Goal: Task Accomplishment & Management: Complete application form

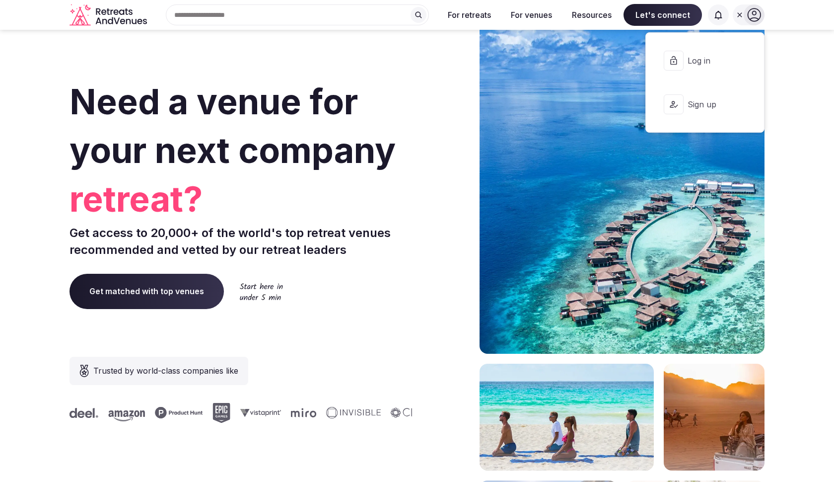
click at [715, 59] on span "Log in" at bounding box center [712, 60] width 48 height 11
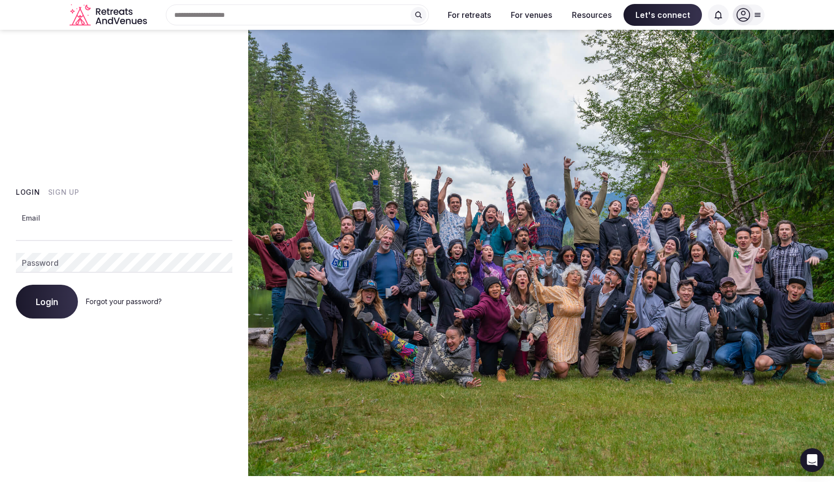
drag, startPoint x: 166, startPoint y: 197, endPoint x: 173, endPoint y: 194, distance: 8.0
click at [168, 196] on div "Login Sign Up" at bounding box center [124, 192] width 217 height 10
click at [743, 10] on icon at bounding box center [744, 15] width 14 height 14
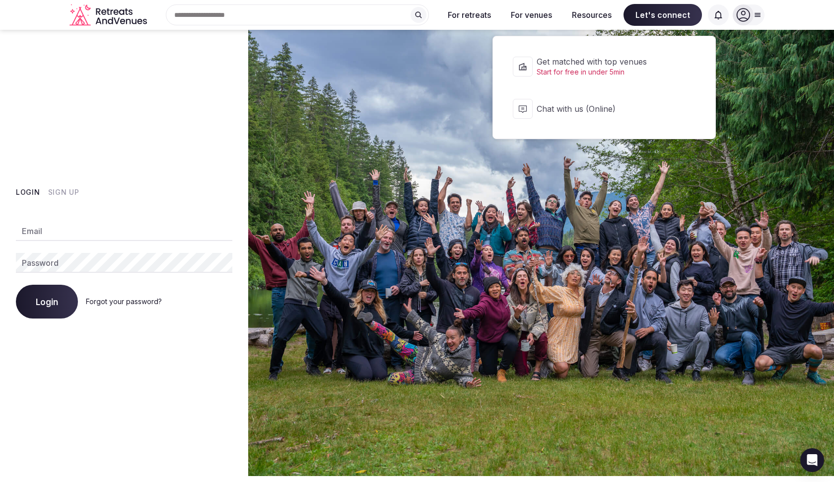
drag, startPoint x: 700, startPoint y: 10, endPoint x: 657, endPoint y: 12, distance: 43.3
click at [690, 11] on span "Let's connect" at bounding box center [663, 15] width 78 height 22
click at [652, 11] on span "Let's connect" at bounding box center [663, 15] width 78 height 22
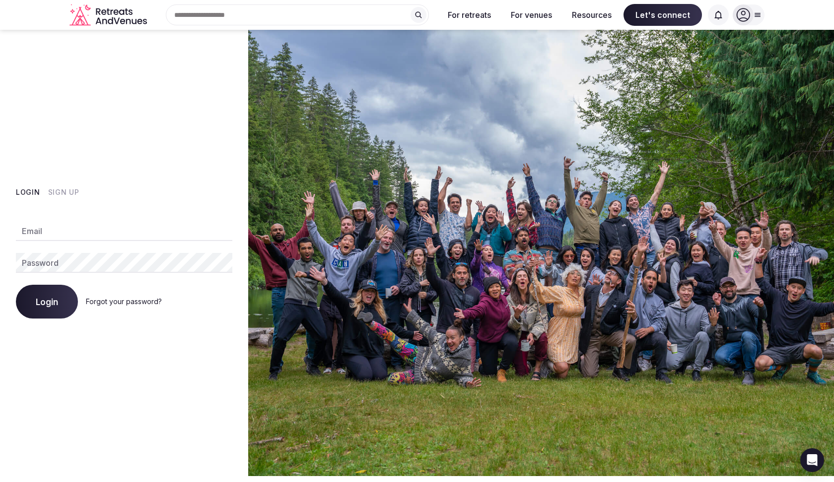
click at [653, 11] on span "Let's connect" at bounding box center [663, 15] width 78 height 22
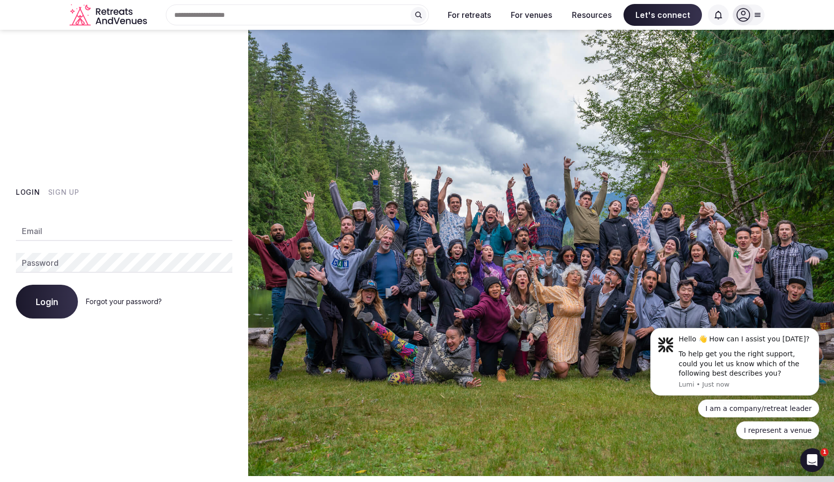
click at [749, 12] on icon at bounding box center [744, 15] width 14 height 14
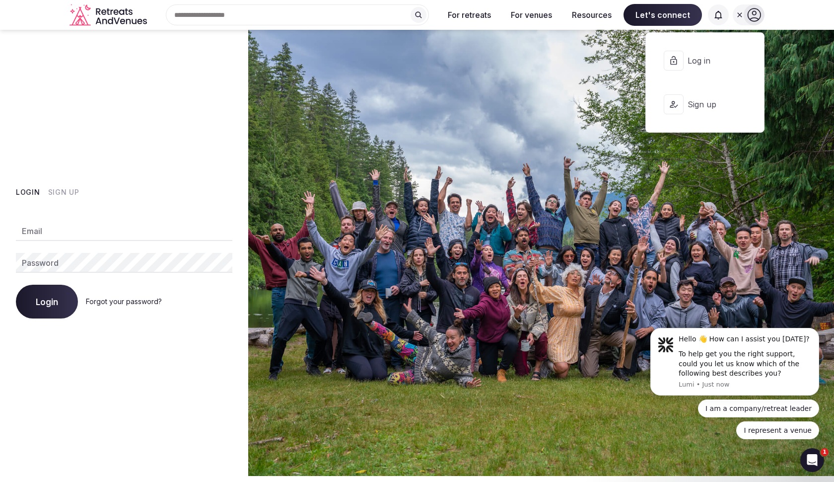
click at [684, 104] on button "Sign up" at bounding box center [705, 104] width 102 height 40
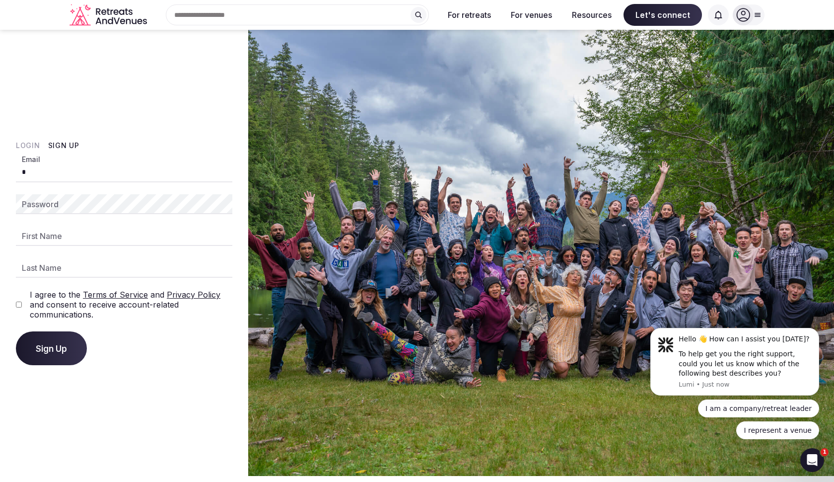
click at [106, 167] on input "*" at bounding box center [124, 172] width 217 height 20
click at [106, 167] on input "******" at bounding box center [124, 172] width 217 height 20
click at [134, 166] on input "******" at bounding box center [124, 172] width 217 height 20
click at [133, 166] on input "******" at bounding box center [124, 172] width 217 height 20
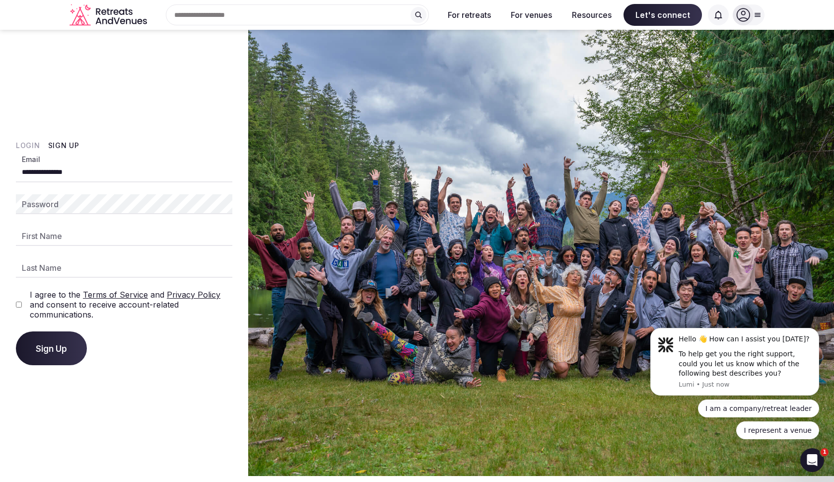
click at [133, 166] on input "**********" at bounding box center [124, 172] width 217 height 20
click at [147, 171] on input "**********" at bounding box center [124, 172] width 217 height 20
type input "**********"
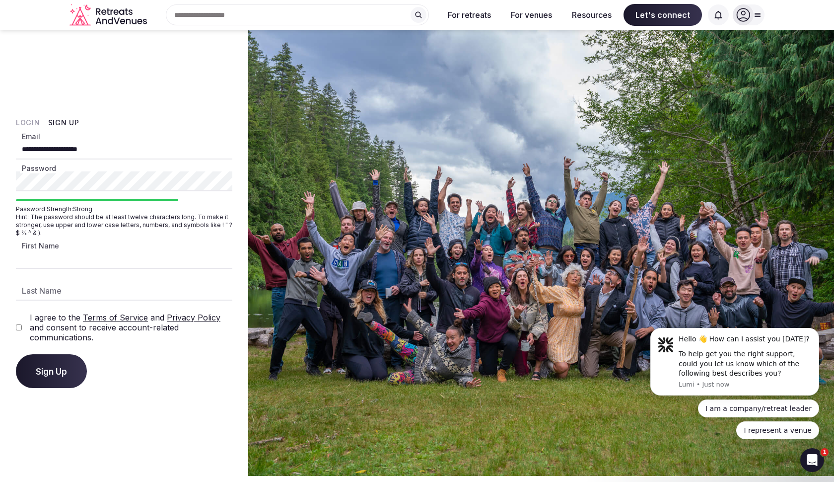
drag, startPoint x: 226, startPoint y: 254, endPoint x: 219, endPoint y: 260, distance: 9.9
click at [224, 257] on input "First Name" at bounding box center [124, 259] width 217 height 20
click at [218, 261] on input "First Name" at bounding box center [124, 259] width 217 height 20
click at [89, 258] on input "First Name" at bounding box center [124, 259] width 217 height 20
type input "****"
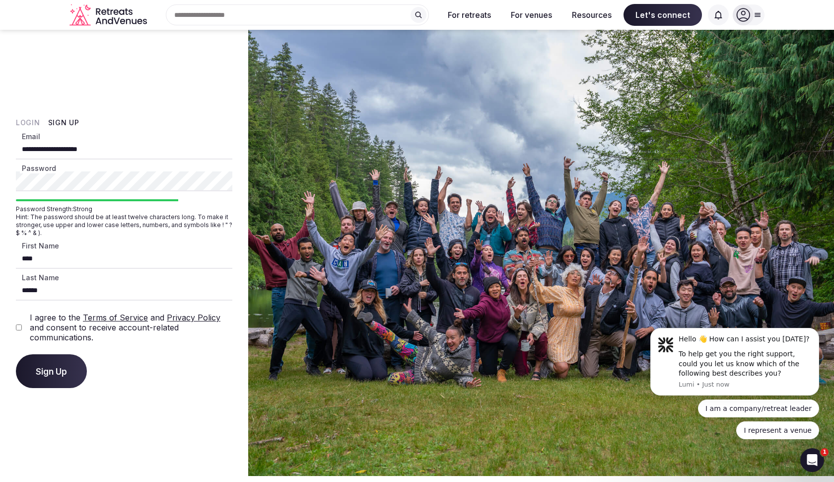
type input "******"
click at [49, 369] on span "Sign Up" at bounding box center [51, 371] width 31 height 10
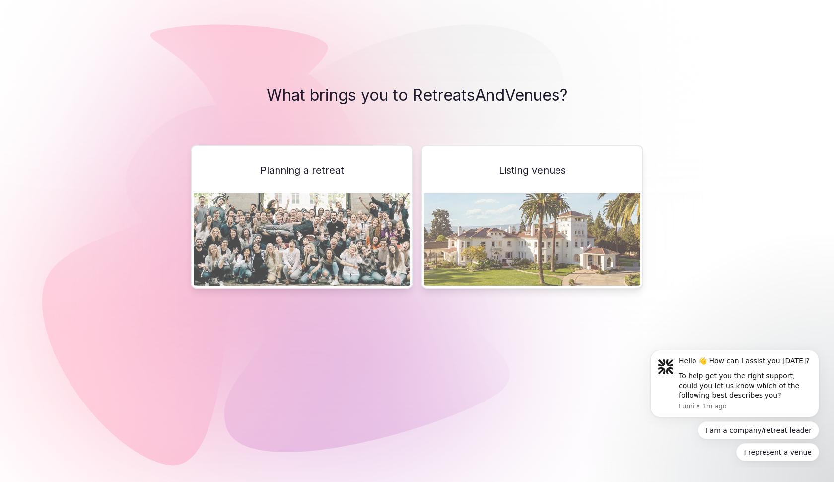
click at [534, 222] on img at bounding box center [532, 239] width 217 height 92
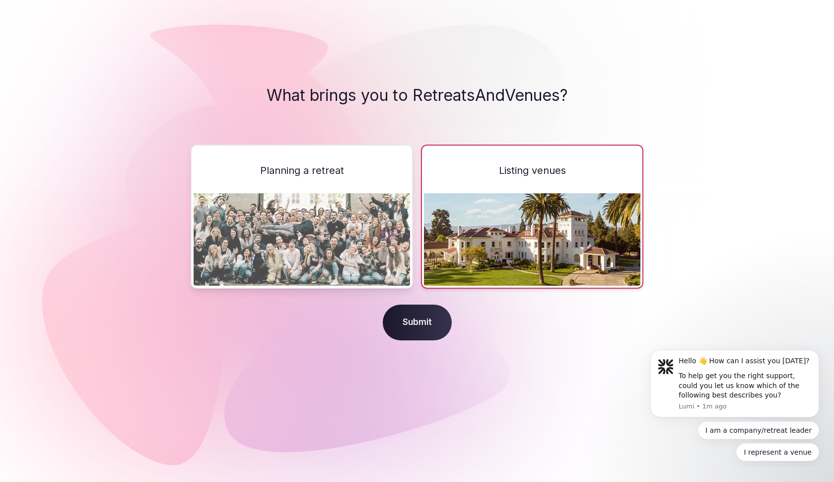
click at [392, 319] on span "Submit" at bounding box center [417, 322] width 69 height 36
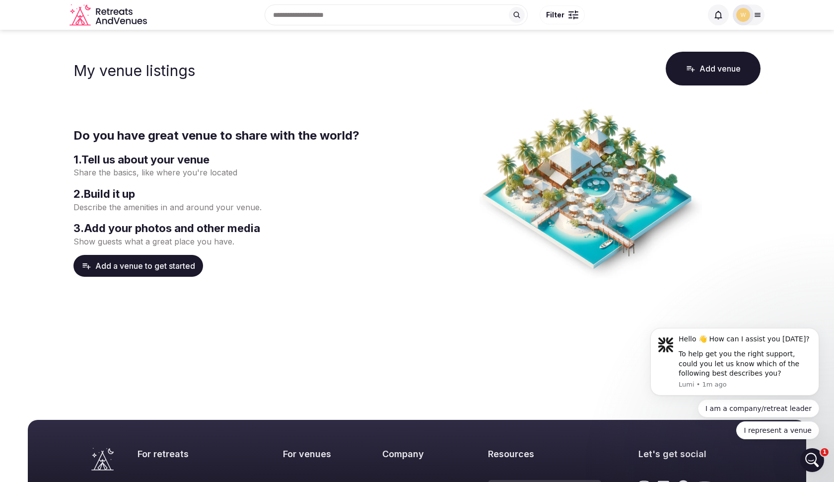
click at [159, 260] on button "Add a venue to get started" at bounding box center [139, 266] width 130 height 22
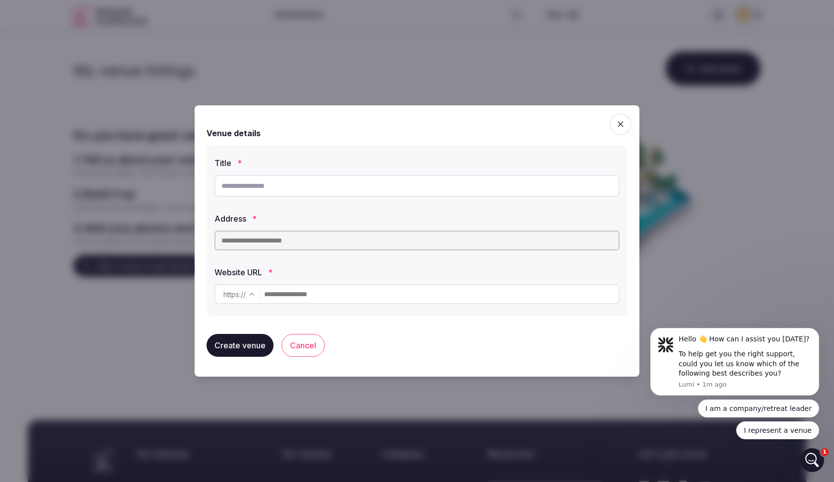
click at [262, 189] on input "text" at bounding box center [417, 186] width 405 height 22
type input "*"
type input "**********"
click at [281, 239] on input "text" at bounding box center [417, 240] width 405 height 20
click at [289, 239] on input "text" at bounding box center [417, 240] width 405 height 20
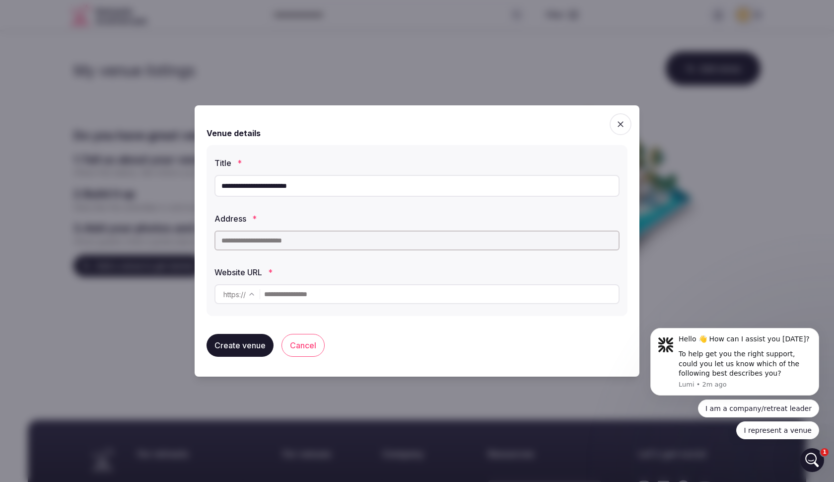
click at [256, 235] on input "text" at bounding box center [417, 240] width 405 height 20
paste input "**********"
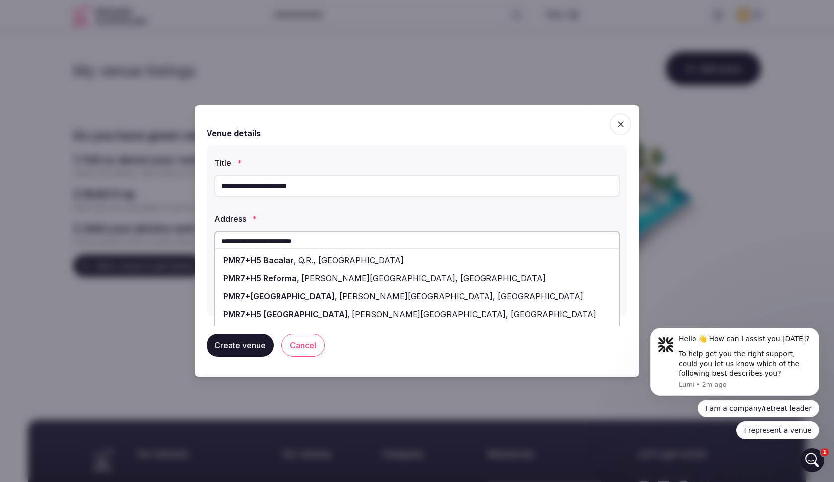
click at [289, 256] on span "PMR7+H5 Bacalar" at bounding box center [259, 260] width 71 height 10
type input "**********"
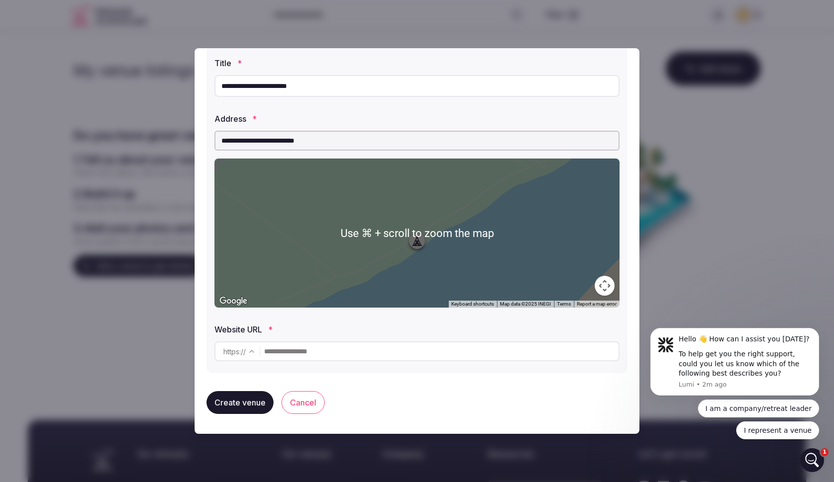
scroll to position [43, 0]
click at [333, 352] on input "text" at bounding box center [441, 351] width 355 height 20
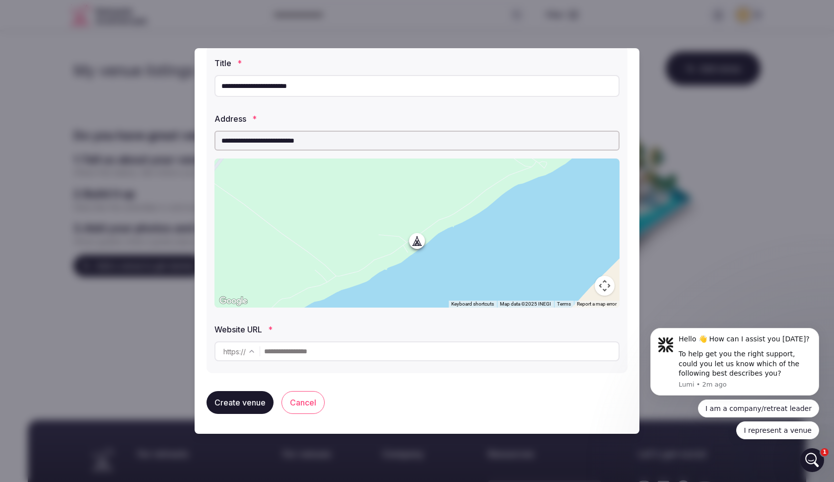
click at [314, 347] on input "text" at bounding box center [441, 351] width 355 height 20
paste input "**********"
type input "**********"
click at [243, 402] on button "Create venue" at bounding box center [240, 402] width 67 height 23
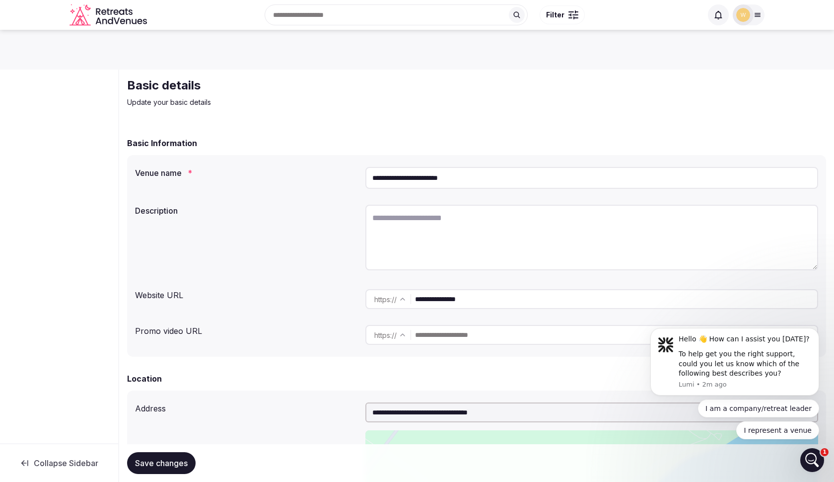
click at [441, 225] on textarea at bounding box center [592, 238] width 453 height 66
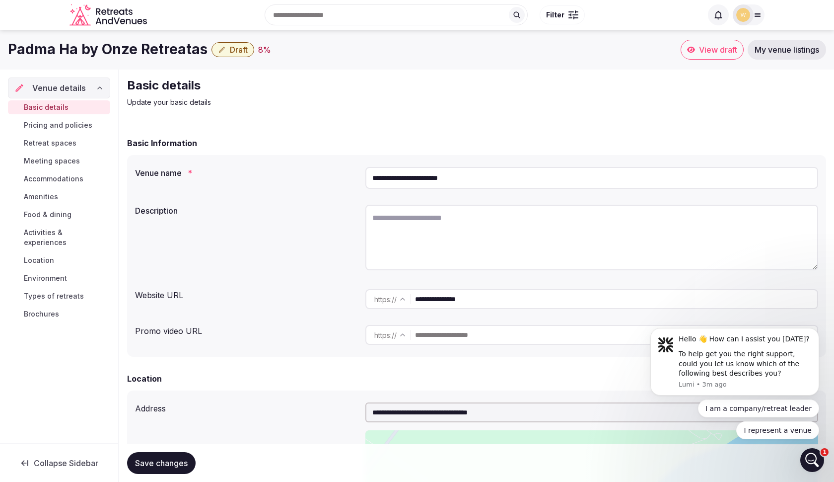
click at [399, 243] on textarea at bounding box center [592, 238] width 453 height 66
paste textarea "**********"
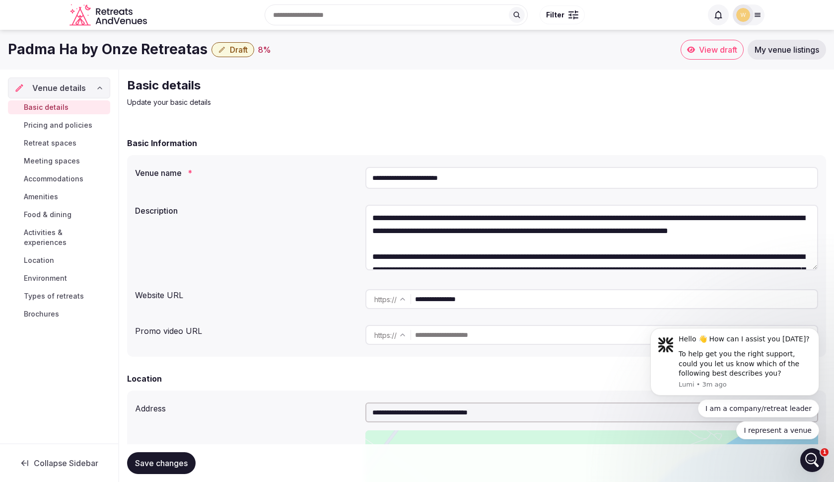
scroll to position [220, 0]
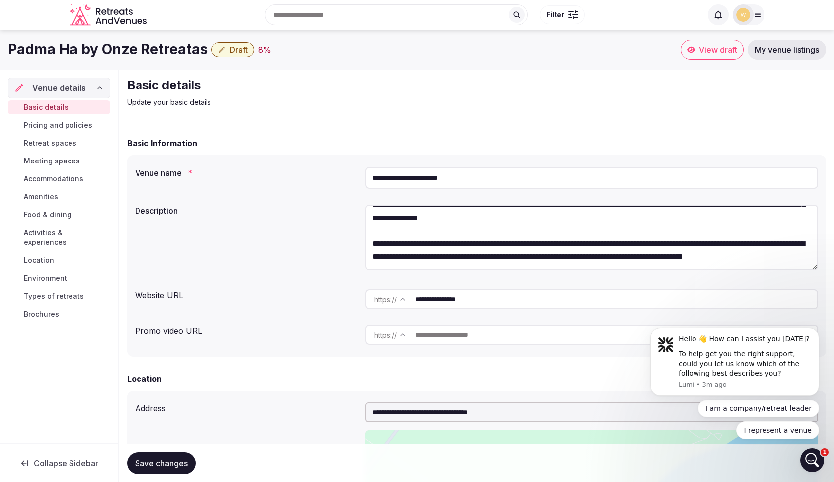
type textarea "**********"
click at [515, 338] on input "text" at bounding box center [616, 335] width 402 height 20
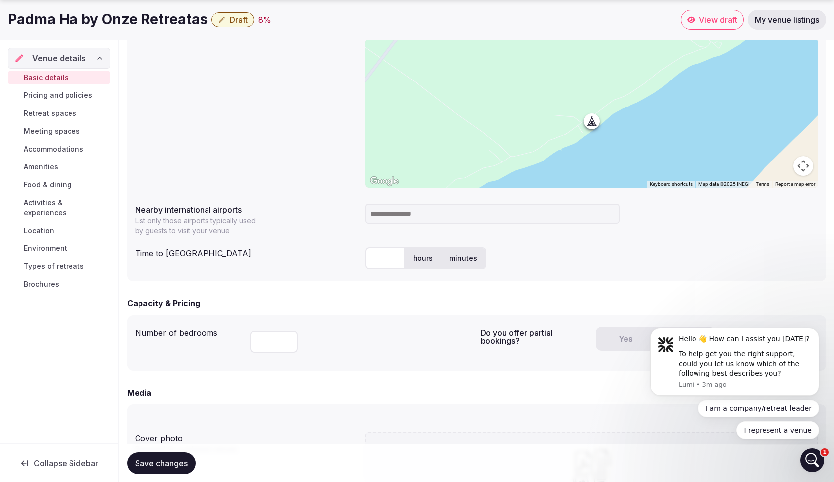
scroll to position [392, 0]
click at [376, 258] on input "text" at bounding box center [386, 258] width 40 height 22
type input "*"
type input "**"
click at [280, 339] on input "number" at bounding box center [274, 341] width 48 height 22
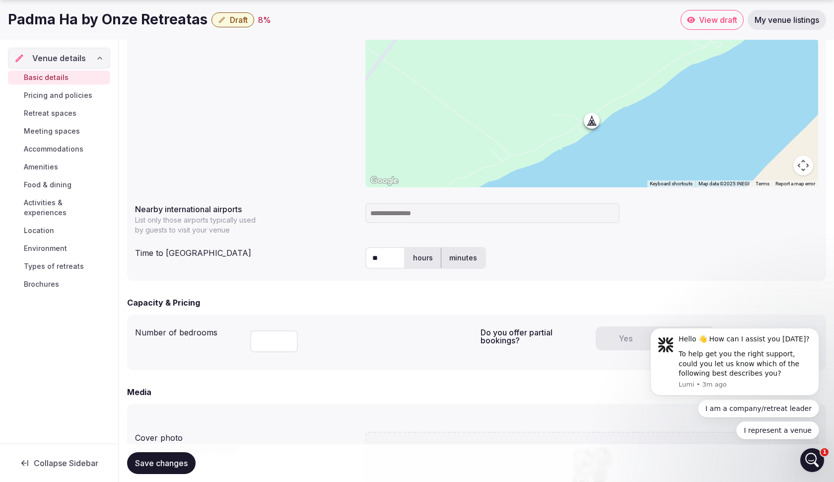
type input "*"
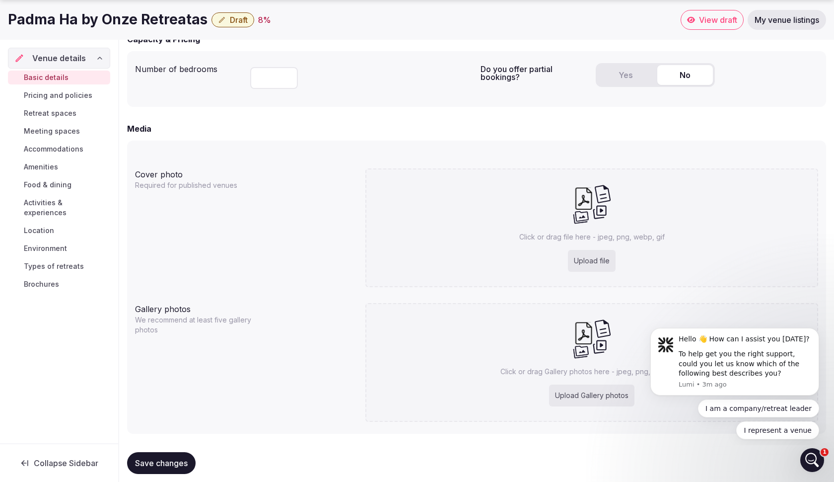
scroll to position [661, 0]
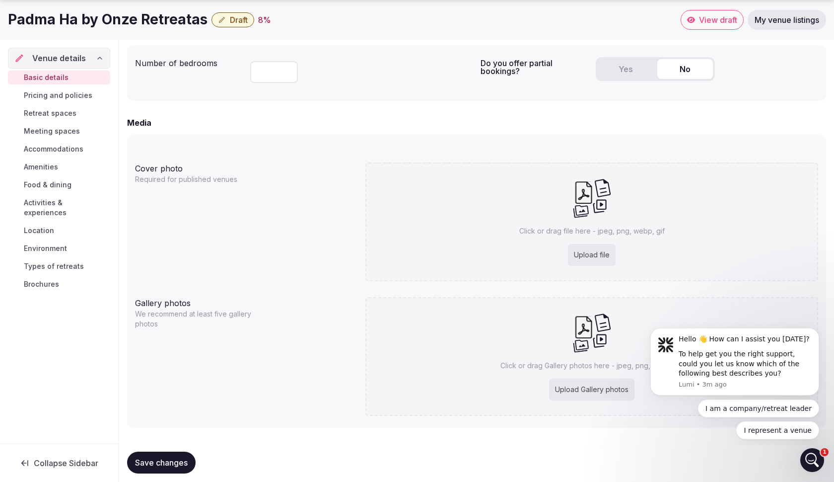
click at [613, 250] on div "Upload file" at bounding box center [592, 255] width 48 height 22
type input "**********"
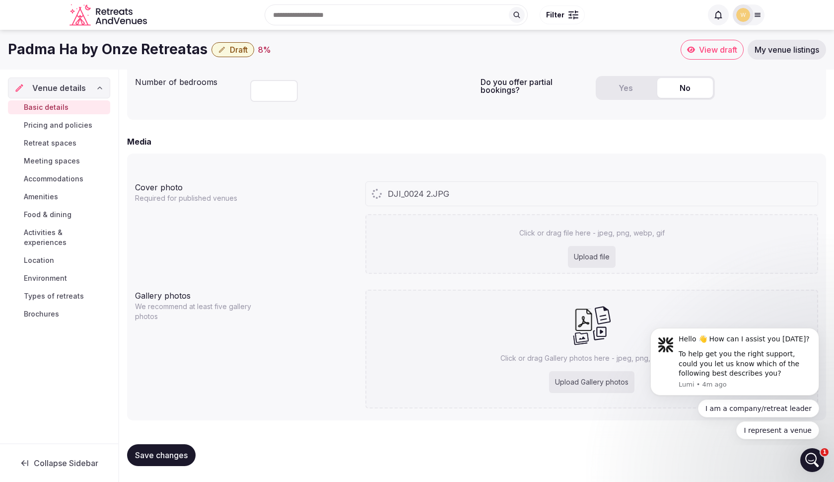
click at [580, 391] on div "Upload Gallery photos" at bounding box center [591, 382] width 85 height 22
type input "**********"
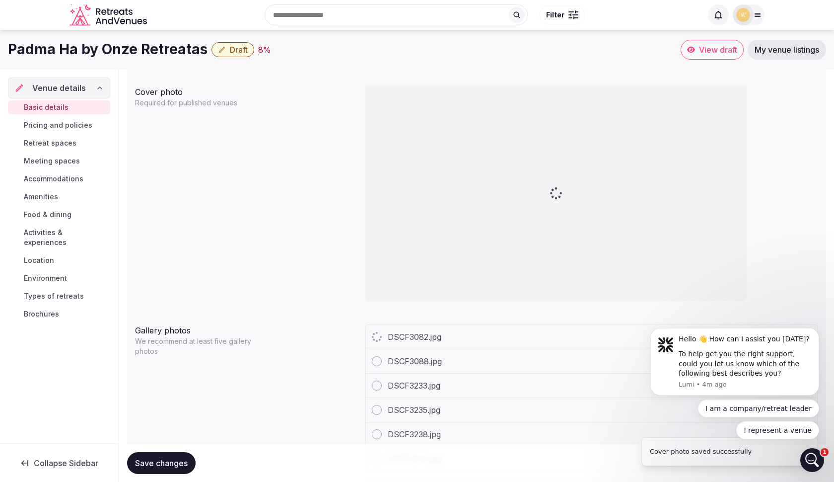
scroll to position [663, 0]
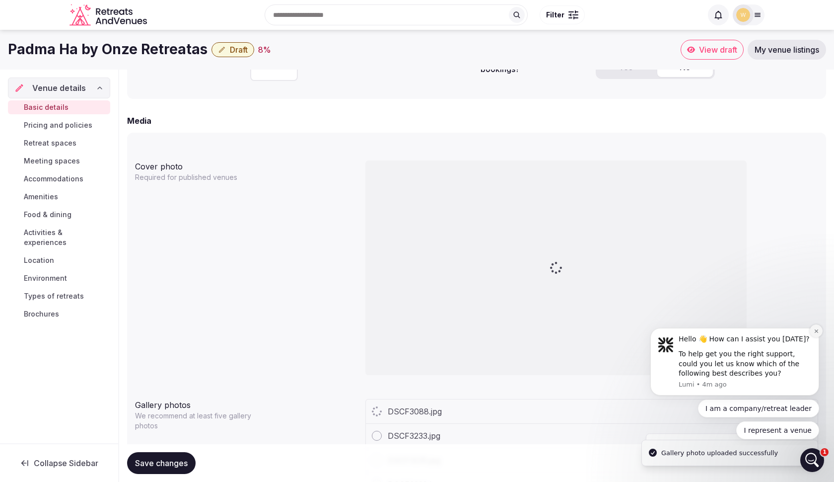
click at [817, 330] on icon "Dismiss notification" at bounding box center [816, 330] width 5 height 5
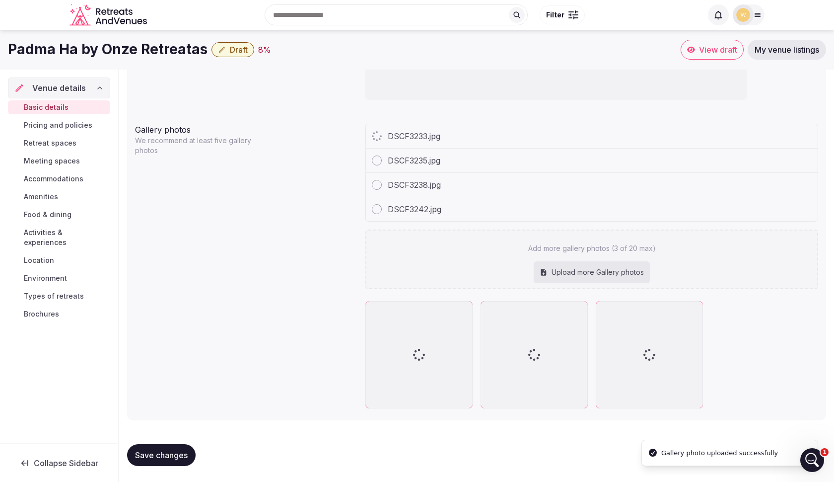
scroll to position [938, 0]
click at [590, 268] on div "Upload more Gallery photos" at bounding box center [592, 272] width 116 height 22
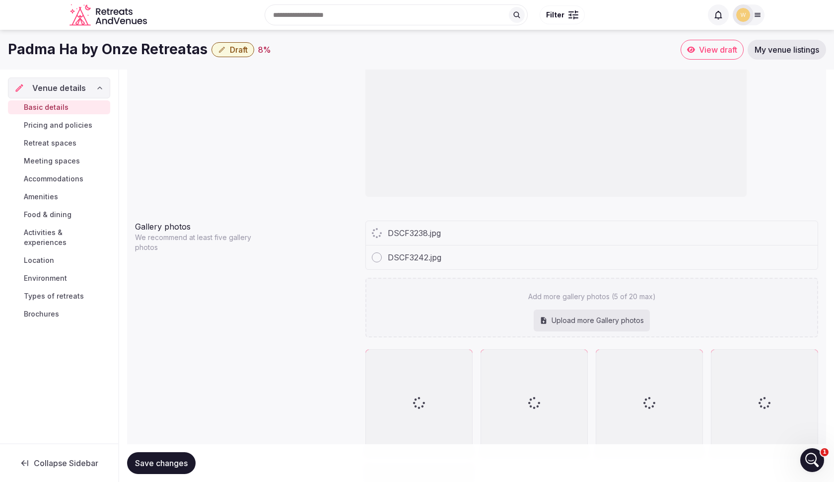
type input "**********"
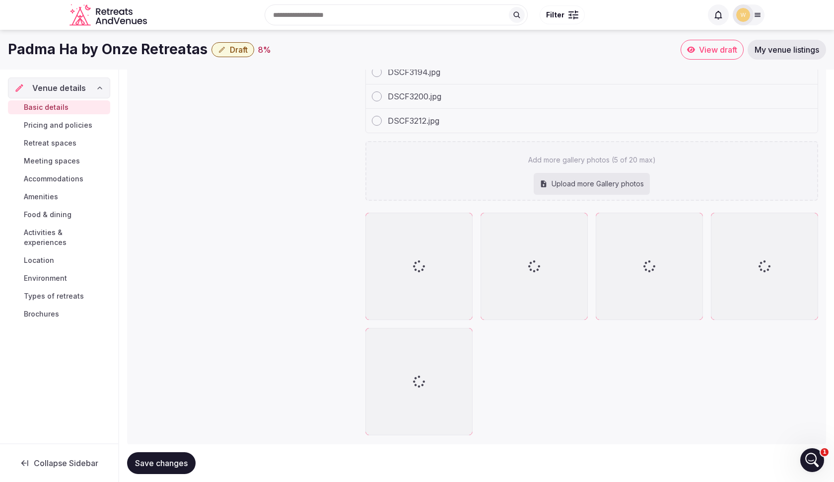
scroll to position [1148, 0]
click at [604, 182] on div "Upload more Gallery photos" at bounding box center [592, 184] width 116 height 22
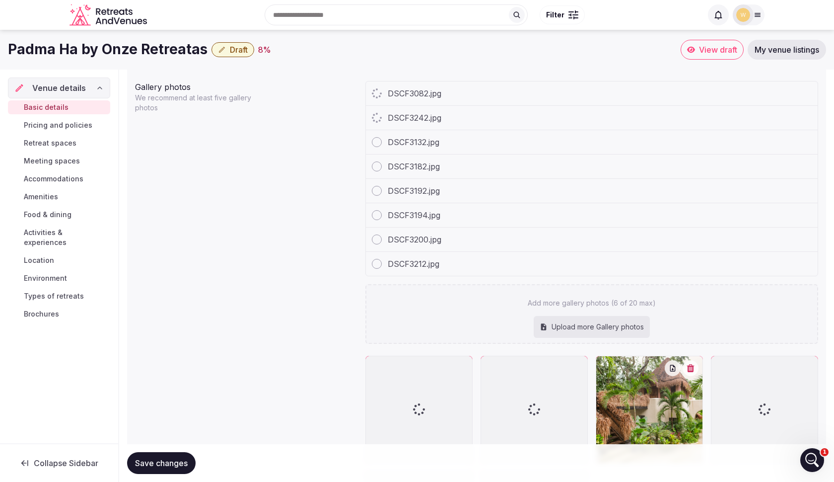
scroll to position [957, 0]
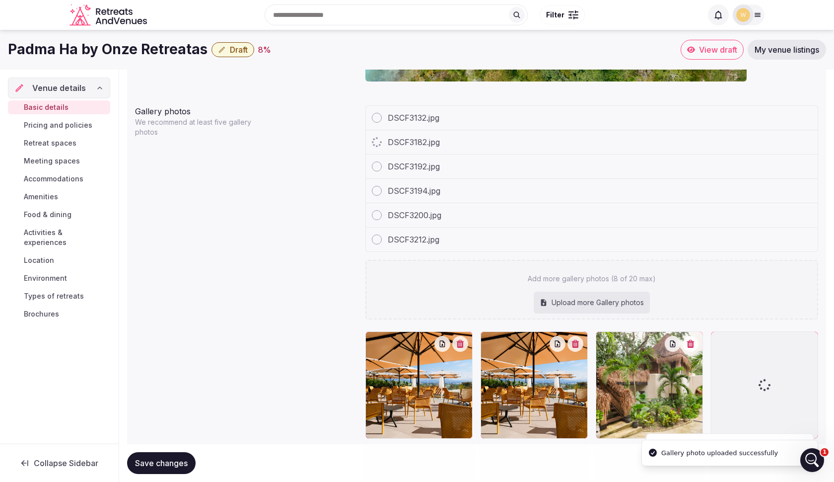
type input "**********"
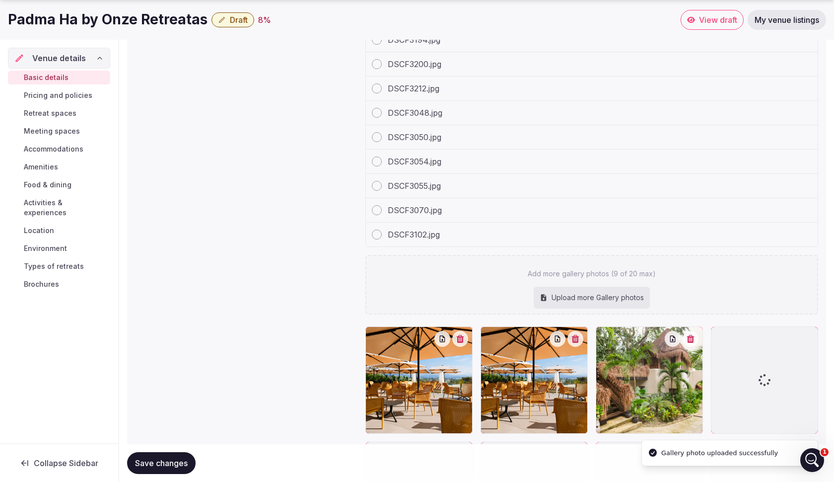
scroll to position [1108, 0]
click at [611, 297] on div "Upload more Gallery photos" at bounding box center [592, 297] width 116 height 22
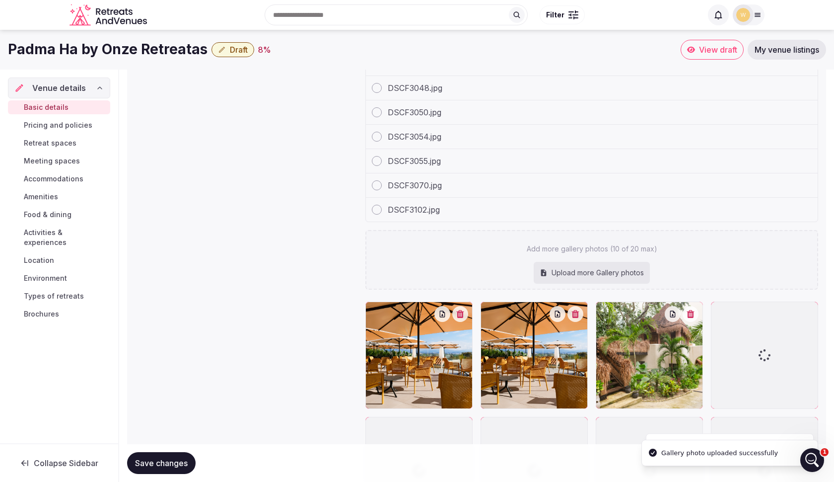
scroll to position [1072, 0]
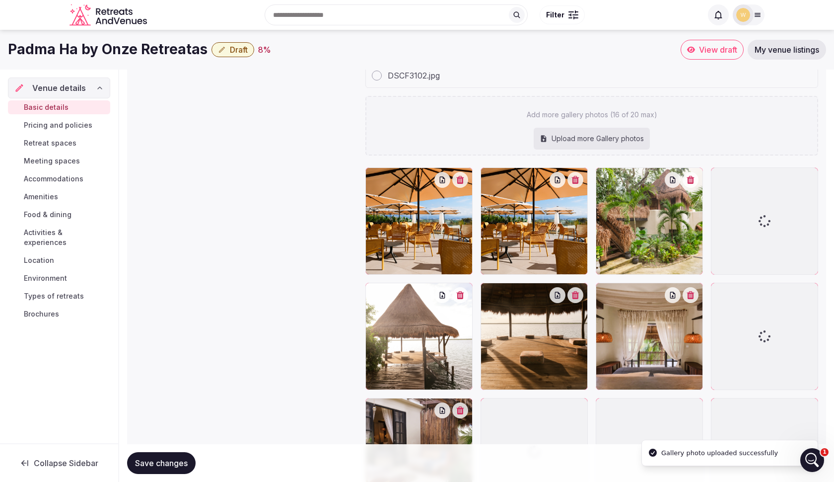
click at [576, 206] on div at bounding box center [534, 220] width 107 height 107
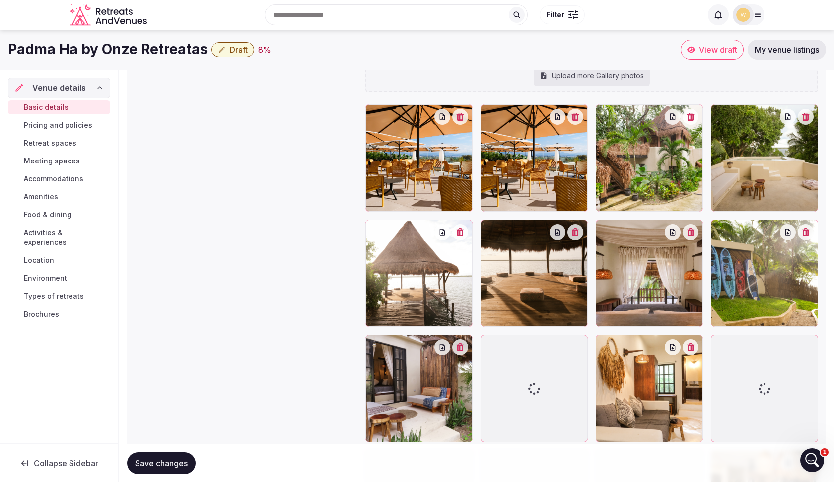
scroll to position [1012, 0]
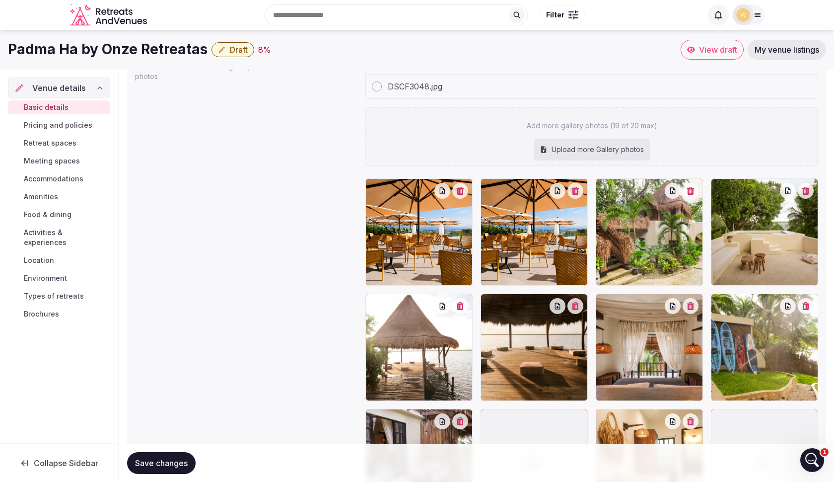
click at [580, 191] on icon "button" at bounding box center [575, 191] width 7 height 8
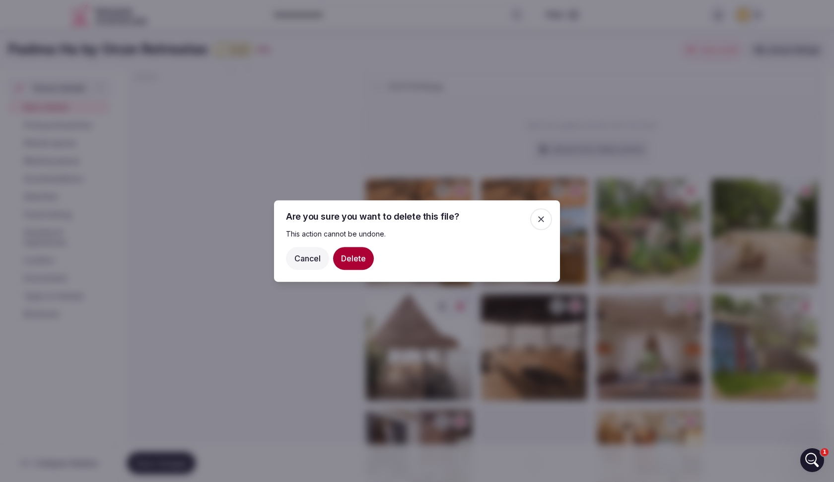
click at [343, 256] on button "Delete" at bounding box center [353, 258] width 41 height 23
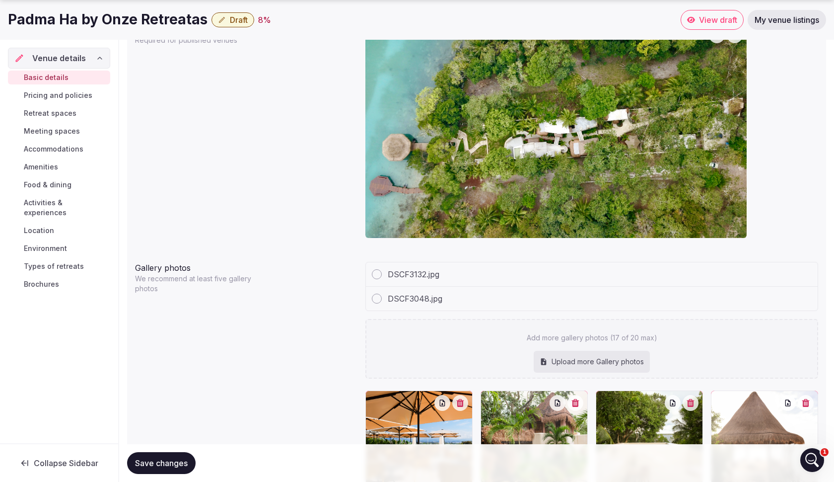
scroll to position [801, 0]
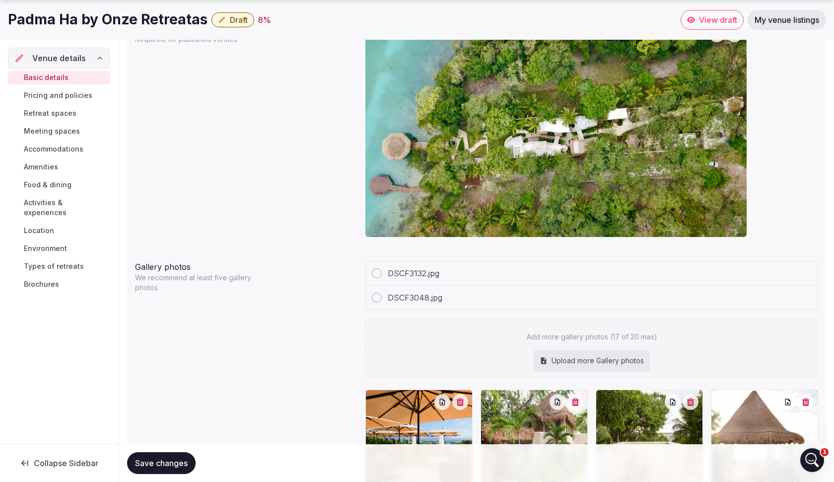
click at [428, 273] on span "DSCF3132.jpg" at bounding box center [414, 273] width 52 height 12
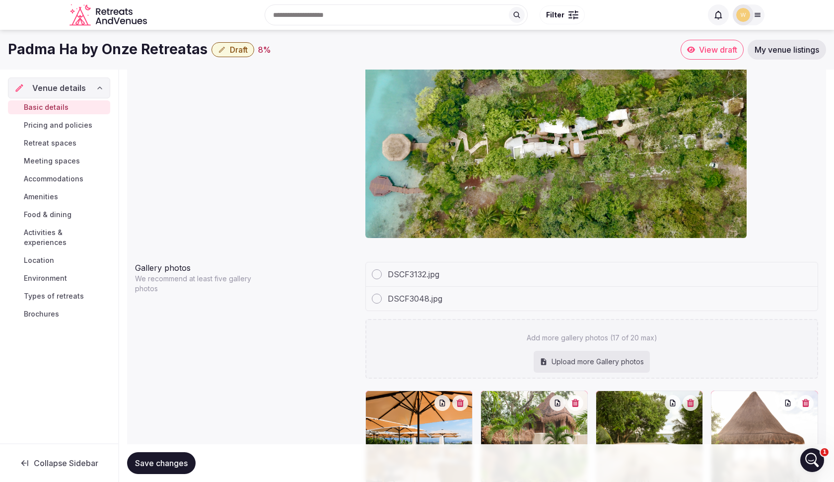
click at [378, 277] on div at bounding box center [377, 274] width 10 height 10
drag, startPoint x: 372, startPoint y: 292, endPoint x: 632, endPoint y: 381, distance: 275.2
click at [372, 292] on div "DSCF3048.jpg" at bounding box center [592, 299] width 452 height 24
click at [602, 357] on div "Upload more Gallery photos" at bounding box center [592, 362] width 116 height 22
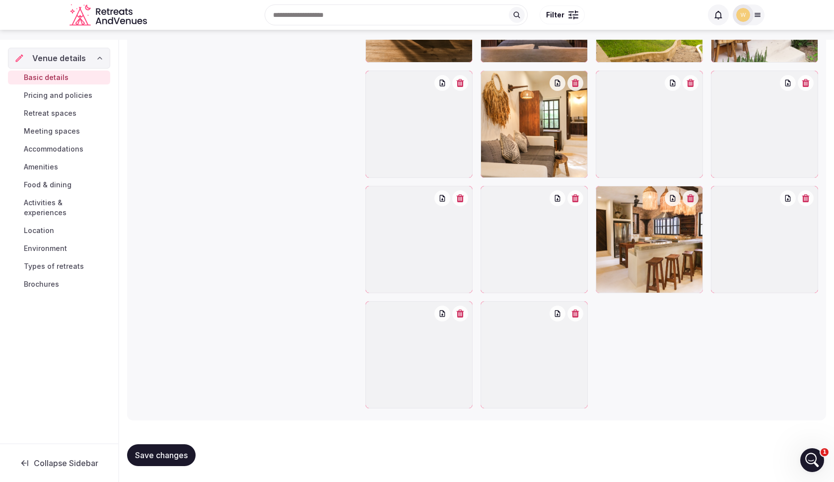
scroll to position [1351, 0]
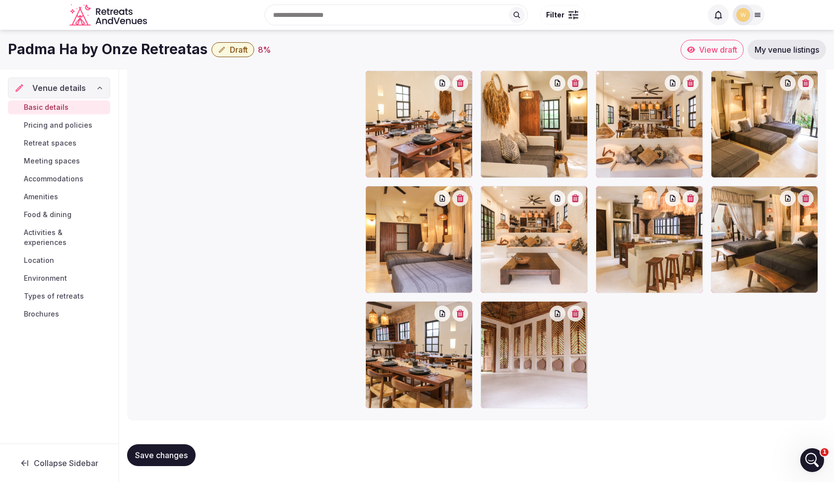
click at [176, 459] on span "Save changes" at bounding box center [161, 455] width 53 height 10
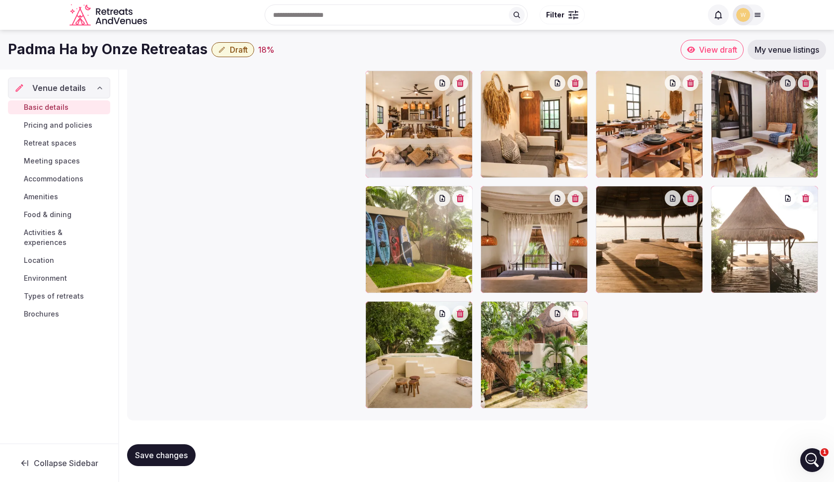
click at [140, 452] on span "Save changes" at bounding box center [161, 455] width 53 height 10
click at [808, 464] on div "Open Intercom Messenger" at bounding box center [811, 458] width 33 height 33
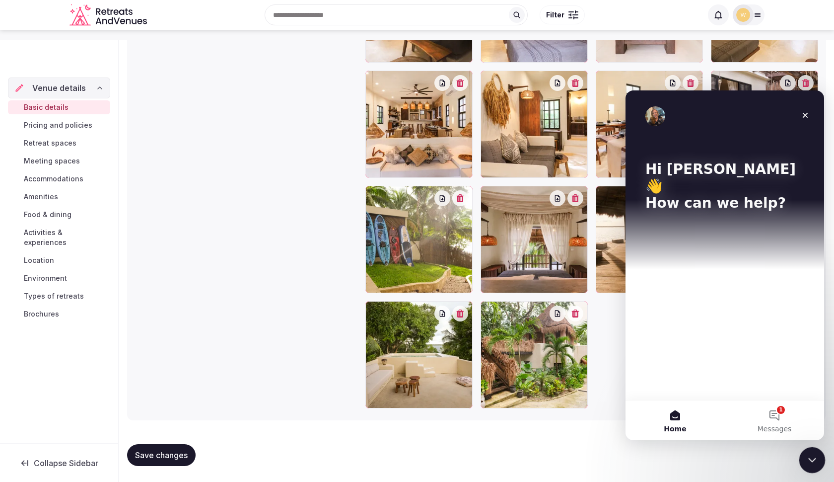
scroll to position [0, 0]
click at [805, 111] on icon "Close" at bounding box center [806, 115] width 8 height 8
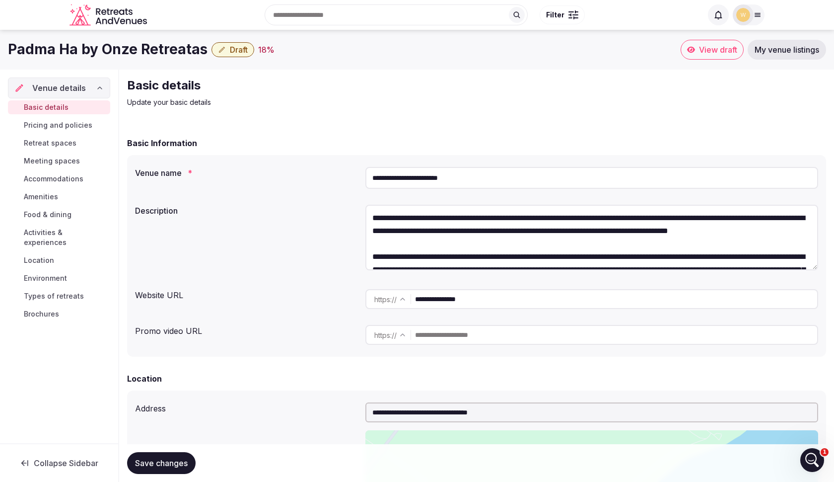
click at [74, 124] on span "Pricing and policies" at bounding box center [58, 125] width 69 height 10
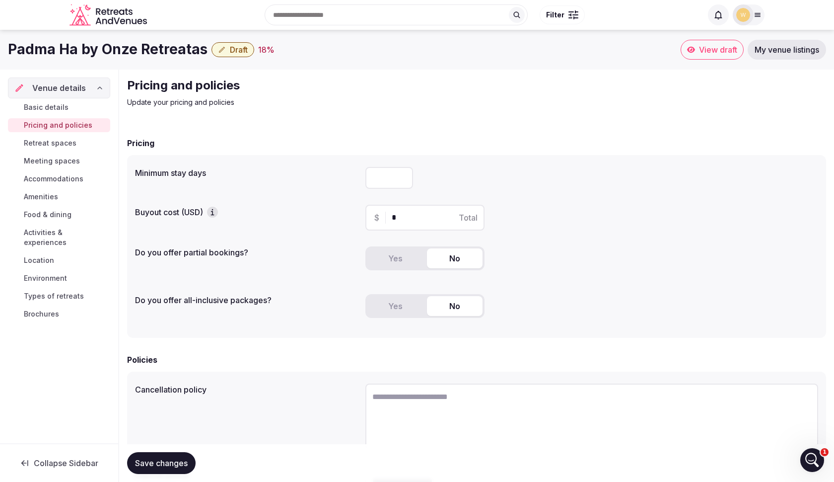
click at [383, 176] on input "number" at bounding box center [390, 178] width 48 height 22
type input "*"
click at [434, 221] on input "*" at bounding box center [434, 218] width 84 height 12
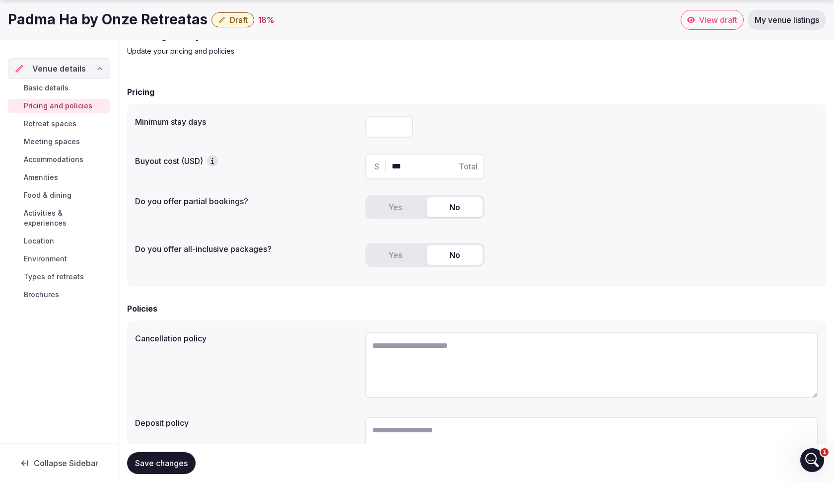
scroll to position [54, 0]
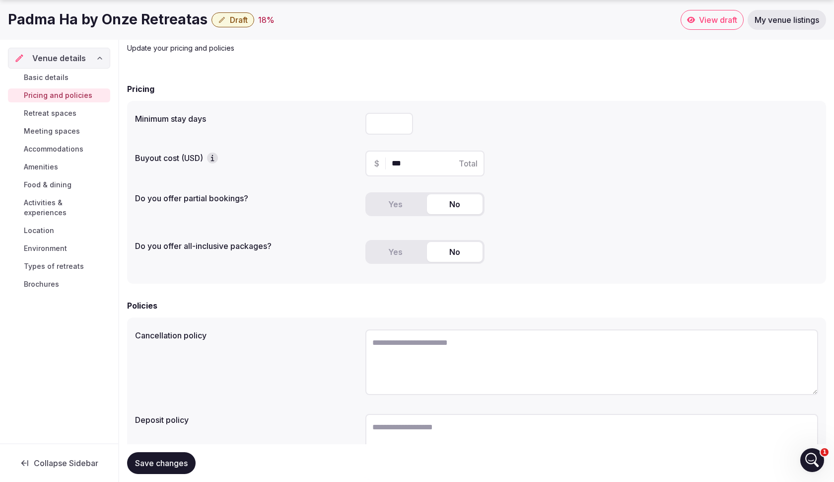
type input "***"
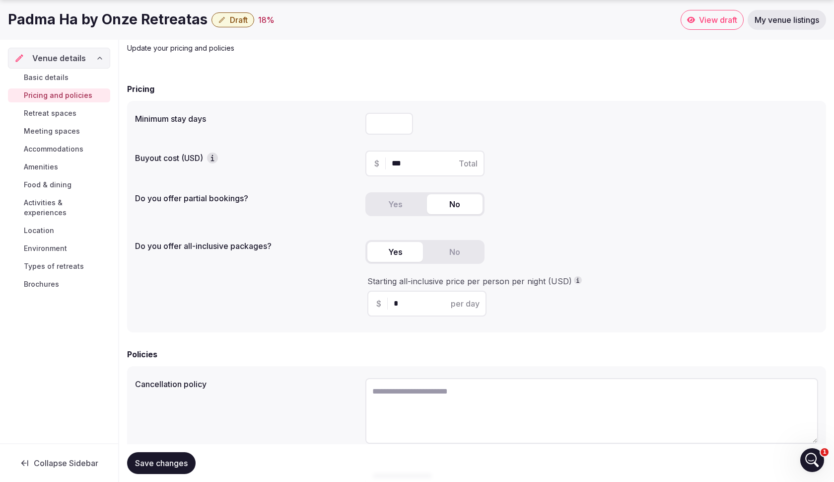
click at [385, 258] on button "Yes" at bounding box center [396, 252] width 56 height 20
click at [452, 250] on button "No" at bounding box center [455, 252] width 56 height 20
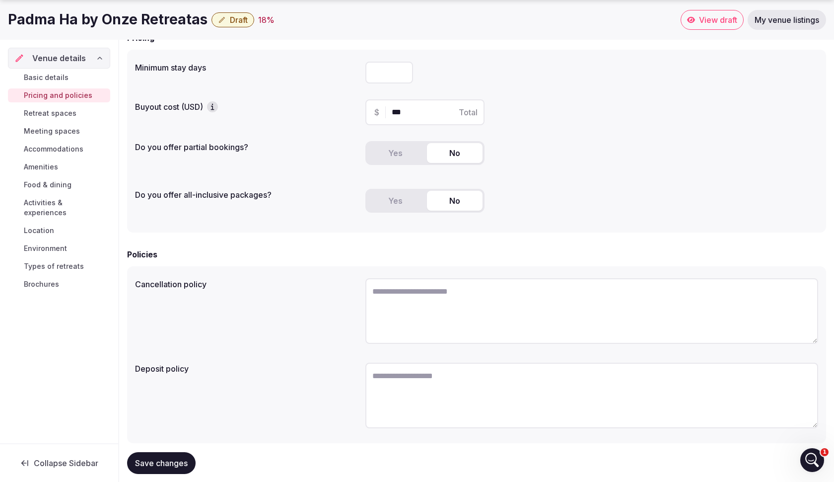
scroll to position [116, 0]
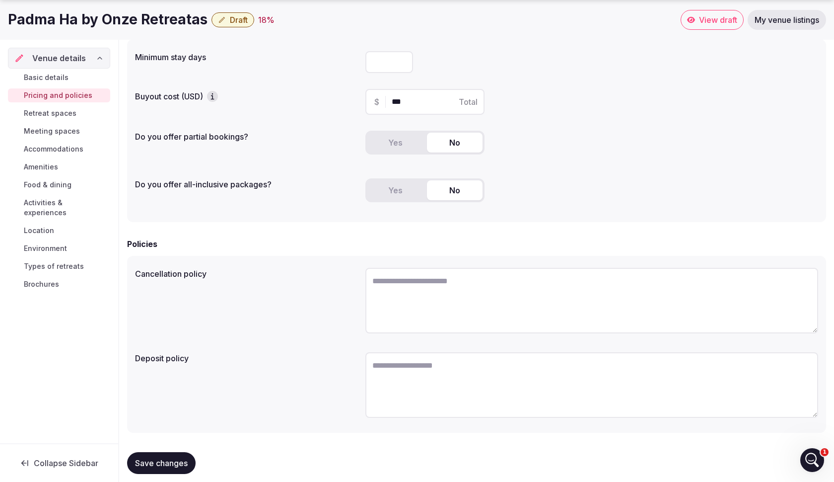
click at [522, 299] on textarea at bounding box center [592, 301] width 453 height 66
type textarea "*"
type textarea "**********"
click at [552, 380] on textarea at bounding box center [592, 385] width 453 height 66
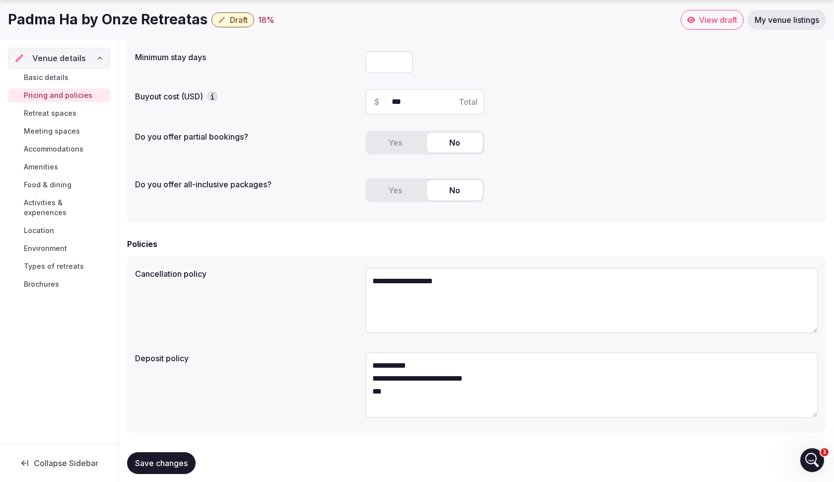
click at [379, 365] on textarea "**********" at bounding box center [592, 385] width 453 height 66
drag, startPoint x: 405, startPoint y: 386, endPoint x: 339, endPoint y: 386, distance: 66.6
click at [338, 387] on div "**********" at bounding box center [476, 386] width 683 height 76
drag, startPoint x: 380, startPoint y: 394, endPoint x: 353, endPoint y: 387, distance: 27.6
click at [356, 392] on div "**********" at bounding box center [476, 386] width 683 height 76
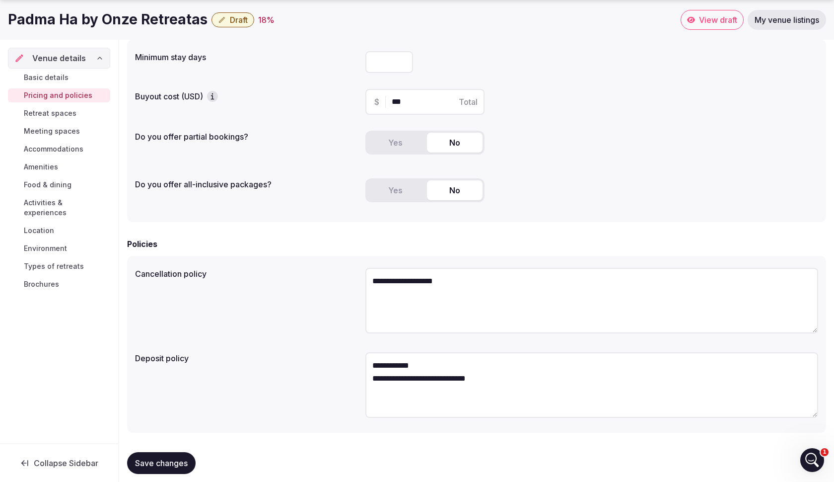
click at [379, 363] on textarea "**********" at bounding box center [592, 385] width 453 height 66
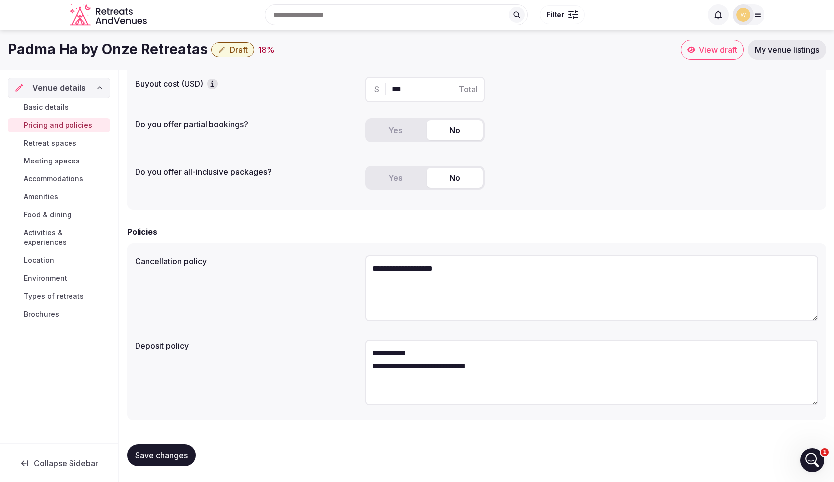
scroll to position [128, 0]
type textarea "**********"
click at [176, 456] on span "Save changes" at bounding box center [161, 455] width 53 height 10
click at [39, 144] on span "Retreat spaces" at bounding box center [50, 143] width 53 height 10
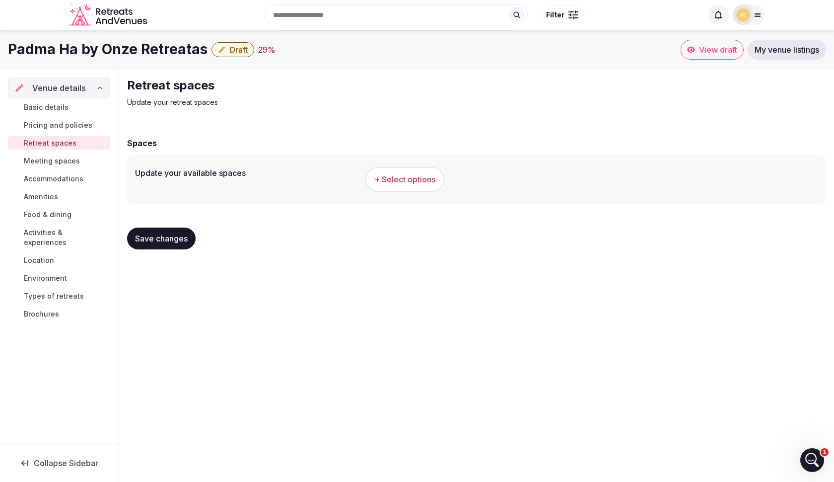
click at [409, 178] on span "+ Select options" at bounding box center [405, 179] width 61 height 11
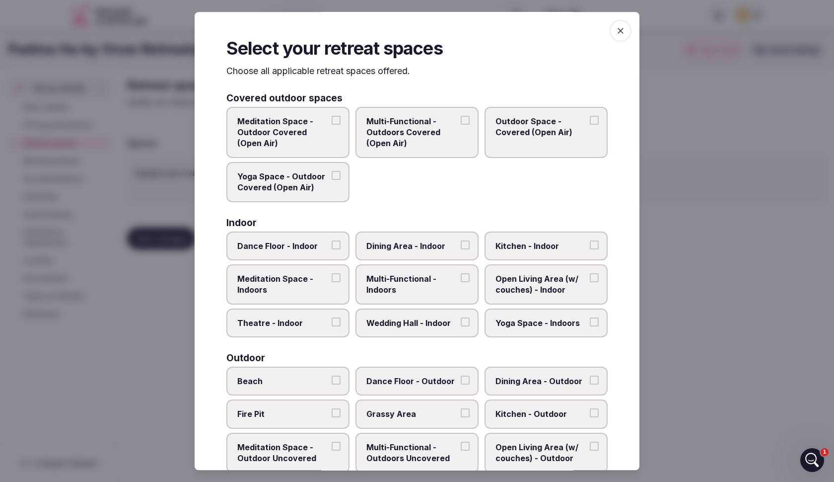
click at [333, 117] on button "Meditation Space - Outdoor Covered (Open Air)" at bounding box center [336, 120] width 9 height 9
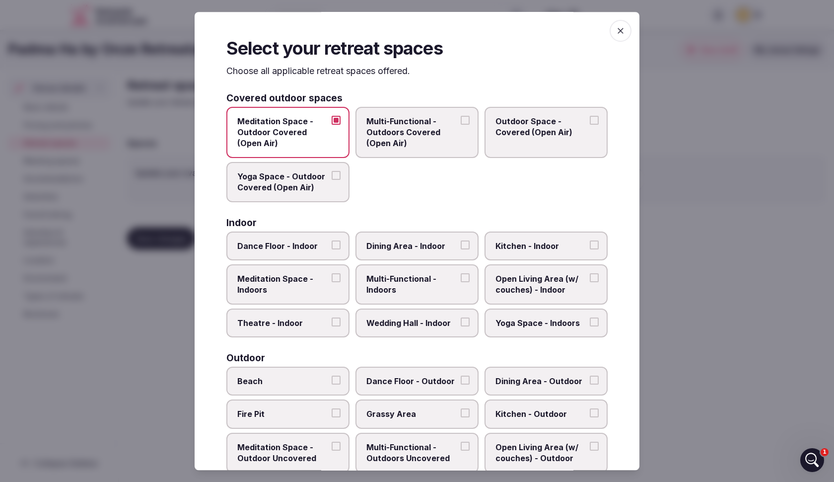
click at [466, 118] on button "Multi-Functional - Outdoors Covered (Open Air)" at bounding box center [465, 120] width 9 height 9
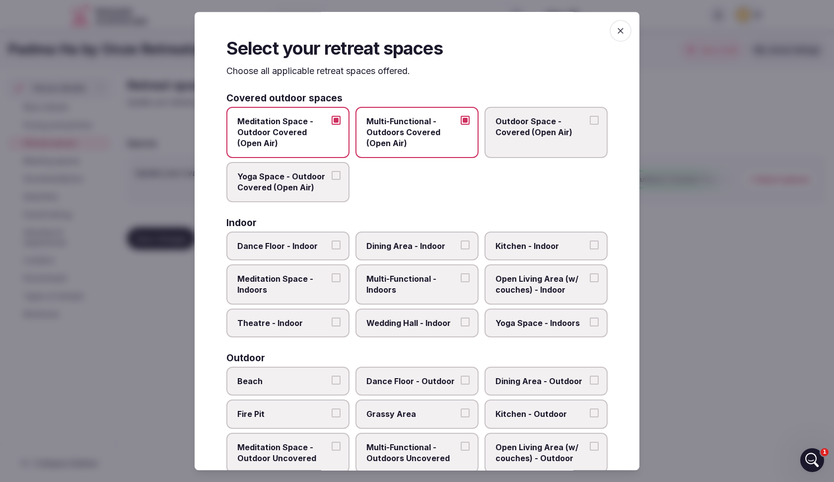
drag, startPoint x: 593, startPoint y: 117, endPoint x: 572, endPoint y: 127, distance: 23.1
click at [593, 117] on button "Outdoor Space - Covered (Open Air)" at bounding box center [594, 120] width 9 height 9
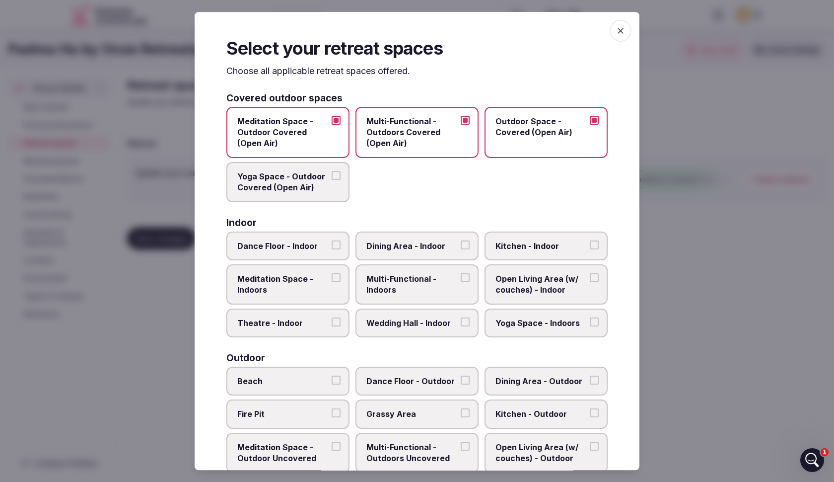
click at [337, 175] on button "Yoga Space - Outdoor Covered (Open Air)" at bounding box center [336, 175] width 9 height 9
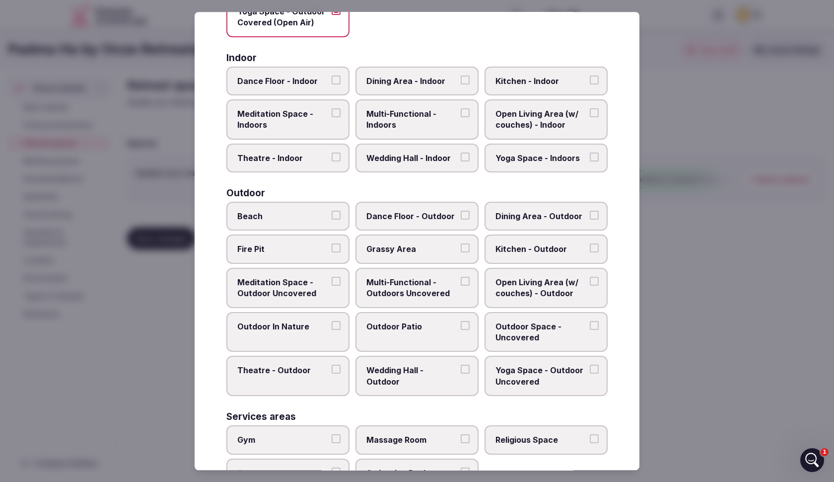
scroll to position [168, 0]
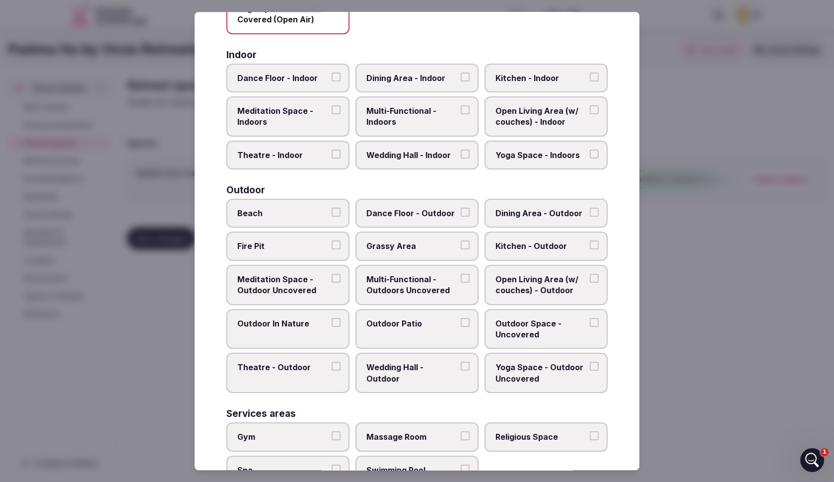
click at [335, 75] on button "Dance Floor - Indoor" at bounding box center [336, 77] width 9 height 9
click at [462, 74] on button "Dining Area - Indoor" at bounding box center [465, 77] width 9 height 9
click at [555, 80] on span "Kitchen - Indoor" at bounding box center [541, 78] width 91 height 11
click at [590, 80] on button "Kitchen - Indoor" at bounding box center [594, 77] width 9 height 9
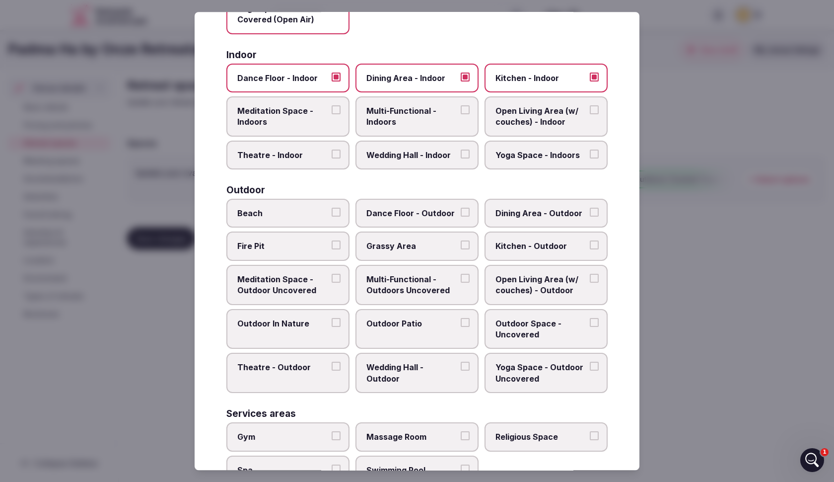
drag, startPoint x: 522, startPoint y: 111, endPoint x: 450, endPoint y: 108, distance: 71.6
click at [522, 111] on span "Open Living Area (w/ couches) - Indoor" at bounding box center [541, 116] width 91 height 22
click at [590, 111] on button "Open Living Area (w/ couches) - Indoor" at bounding box center [594, 109] width 9 height 9
click at [419, 112] on span "Multi-Functional - Indoors" at bounding box center [412, 116] width 91 height 22
click at [461, 112] on button "Multi-Functional - Indoors" at bounding box center [465, 109] width 9 height 9
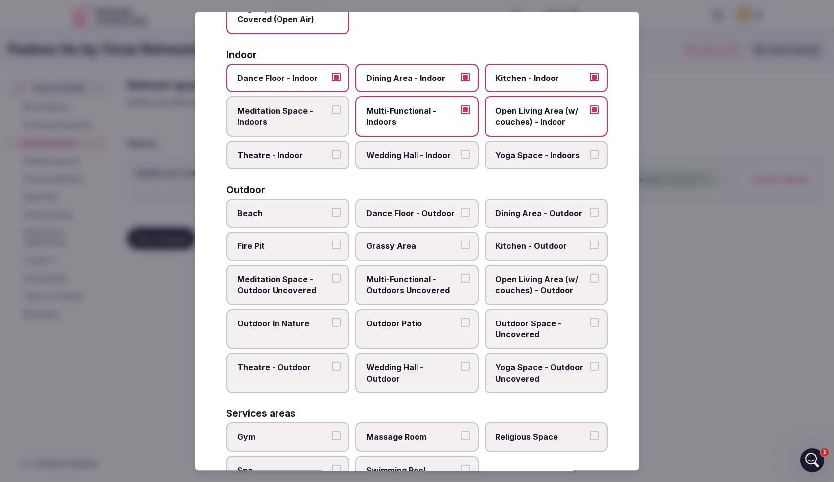
click at [274, 113] on span "Meditation Space - Indoors" at bounding box center [282, 116] width 91 height 22
click at [332, 113] on button "Meditation Space - Indoors" at bounding box center [336, 109] width 9 height 9
click at [311, 151] on span "Theatre - Indoor" at bounding box center [282, 155] width 91 height 11
click at [332, 151] on button "Theatre - Indoor" at bounding box center [336, 154] width 9 height 9
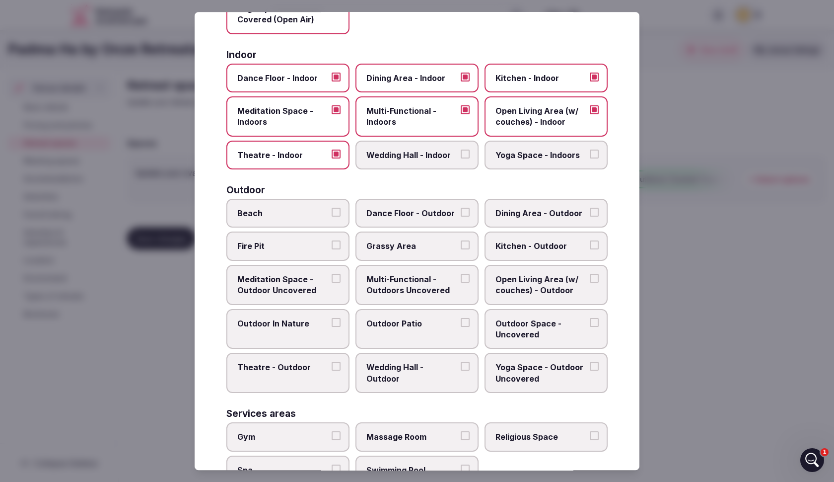
click at [565, 154] on span "Yoga Space - Indoors" at bounding box center [541, 155] width 91 height 11
click at [590, 154] on button "Yoga Space - Indoors" at bounding box center [594, 154] width 9 height 9
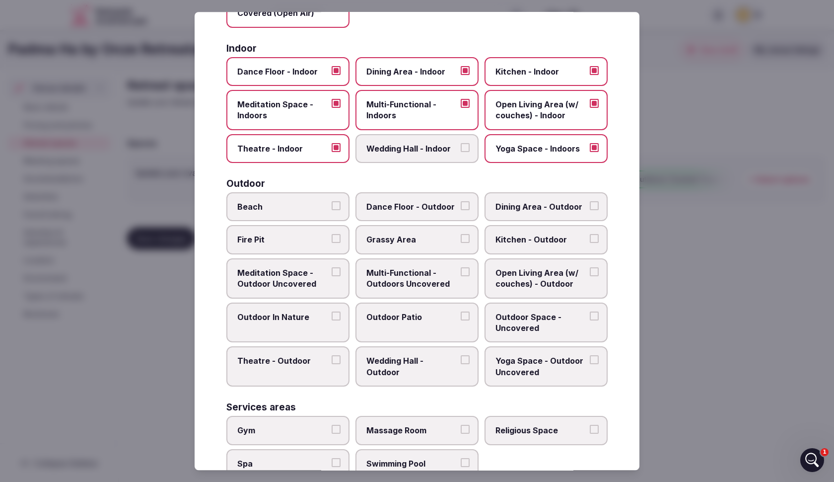
scroll to position [180, 0]
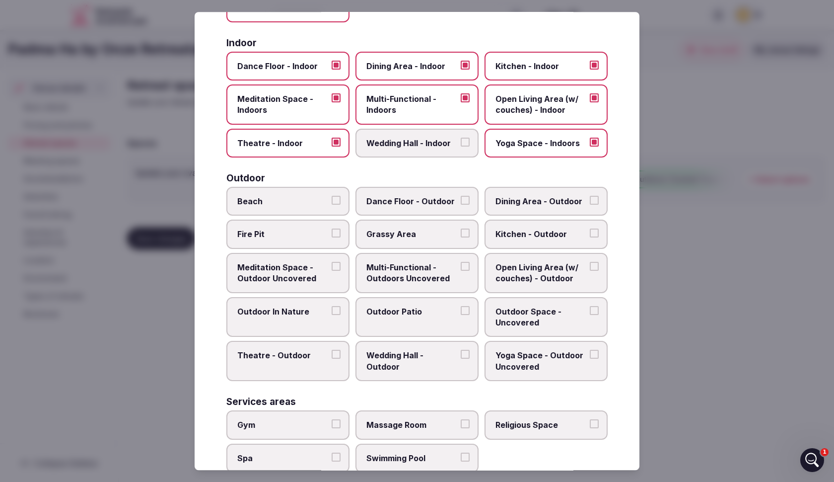
click at [300, 202] on span "Beach" at bounding box center [282, 201] width 91 height 11
click at [332, 202] on button "Beach" at bounding box center [336, 200] width 9 height 9
click at [408, 196] on span "Dance Floor - Outdoor" at bounding box center [412, 201] width 91 height 11
click at [461, 196] on button "Dance Floor - Outdoor" at bounding box center [465, 200] width 9 height 9
drag, startPoint x: 477, startPoint y: 233, endPoint x: 469, endPoint y: 232, distance: 8.1
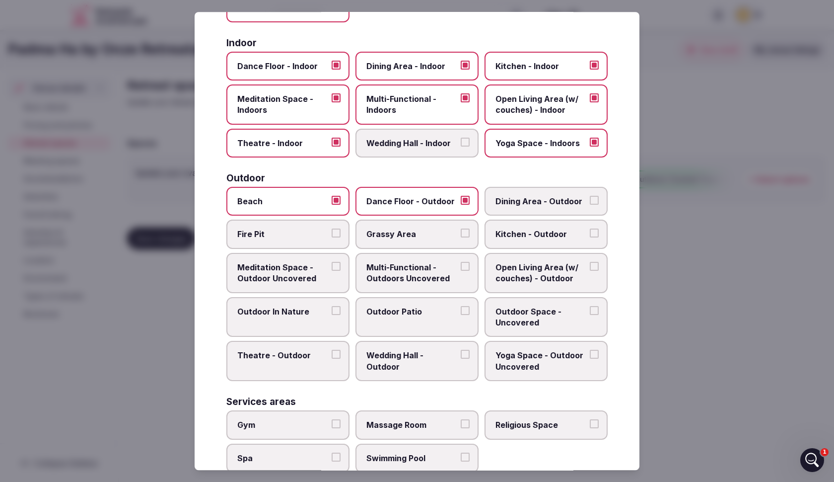
click at [477, 233] on label "Grassy Area" at bounding box center [417, 234] width 123 height 29
click at [470, 233] on button "Grassy Area" at bounding box center [465, 233] width 9 height 9
click at [266, 229] on span "Fire Pit" at bounding box center [282, 234] width 91 height 11
click at [332, 229] on button "Fire Pit" at bounding box center [336, 233] width 9 height 9
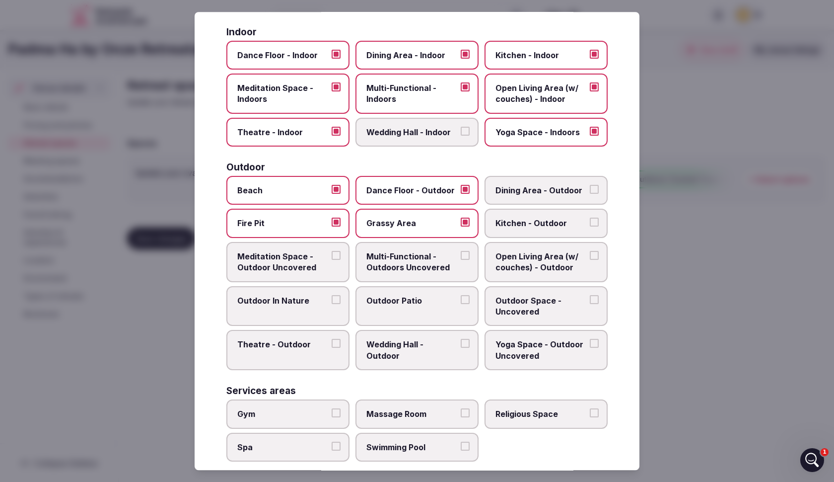
scroll to position [202, 0]
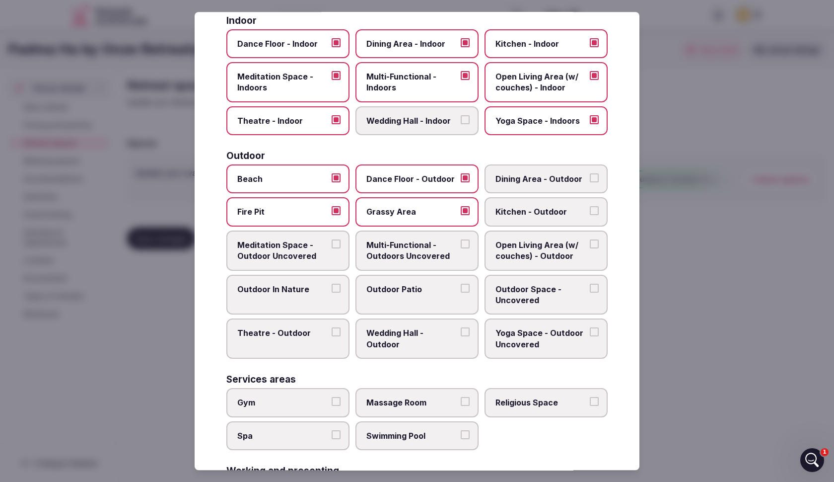
click at [296, 246] on span "Meditation Space - Outdoor Uncovered" at bounding box center [282, 250] width 91 height 22
click at [332, 246] on button "Meditation Space - Outdoor Uncovered" at bounding box center [336, 243] width 9 height 9
click at [311, 247] on span "Meditation Space - Outdoor Uncovered" at bounding box center [282, 250] width 91 height 22
click at [332, 247] on button "Meditation Space - Outdoor Uncovered" at bounding box center [336, 243] width 9 height 9
click at [443, 253] on span "Multi-Functional - Outdoors Uncovered" at bounding box center [412, 250] width 91 height 22
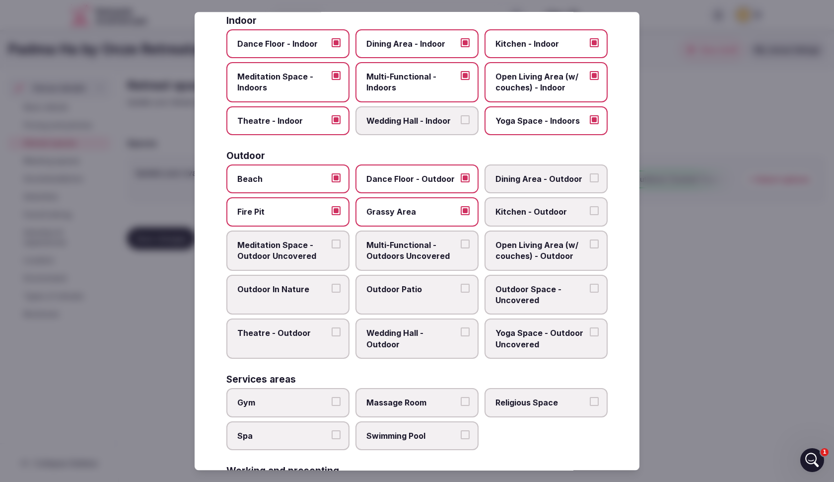
click at [461, 248] on button "Multi-Functional - Outdoors Uncovered" at bounding box center [465, 243] width 9 height 9
click at [528, 245] on span "Open Living Area (w/ couches) - Outdoor" at bounding box center [541, 250] width 91 height 22
click at [590, 245] on button "Open Living Area (w/ couches) - Outdoor" at bounding box center [594, 243] width 9 height 9
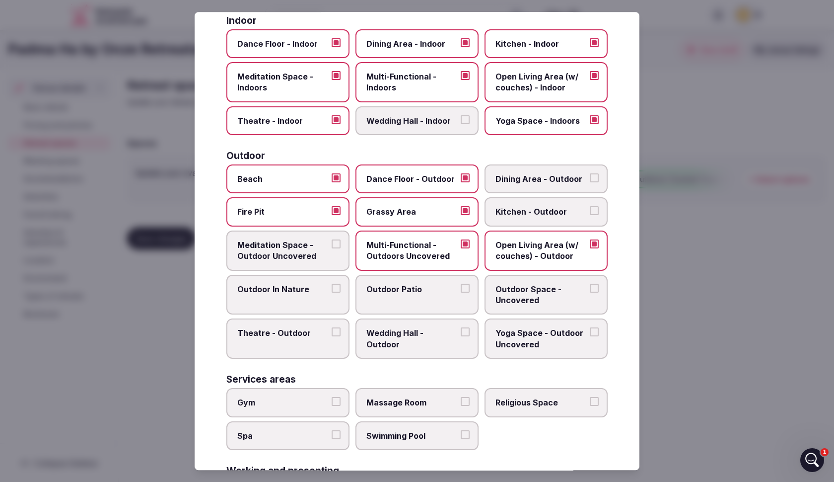
click at [312, 288] on span "Outdoor In Nature" at bounding box center [282, 289] width 91 height 11
click at [332, 288] on button "Outdoor In Nature" at bounding box center [336, 288] width 9 height 9
click at [410, 287] on span "Outdoor Patio" at bounding box center [412, 289] width 91 height 11
click at [461, 287] on button "Outdoor Patio" at bounding box center [465, 288] width 9 height 9
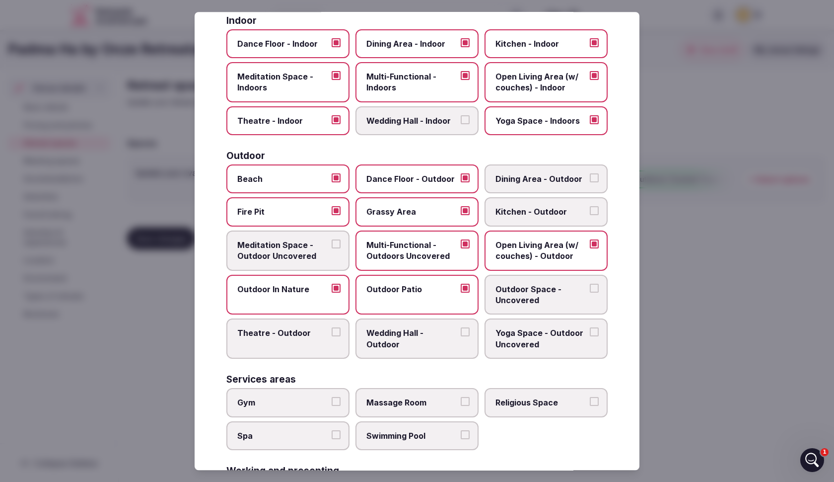
click at [523, 294] on span "Outdoor Space - Uncovered" at bounding box center [541, 295] width 91 height 22
click at [590, 293] on button "Outdoor Space - Uncovered" at bounding box center [594, 288] width 9 height 9
click at [537, 337] on span "Yoga Space - Outdoor Uncovered" at bounding box center [541, 339] width 91 height 22
click at [590, 337] on button "Yoga Space - Outdoor Uncovered" at bounding box center [594, 332] width 9 height 9
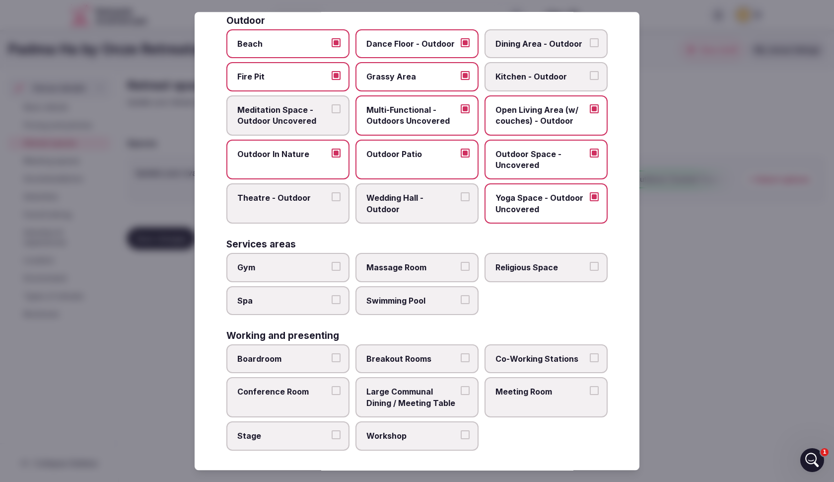
scroll to position [337, 0]
click at [403, 263] on span "Massage Room" at bounding box center [412, 267] width 91 height 11
click at [461, 263] on button "Massage Room" at bounding box center [465, 266] width 9 height 9
click at [415, 296] on span "Swimming Pool" at bounding box center [412, 301] width 91 height 11
click at [461, 296] on button "Swimming Pool" at bounding box center [465, 300] width 9 height 9
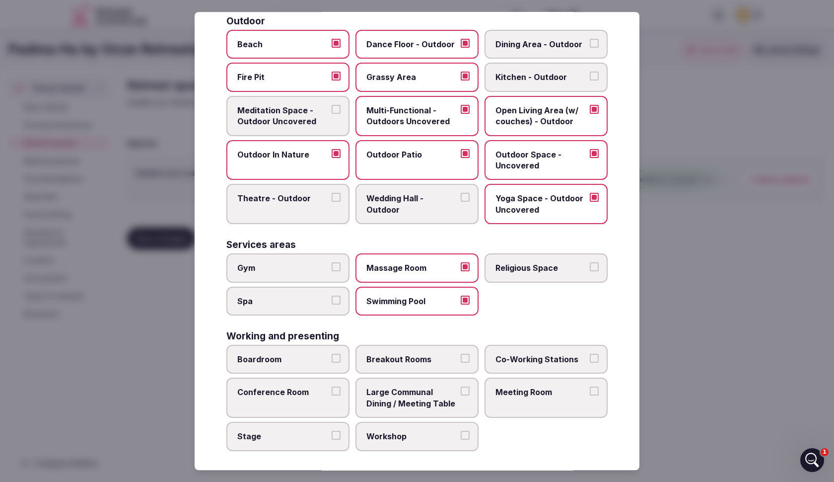
click at [412, 387] on span "Large Communal Dining / Meeting Table" at bounding box center [412, 398] width 91 height 22
click at [461, 387] on button "Large Communal Dining / Meeting Table" at bounding box center [465, 391] width 9 height 9
click at [546, 407] on label "Meeting Room" at bounding box center [546, 398] width 123 height 40
click at [590, 396] on button "Meeting Room" at bounding box center [594, 391] width 9 height 9
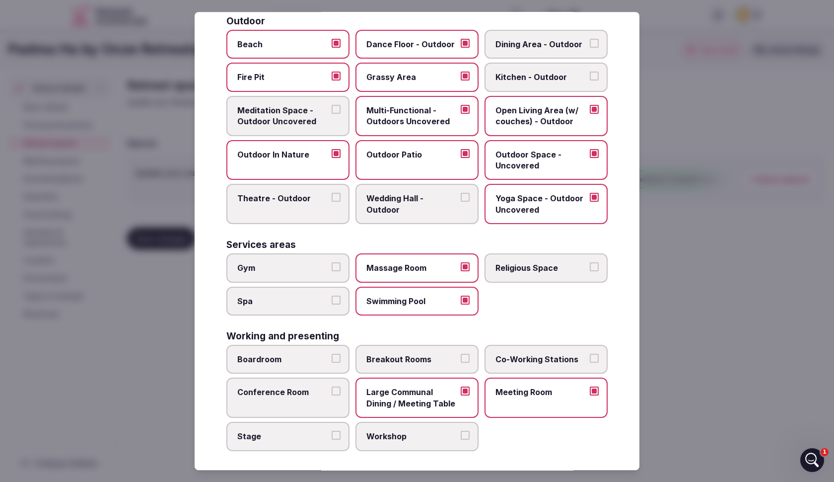
click at [544, 405] on label "Meeting Room" at bounding box center [546, 398] width 123 height 40
click at [590, 396] on button "Meeting Room" at bounding box center [594, 391] width 9 height 9
click at [159, 236] on div at bounding box center [417, 241] width 834 height 482
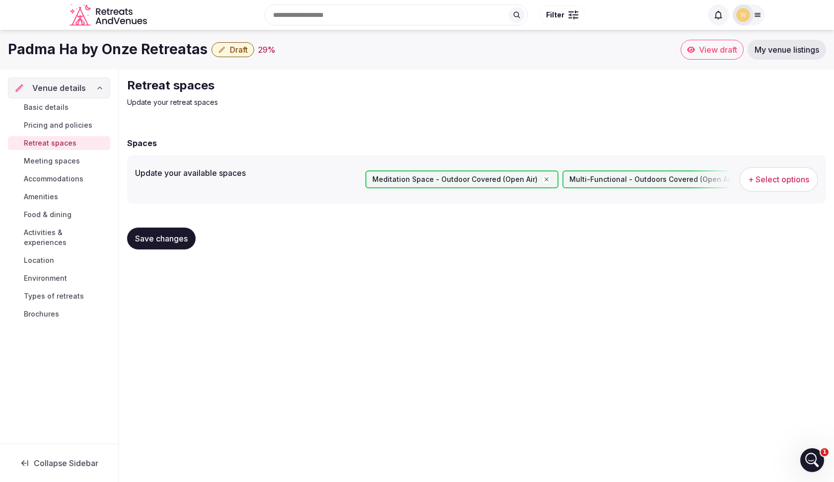
click at [159, 236] on span "Save changes" at bounding box center [161, 238] width 53 height 10
click at [779, 173] on button "+ Select options" at bounding box center [779, 179] width 79 height 25
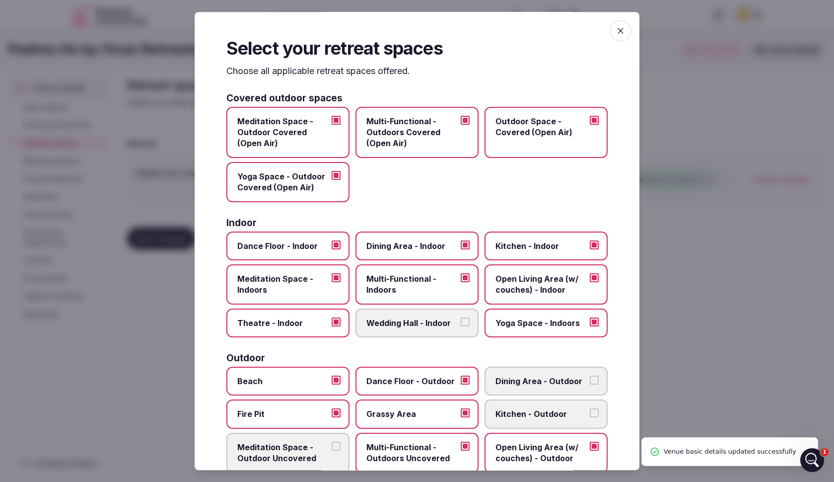
drag, startPoint x: 148, startPoint y: 246, endPoint x: 154, endPoint y: 241, distance: 8.1
click at [150, 245] on div at bounding box center [417, 241] width 834 height 482
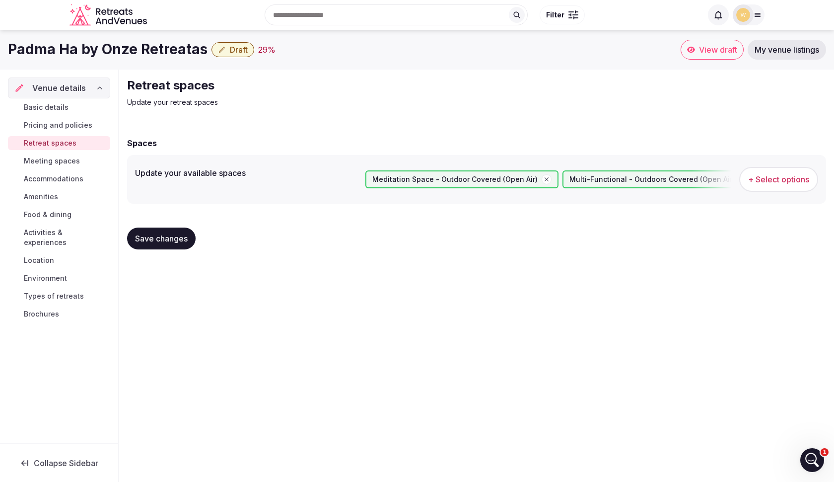
click at [155, 241] on span "Save changes" at bounding box center [161, 238] width 53 height 10
click at [59, 165] on span "Meeting spaces" at bounding box center [52, 161] width 56 height 10
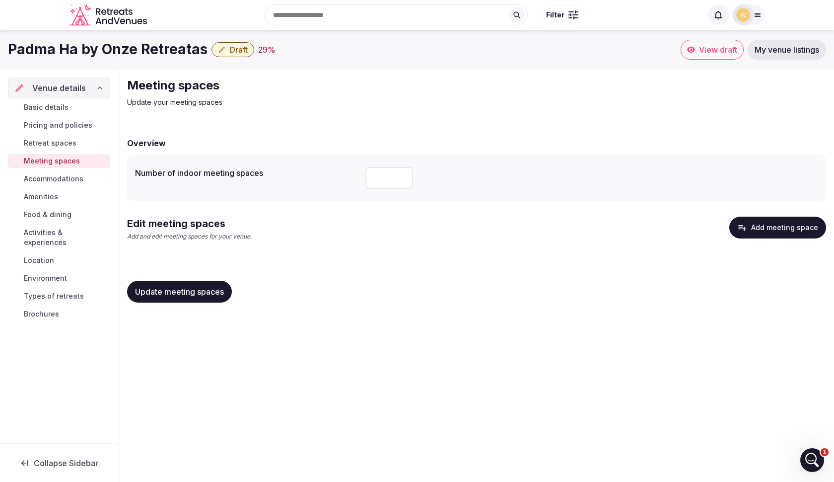
click at [393, 176] on input "number" at bounding box center [390, 178] width 48 height 22
click at [402, 176] on input "*" at bounding box center [390, 178] width 48 height 22
type input "*"
click at [402, 176] on input "*" at bounding box center [390, 178] width 48 height 22
drag, startPoint x: 334, startPoint y: 283, endPoint x: 201, endPoint y: 266, distance: 134.2
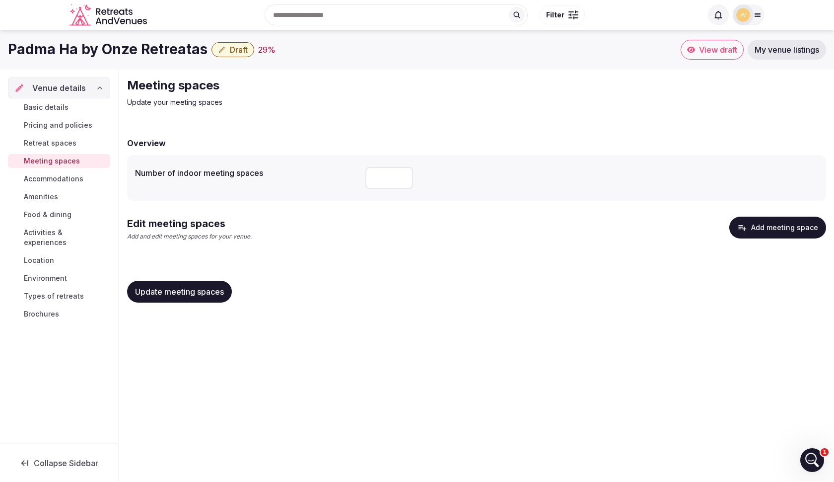
click at [334, 283] on div "Update meeting spaces" at bounding box center [476, 292] width 699 height 22
click at [110, 165] on div "Venue details Basic details Pricing and policies Retreat spaces Meeting spaces …" at bounding box center [59, 257] width 118 height 374
click at [85, 186] on div "Basic details Pricing and policies Retreat spaces Meeting spaces Accommodations…" at bounding box center [59, 210] width 102 height 225
click at [43, 176] on span "Accommodations" at bounding box center [54, 179] width 60 height 10
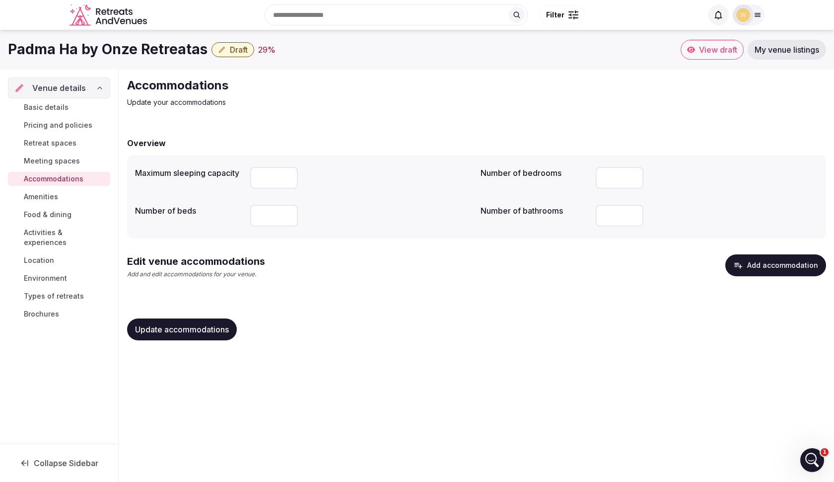
click at [267, 180] on input "number" at bounding box center [274, 178] width 48 height 22
type input "**"
click at [269, 224] on input "number" at bounding box center [274, 216] width 48 height 22
type input "**"
click at [614, 218] on input "number" at bounding box center [620, 216] width 48 height 22
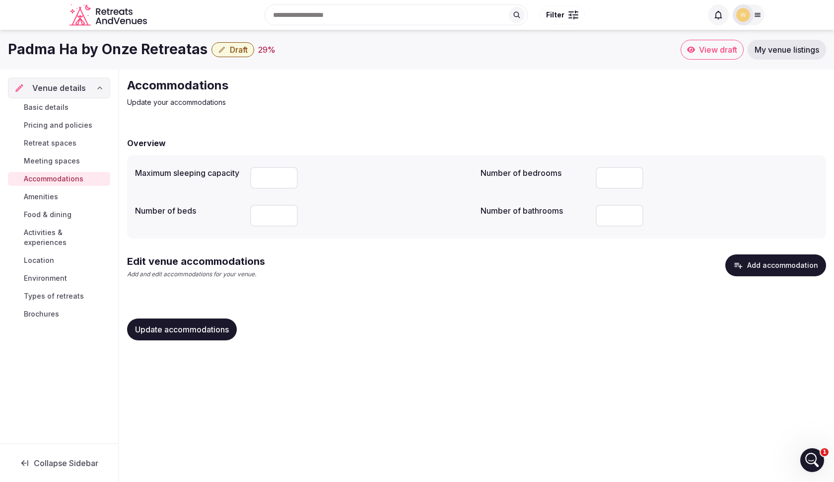
click at [615, 220] on input "number" at bounding box center [620, 216] width 48 height 22
type input "*"
click at [216, 336] on button "Update accommodations" at bounding box center [182, 329] width 110 height 22
click at [47, 197] on span "Amenities" at bounding box center [41, 197] width 34 height 10
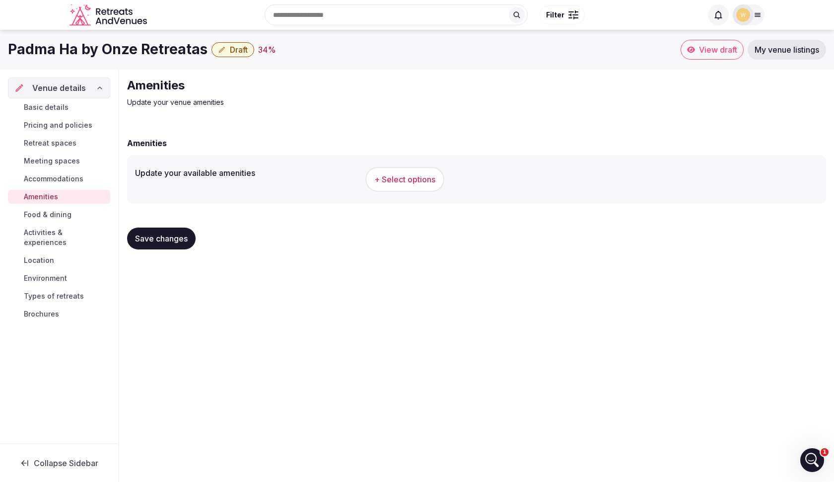
click at [403, 182] on span "+ Select options" at bounding box center [405, 179] width 61 height 11
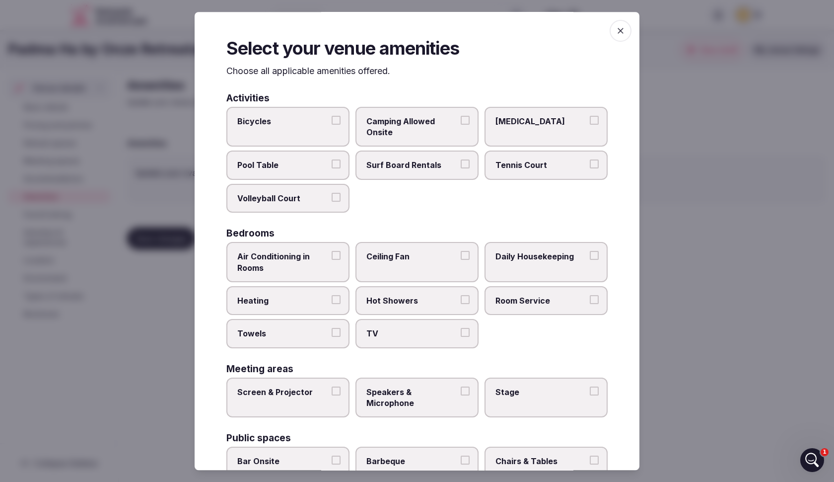
click at [585, 132] on label "[MEDICAL_DATA]" at bounding box center [546, 127] width 123 height 40
click at [590, 125] on button "[MEDICAL_DATA]" at bounding box center [594, 120] width 9 height 9
drag, startPoint x: 294, startPoint y: 256, endPoint x: 302, endPoint y: 257, distance: 8.0
click at [295, 256] on span "Air Conditioning in Rooms" at bounding box center [282, 262] width 91 height 22
click at [332, 256] on button "Air Conditioning in Rooms" at bounding box center [336, 255] width 9 height 9
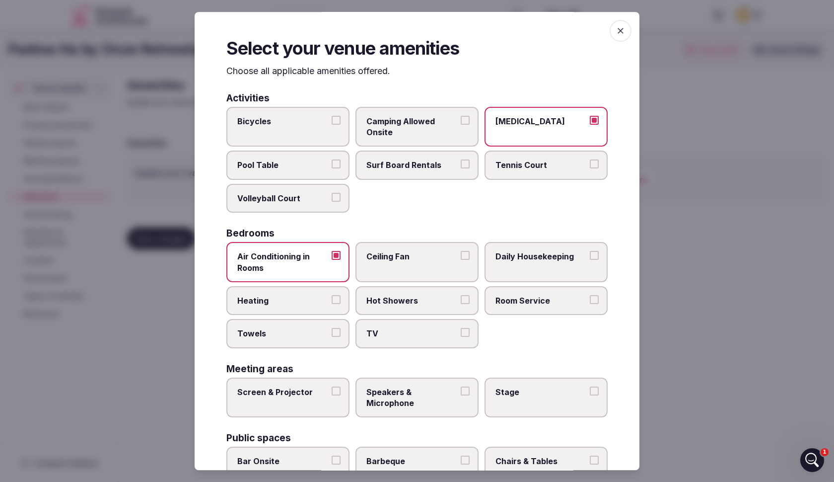
drag, startPoint x: 377, startPoint y: 260, endPoint x: 423, endPoint y: 261, distance: 45.7
click at [378, 260] on span "Ceiling Fan" at bounding box center [412, 256] width 91 height 11
click at [461, 260] on button "Ceiling Fan" at bounding box center [465, 255] width 9 height 9
click at [527, 256] on span "Daily Housekeeping" at bounding box center [541, 256] width 91 height 11
click at [590, 256] on button "Daily Housekeeping" at bounding box center [594, 255] width 9 height 9
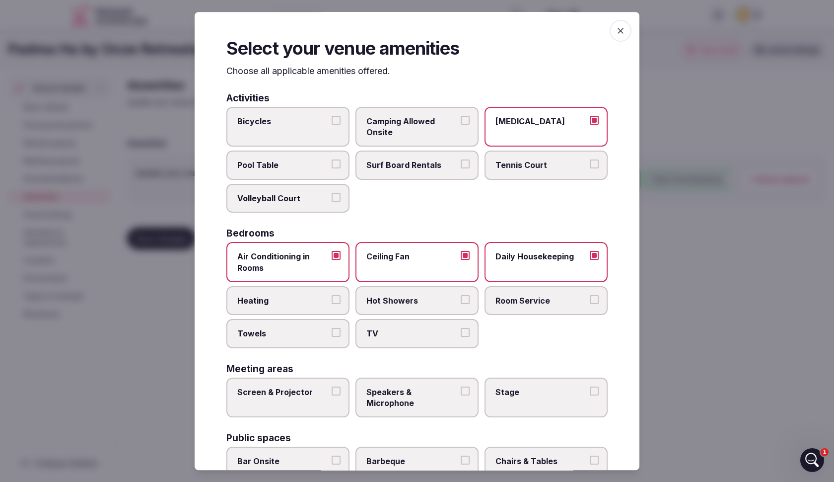
click at [391, 299] on span "Hot Showers" at bounding box center [412, 300] width 91 height 11
click at [461, 299] on button "Hot Showers" at bounding box center [465, 299] width 9 height 9
click at [310, 336] on span "Towels" at bounding box center [282, 333] width 91 height 11
click at [332, 336] on button "Towels" at bounding box center [336, 332] width 9 height 9
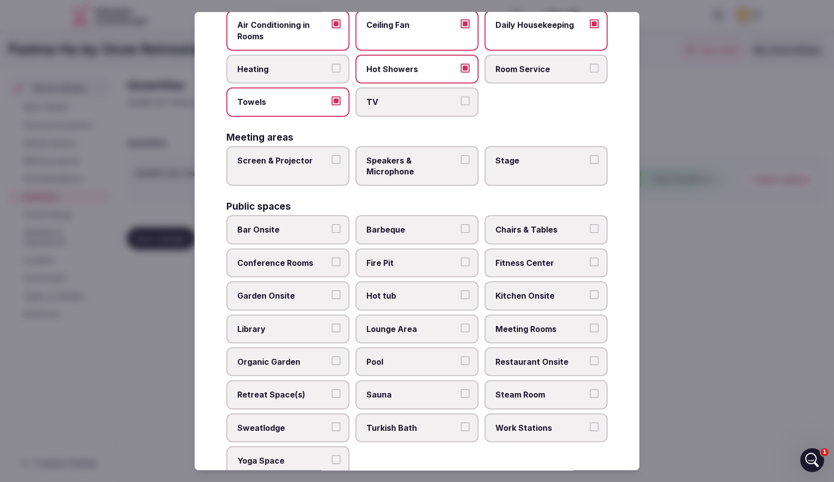
scroll to position [237, 0]
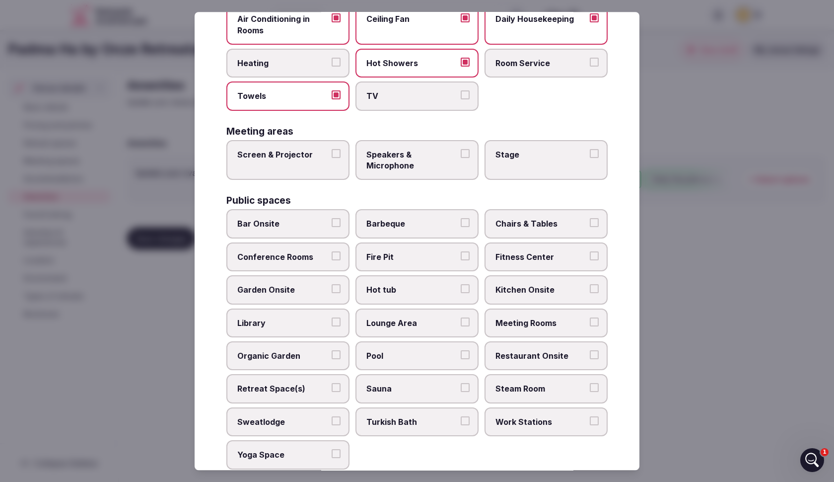
click at [423, 267] on label "Fire Pit" at bounding box center [417, 256] width 123 height 29
click at [461, 260] on button "Fire Pit" at bounding box center [465, 255] width 9 height 9
click at [427, 360] on label "Pool" at bounding box center [417, 355] width 123 height 29
click at [461, 359] on button "Pool" at bounding box center [465, 354] width 9 height 9
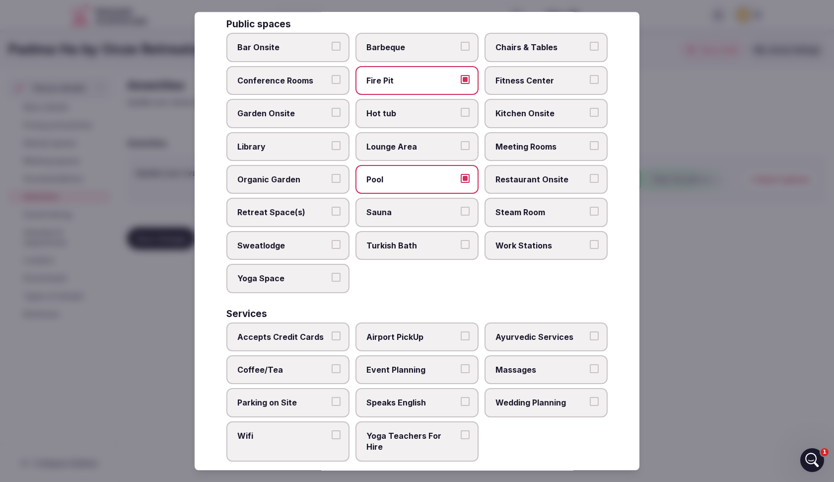
scroll to position [413, 0]
click at [412, 334] on span "Airport PickUp" at bounding box center [412, 337] width 91 height 11
click at [461, 334] on button "Airport PickUp" at bounding box center [465, 336] width 9 height 9
click at [303, 339] on label "Accepts Credit Cards" at bounding box center [287, 337] width 123 height 29
click at [332, 339] on button "Accepts Credit Cards" at bounding box center [336, 336] width 9 height 9
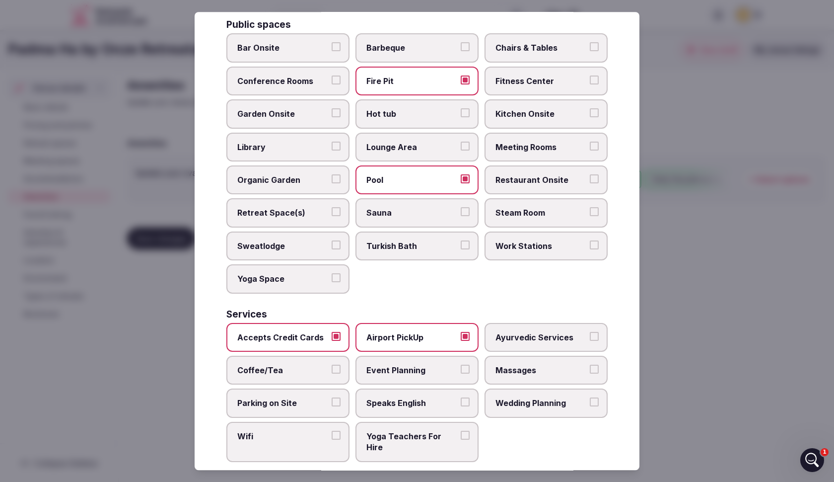
click at [279, 372] on label "Coffee/Tea" at bounding box center [287, 370] width 123 height 29
click at [332, 372] on button "Coffee/Tea" at bounding box center [336, 369] width 9 height 9
click at [393, 369] on span "Event Planning" at bounding box center [412, 370] width 91 height 11
click at [461, 369] on button "Event Planning" at bounding box center [465, 369] width 9 height 9
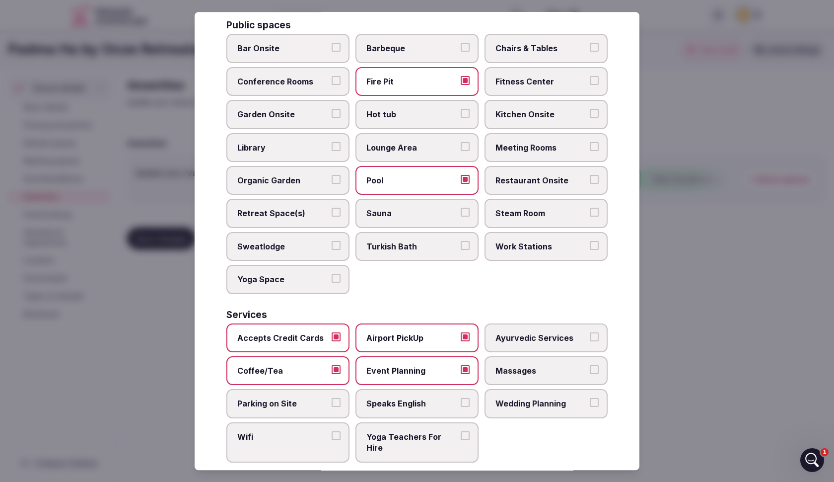
click at [539, 372] on span "Massages" at bounding box center [541, 370] width 91 height 11
click at [590, 372] on button "Massages" at bounding box center [594, 369] width 9 height 9
click at [311, 399] on span "Parking on Site" at bounding box center [282, 403] width 91 height 11
click at [332, 399] on button "Parking on Site" at bounding box center [336, 402] width 9 height 9
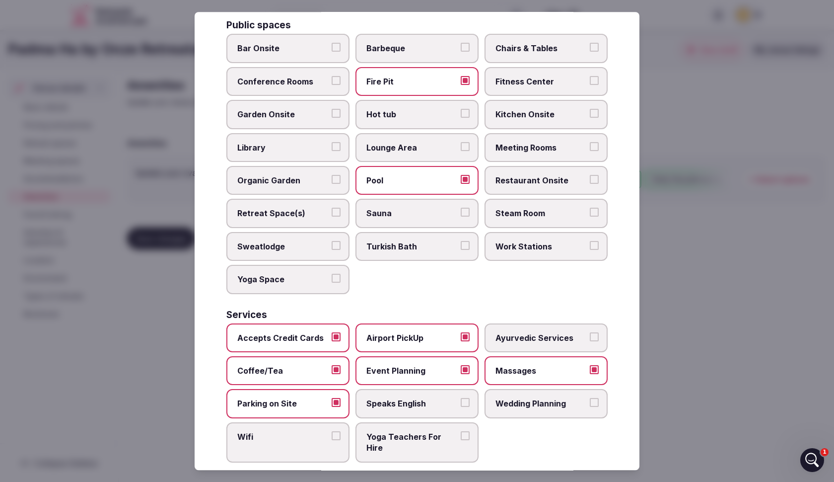
click at [394, 402] on span "Speaks English" at bounding box center [412, 403] width 91 height 11
click at [461, 402] on button "Speaks English" at bounding box center [465, 402] width 9 height 9
drag, startPoint x: 319, startPoint y: 424, endPoint x: 330, endPoint y: 425, distance: 11.0
click at [320, 424] on label "Wifi" at bounding box center [287, 442] width 123 height 40
click at [332, 431] on button "Wifi" at bounding box center [336, 435] width 9 height 9
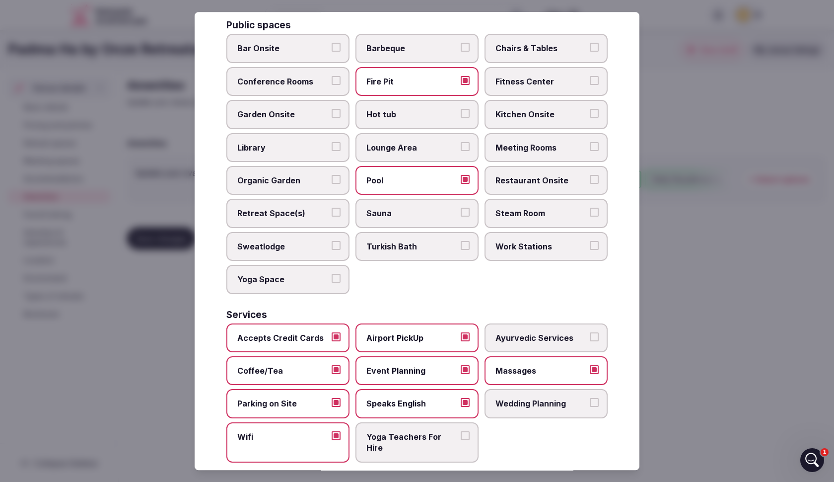
click at [401, 433] on span "Yoga Teachers For Hire" at bounding box center [412, 442] width 91 height 22
click at [461, 433] on button "Yoga Teachers For Hire" at bounding box center [465, 435] width 9 height 9
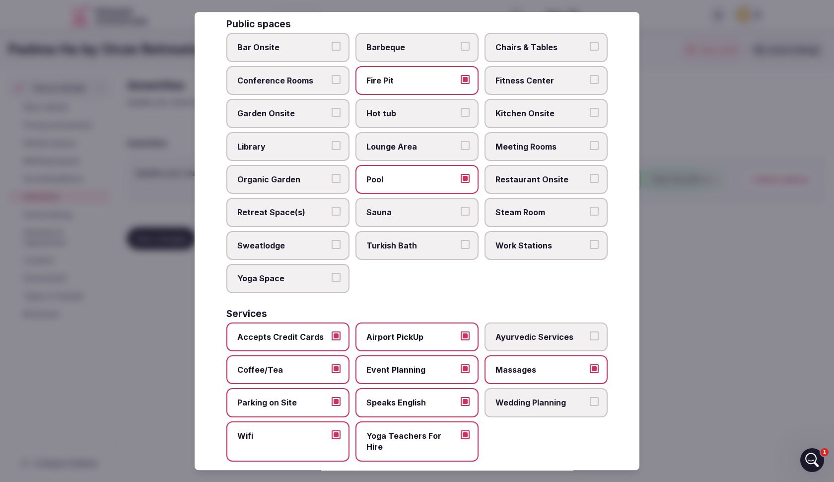
scroll to position [413, 0]
click at [177, 237] on div at bounding box center [417, 241] width 834 height 482
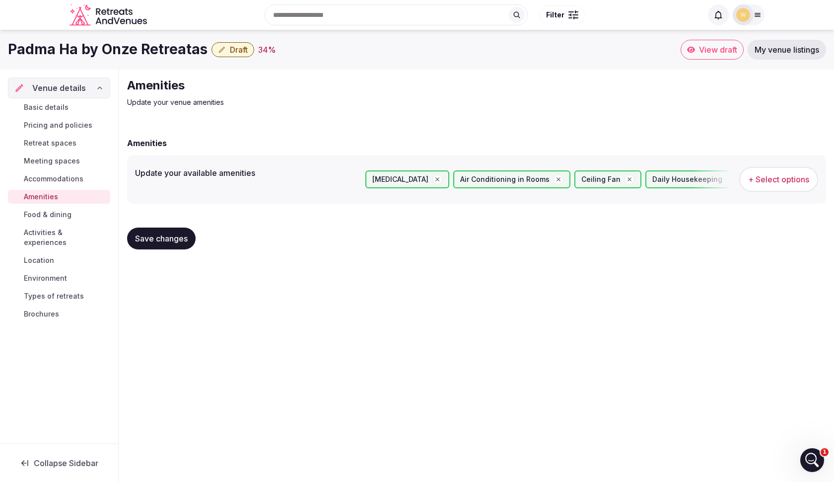
click at [176, 240] on span "Save changes" at bounding box center [161, 238] width 53 height 10
click at [33, 215] on span "Food & dining" at bounding box center [48, 215] width 48 height 10
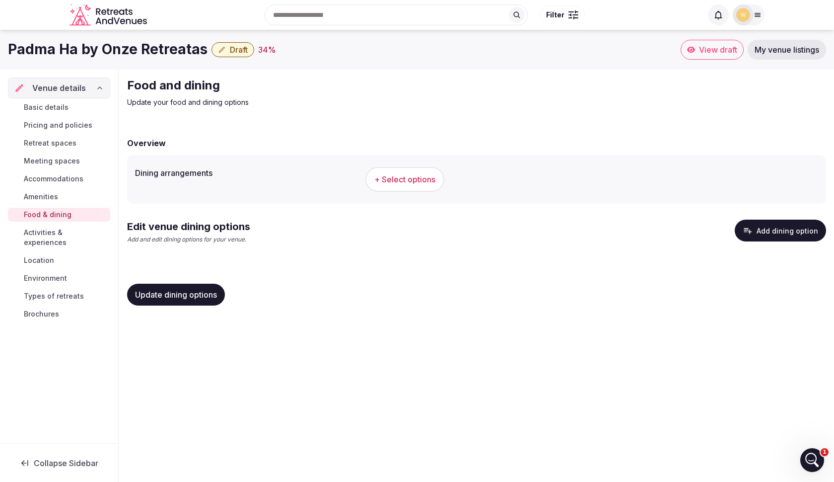
click at [414, 194] on div "+ Select options" at bounding box center [592, 179] width 453 height 33
click at [414, 185] on button "+ Select options" at bounding box center [405, 179] width 79 height 25
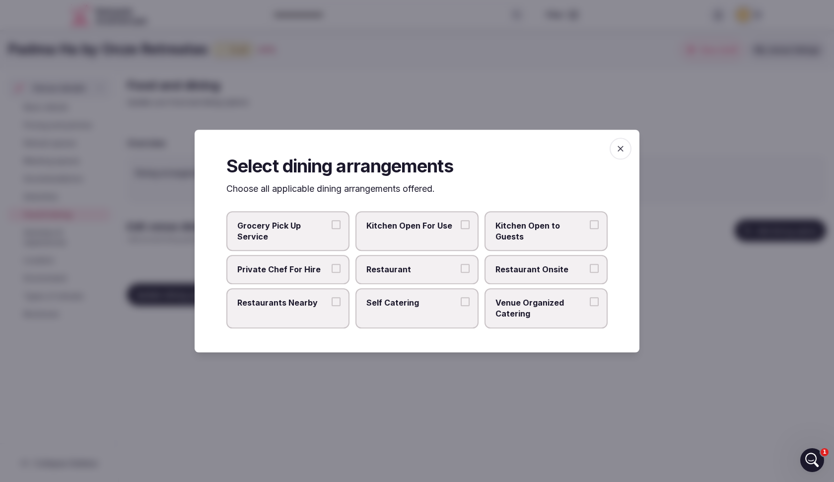
click at [552, 300] on span "Venue Organized Catering" at bounding box center [541, 308] width 91 height 22
click at [590, 300] on button "Venue Organized Catering" at bounding box center [594, 301] width 9 height 9
click at [150, 297] on div at bounding box center [417, 241] width 834 height 482
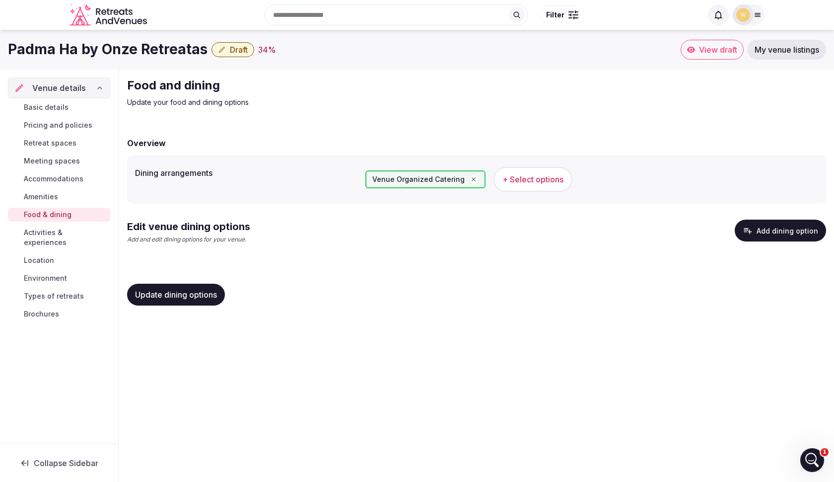
click at [52, 238] on link "Activities & experiences" at bounding box center [59, 237] width 102 height 24
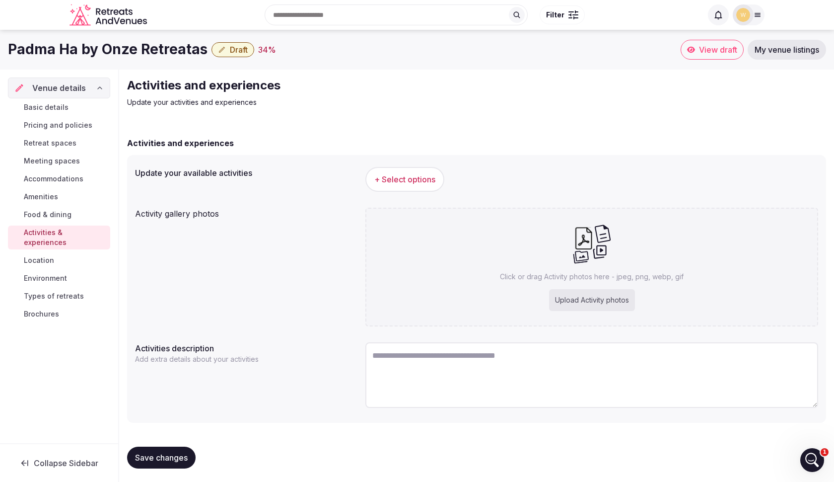
click at [381, 186] on button "+ Select options" at bounding box center [405, 179] width 79 height 25
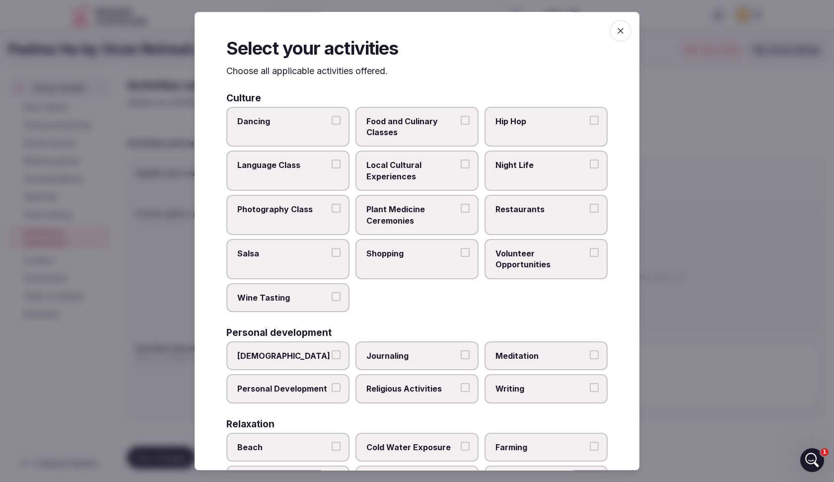
click at [294, 127] on label "Dancing" at bounding box center [287, 127] width 123 height 40
click at [332, 125] on button "Dancing" at bounding box center [336, 120] width 9 height 9
click at [429, 125] on span "Food and Culinary Classes" at bounding box center [412, 127] width 91 height 22
click at [461, 125] on button "Food and Culinary Classes" at bounding box center [465, 120] width 9 height 9
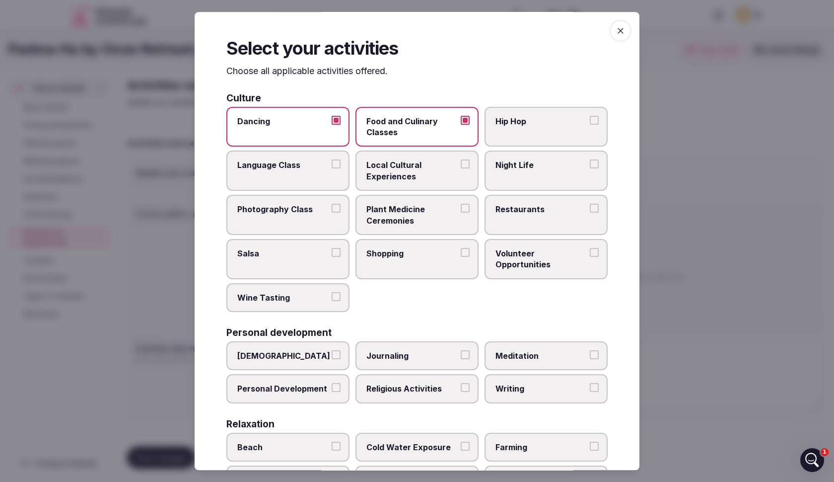
click at [307, 175] on label "Language Class" at bounding box center [287, 171] width 123 height 40
click at [332, 169] on button "Language Class" at bounding box center [336, 164] width 9 height 9
click at [413, 167] on span "Local Cultural Experiences" at bounding box center [412, 171] width 91 height 22
click at [461, 167] on button "Local Cultural Experiences" at bounding box center [465, 164] width 9 height 9
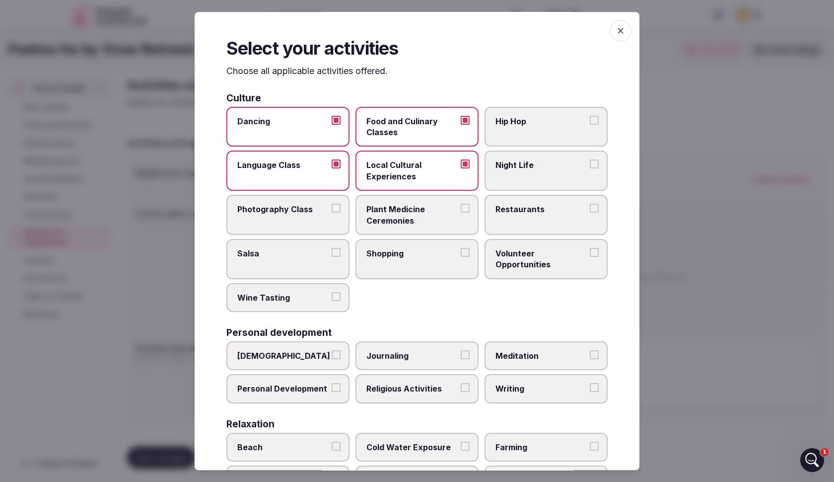
click at [559, 177] on label "Night Life" at bounding box center [546, 171] width 123 height 40
click at [590, 169] on button "Night Life" at bounding box center [594, 164] width 9 height 9
click at [559, 177] on label "Night Life" at bounding box center [546, 171] width 123 height 40
click at [590, 169] on button "Night Life" at bounding box center [594, 164] width 9 height 9
click at [559, 177] on label "Night Life" at bounding box center [546, 171] width 123 height 40
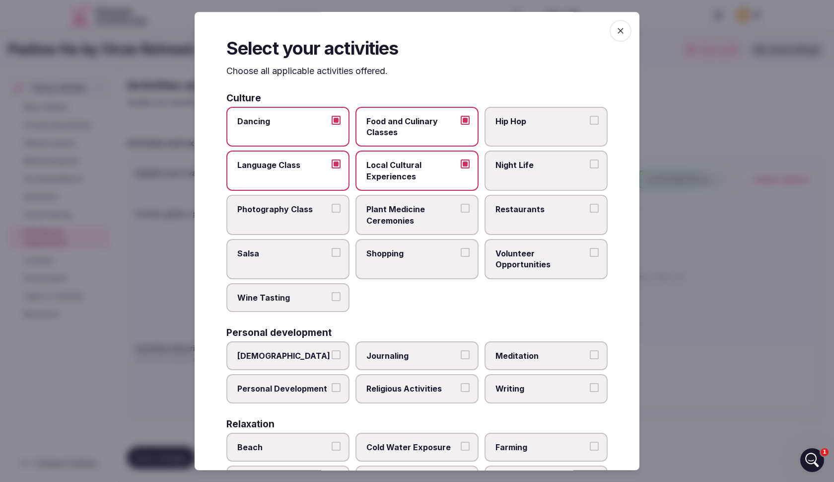
click at [590, 169] on button "Night Life" at bounding box center [594, 164] width 9 height 9
click at [538, 216] on label "Restaurants" at bounding box center [546, 215] width 123 height 40
click at [590, 213] on button "Restaurants" at bounding box center [594, 208] width 9 height 9
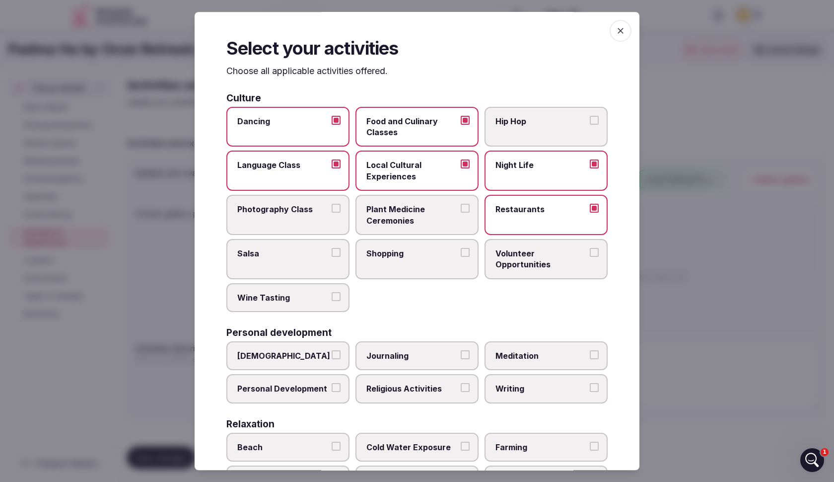
click at [538, 216] on label "Restaurants" at bounding box center [546, 215] width 123 height 40
click at [590, 213] on button "Restaurants" at bounding box center [594, 208] width 9 height 9
click at [538, 216] on label "Restaurants" at bounding box center [546, 215] width 123 height 40
click at [590, 213] on button "Restaurants" at bounding box center [594, 208] width 9 height 9
click at [258, 279] on div "Dancing Food and Culinary Classes Hip Hop Language Class Local Cultural Experie…" at bounding box center [416, 210] width 381 height 206
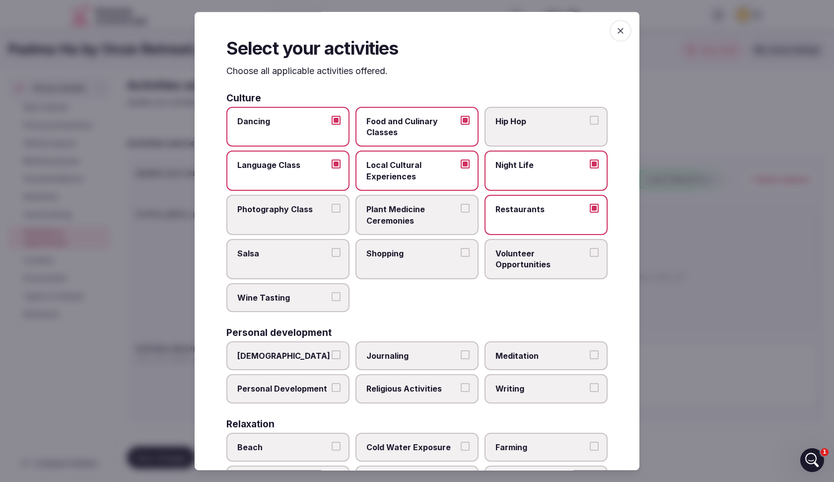
click at [289, 253] on span "Salsa" at bounding box center [282, 253] width 91 height 11
click at [332, 253] on button "Salsa" at bounding box center [336, 252] width 9 height 9
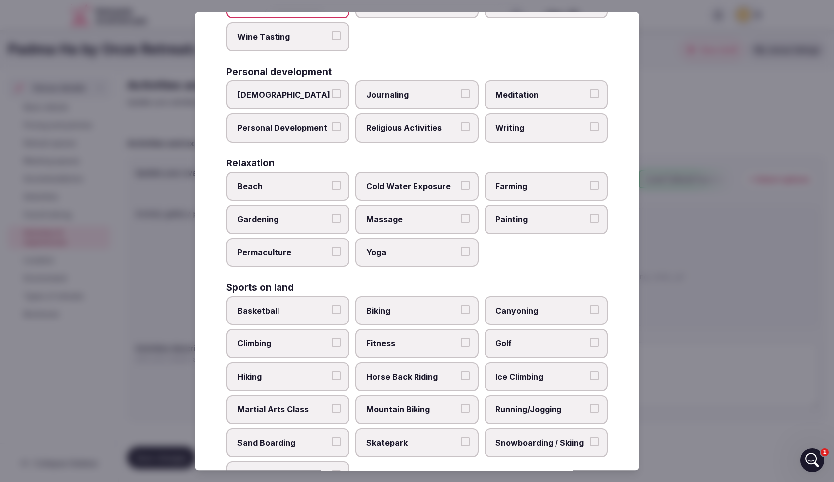
scroll to position [260, 0]
click at [334, 182] on button "Beach" at bounding box center [336, 186] width 9 height 9
click at [408, 240] on label "Yoga" at bounding box center [417, 253] width 123 height 29
click at [461, 248] on button "Yoga" at bounding box center [465, 252] width 9 height 9
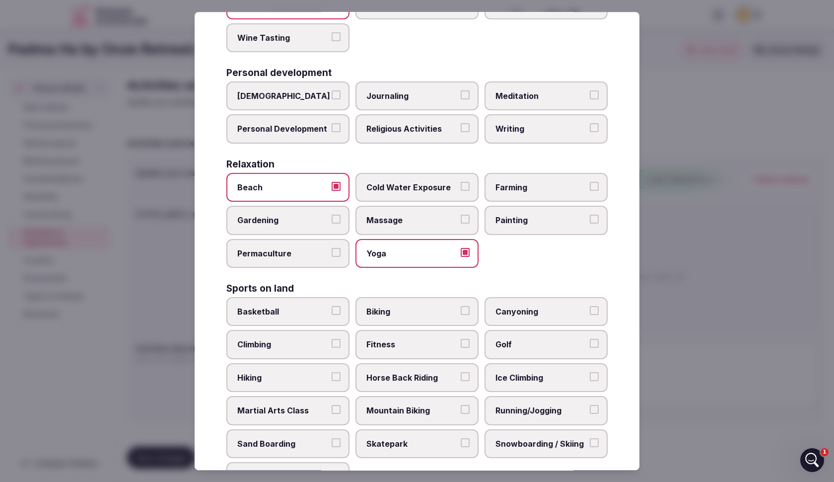
click at [447, 233] on div "Beach Cold Water Exposure Farming Gardening Massage Painting Permaculture Yoga" at bounding box center [416, 220] width 381 height 95
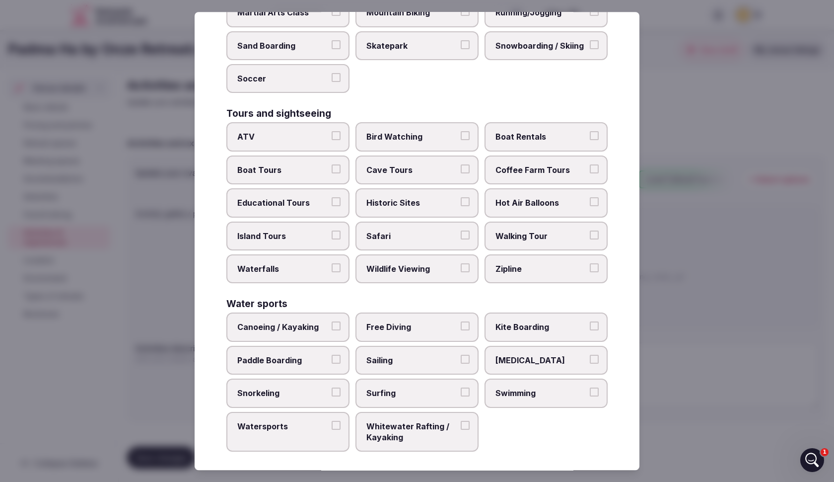
scroll to position [657, 0]
drag, startPoint x: 314, startPoint y: 319, endPoint x: 319, endPoint y: 318, distance: 5.0
click at [315, 322] on span "Canoeing / Kayaking" at bounding box center [282, 327] width 91 height 11
click at [332, 322] on button "Canoeing / Kayaking" at bounding box center [336, 326] width 9 height 9
click at [535, 322] on span "Kite Boarding" at bounding box center [541, 327] width 91 height 11
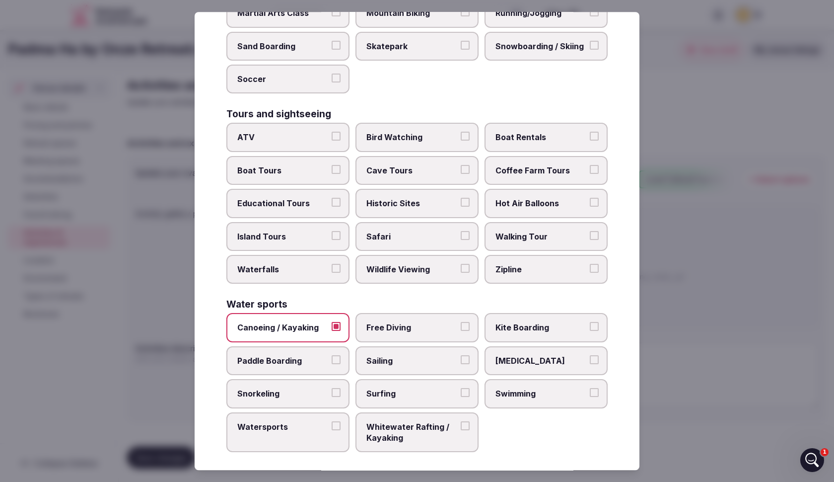
click at [590, 322] on button "Kite Boarding" at bounding box center [594, 326] width 9 height 9
click at [535, 322] on span "Kite Boarding" at bounding box center [541, 327] width 91 height 11
click at [590, 322] on button "Kite Boarding" at bounding box center [594, 326] width 9 height 9
click at [515, 391] on span "Swimming" at bounding box center [541, 393] width 91 height 11
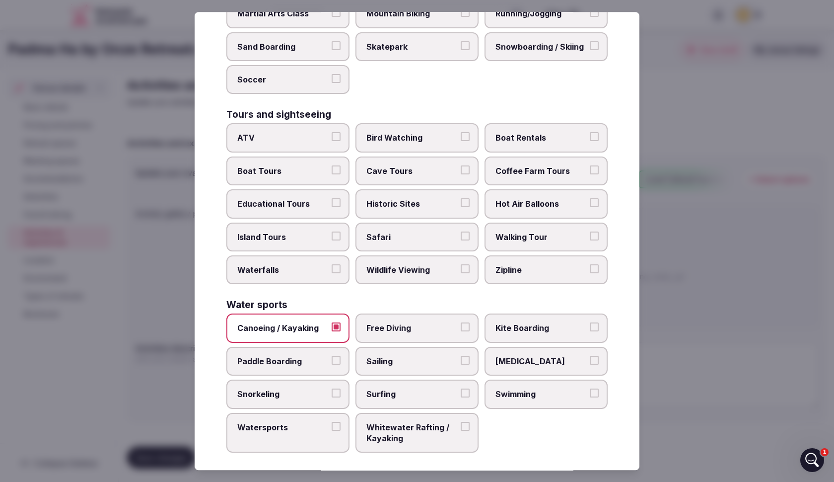
click at [590, 391] on button "Swimming" at bounding box center [594, 392] width 9 height 9
click at [409, 356] on span "Sailing" at bounding box center [412, 361] width 91 height 11
click at [461, 356] on button "Sailing" at bounding box center [465, 360] width 9 height 9
click at [340, 361] on label "Paddle Boarding" at bounding box center [287, 361] width 123 height 29
click at [340, 361] on button "Paddle Boarding" at bounding box center [336, 360] width 9 height 9
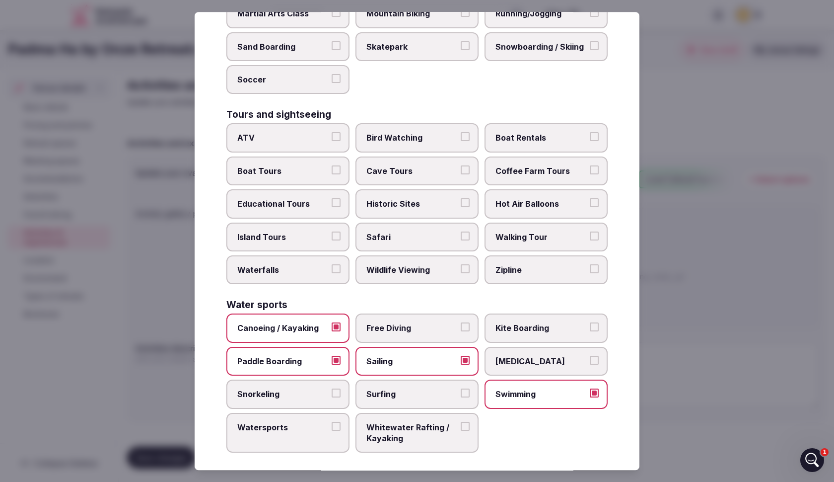
click at [334, 415] on label "Watersports" at bounding box center [287, 433] width 123 height 40
click at [334, 422] on button "Watersports" at bounding box center [336, 426] width 9 height 9
click at [423, 435] on span "Whitewater Rafting / Kayaking" at bounding box center [412, 433] width 91 height 22
click at [461, 431] on button "Whitewater Rafting / Kayaking" at bounding box center [465, 426] width 9 height 9
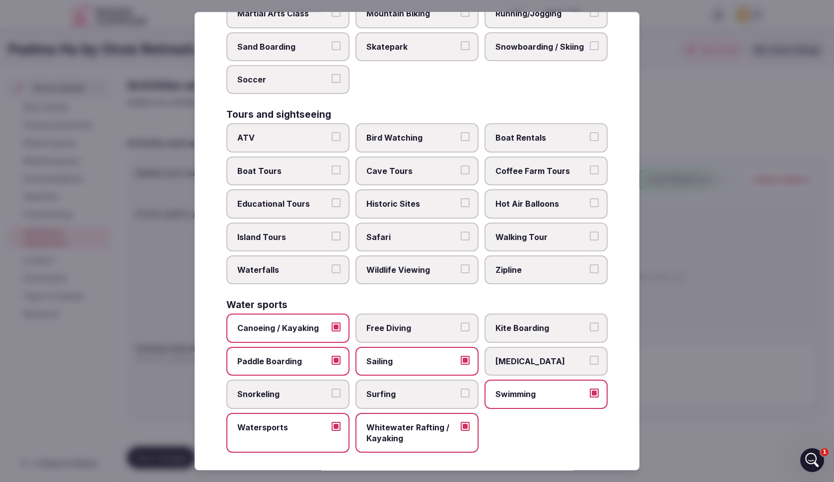
click at [426, 437] on span "Whitewater Rafting / Kayaking" at bounding box center [412, 433] width 91 height 22
click at [461, 431] on button "Whitewater Rafting / Kayaking" at bounding box center [465, 426] width 9 height 9
click at [173, 462] on div at bounding box center [417, 241] width 834 height 482
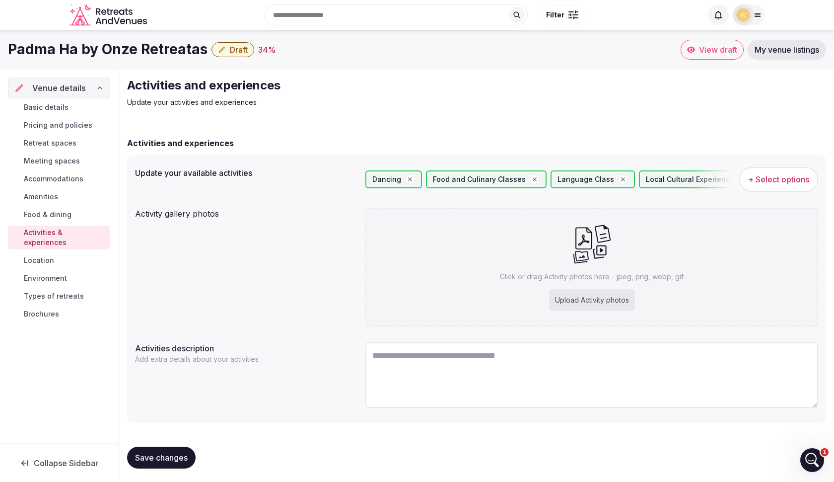
click at [185, 440] on div "Save changes" at bounding box center [476, 458] width 699 height 38
click at [172, 454] on span "Save changes" at bounding box center [161, 457] width 53 height 10
click at [29, 255] on span "Location" at bounding box center [39, 260] width 30 height 10
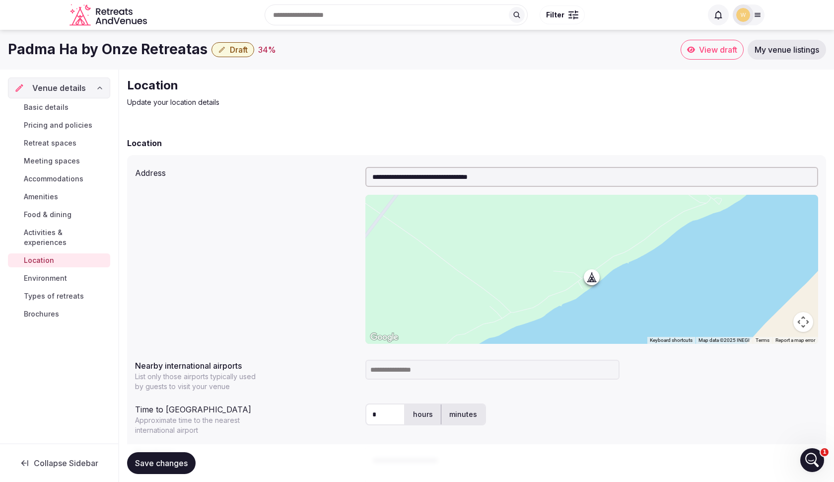
click at [404, 363] on input at bounding box center [493, 370] width 254 height 20
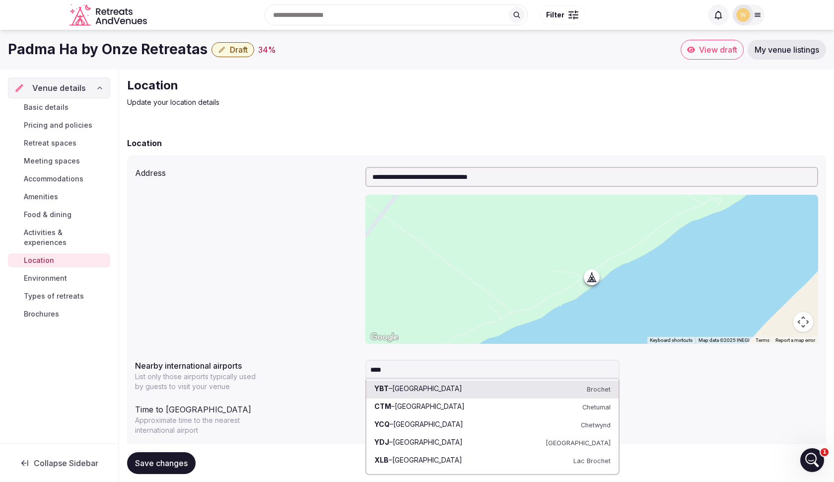
type input "****"
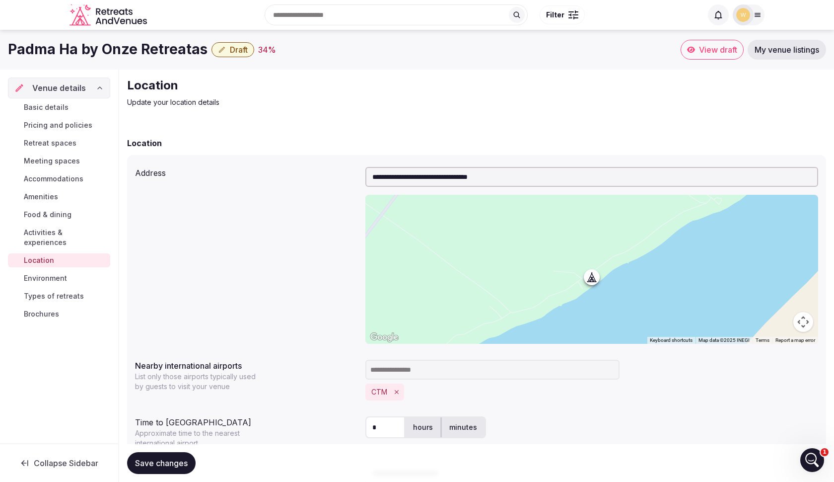
drag, startPoint x: 367, startPoint y: 339, endPoint x: 429, endPoint y: 414, distance: 98.1
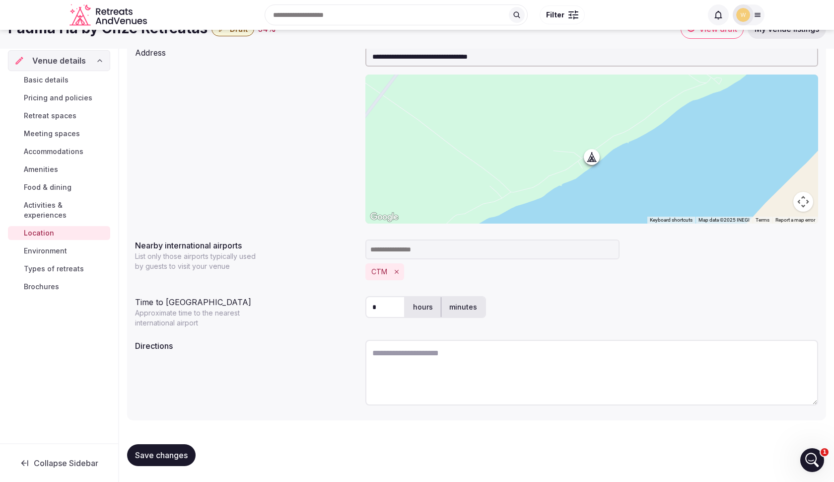
scroll to position [120, 0]
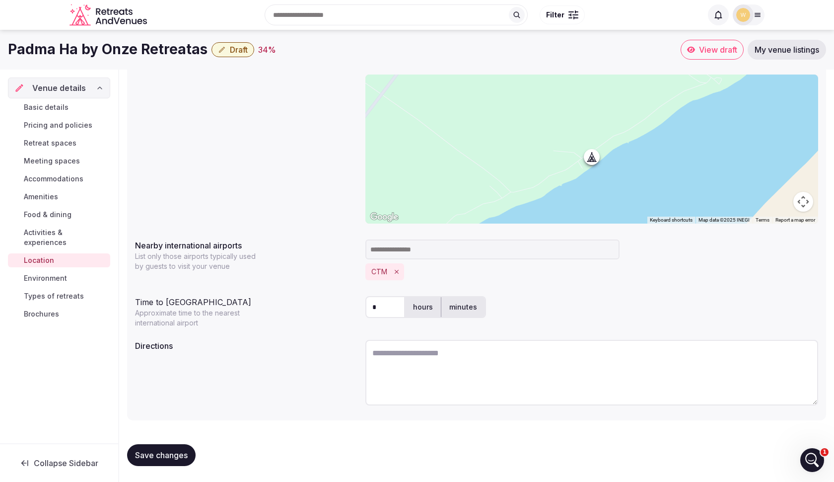
click at [453, 252] on input at bounding box center [493, 249] width 254 height 20
type input "*"
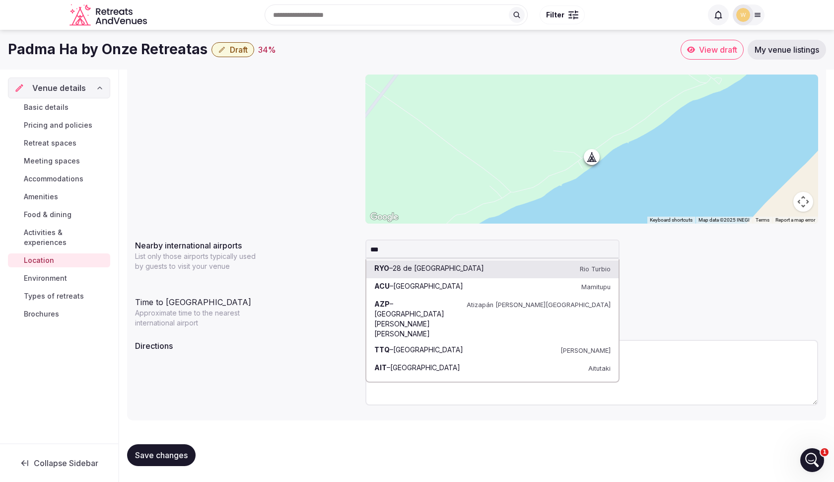
type input "****"
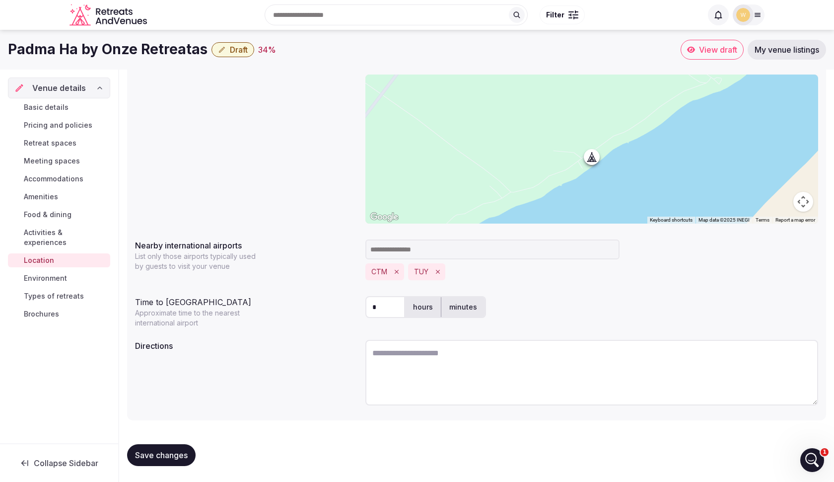
click at [396, 307] on input "*" at bounding box center [386, 307] width 40 height 22
type input "*"
click at [161, 455] on button "Save changes" at bounding box center [161, 455] width 69 height 22
click at [171, 451] on span "Save changes" at bounding box center [161, 455] width 53 height 10
click at [85, 271] on link "Environment" at bounding box center [59, 278] width 102 height 14
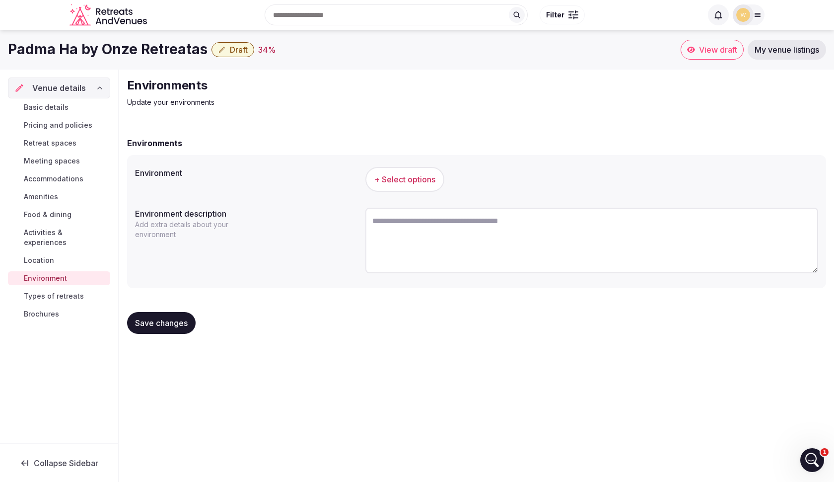
click at [421, 185] on button "+ Select options" at bounding box center [405, 179] width 79 height 25
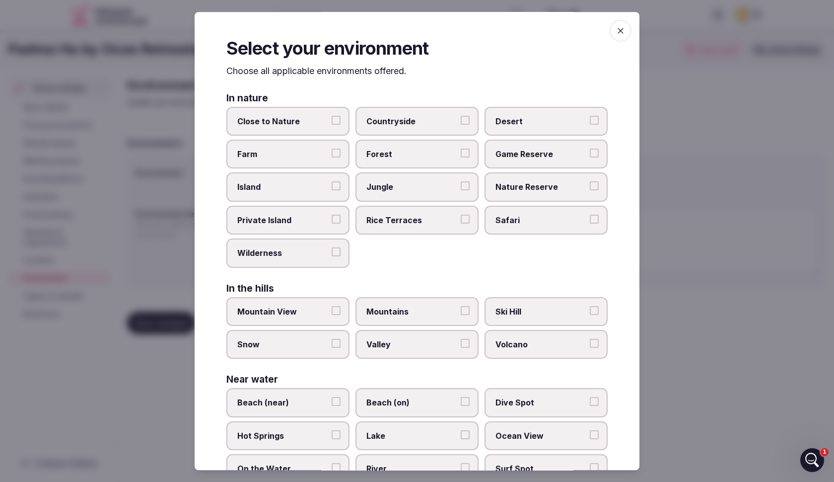
click at [304, 130] on label "Close to Nature" at bounding box center [287, 121] width 123 height 29
click at [332, 125] on button "Close to Nature" at bounding box center [336, 120] width 9 height 9
click at [402, 120] on span "Countryside" at bounding box center [412, 121] width 91 height 11
click at [461, 120] on button "Countryside" at bounding box center [465, 120] width 9 height 9
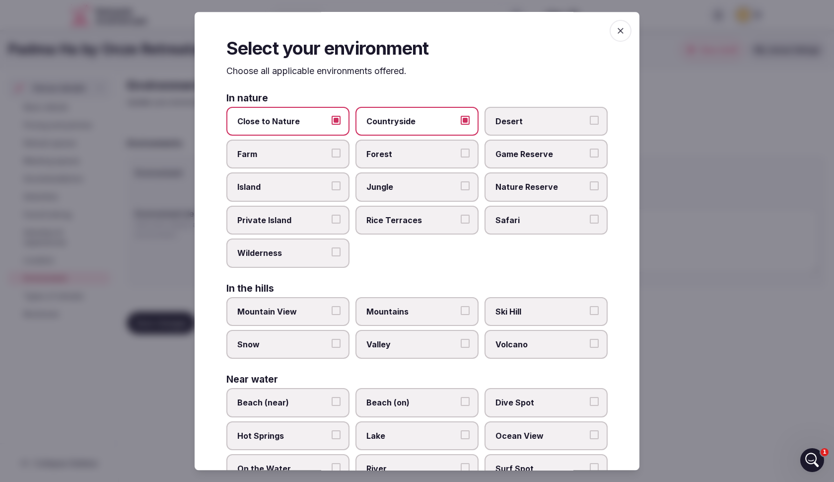
click at [334, 221] on button "Private Island" at bounding box center [336, 219] width 9 height 9
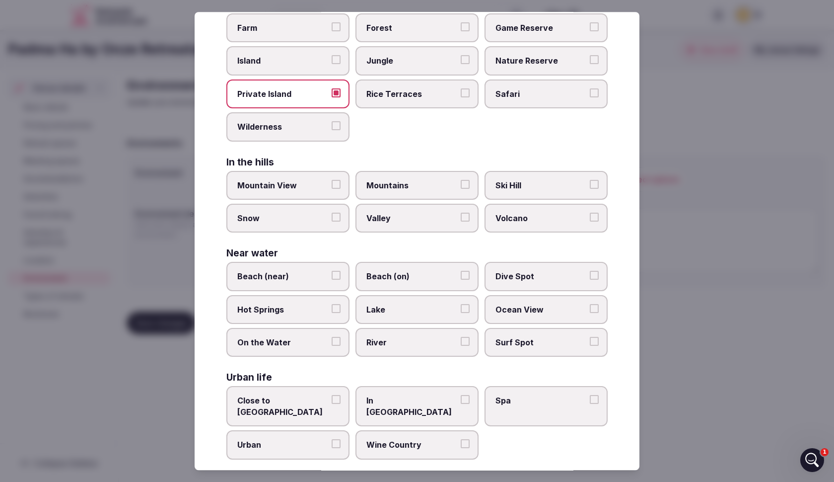
scroll to position [126, 0]
click at [453, 307] on span "Lake" at bounding box center [412, 309] width 91 height 11
click at [461, 307] on button "Lake" at bounding box center [465, 308] width 9 height 9
click at [282, 343] on span "On the Water" at bounding box center [282, 342] width 91 height 11
click at [332, 343] on button "On the Water" at bounding box center [336, 341] width 9 height 9
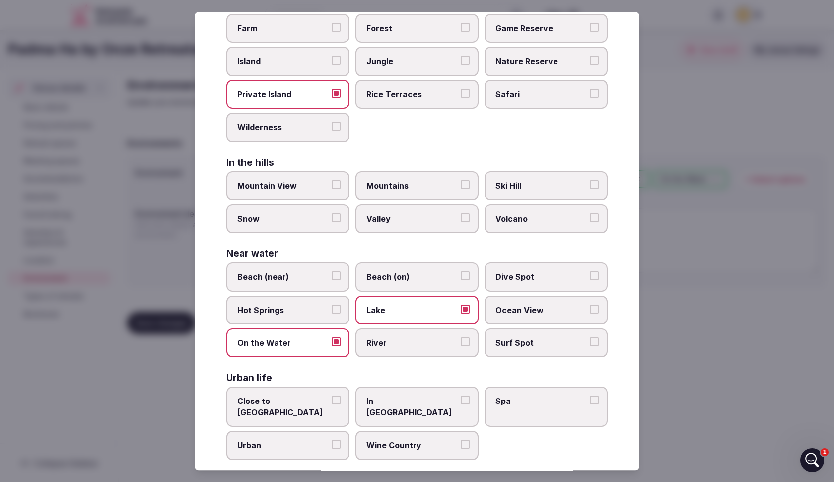
drag, startPoint x: 132, startPoint y: 342, endPoint x: 150, endPoint y: 331, distance: 21.1
click at [133, 342] on div at bounding box center [417, 241] width 834 height 482
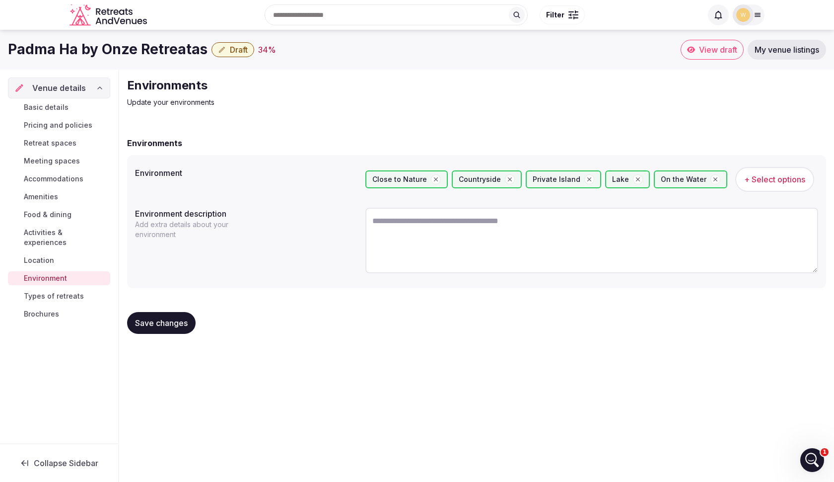
click at [160, 322] on span "Save changes" at bounding box center [161, 323] width 53 height 10
click at [62, 291] on span "Types of retreats" at bounding box center [54, 296] width 60 height 10
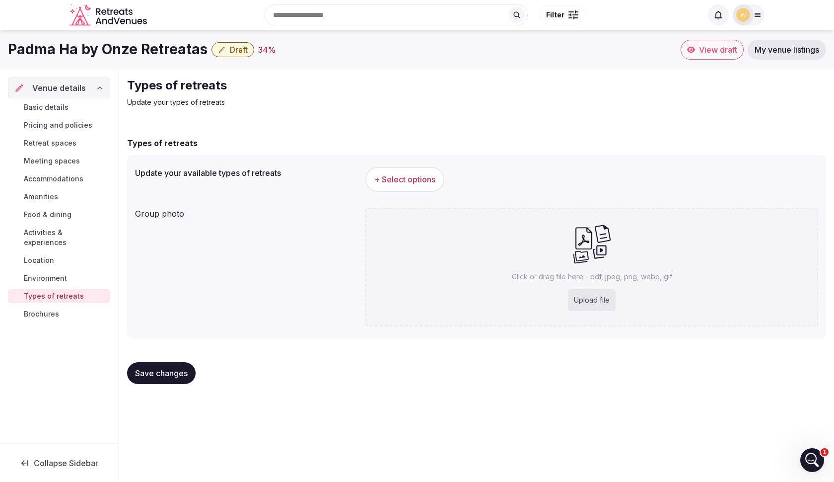
click at [402, 182] on span "+ Select options" at bounding box center [405, 179] width 61 height 11
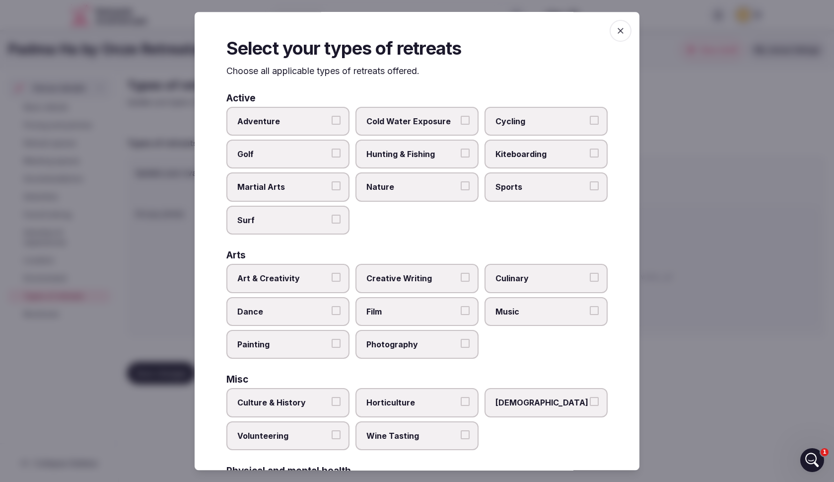
click at [294, 114] on label "Adventure" at bounding box center [287, 121] width 123 height 29
click at [332, 116] on button "Adventure" at bounding box center [336, 120] width 9 height 9
click at [417, 184] on span "Nature" at bounding box center [412, 187] width 91 height 11
click at [461, 184] on button "Nature" at bounding box center [465, 186] width 9 height 9
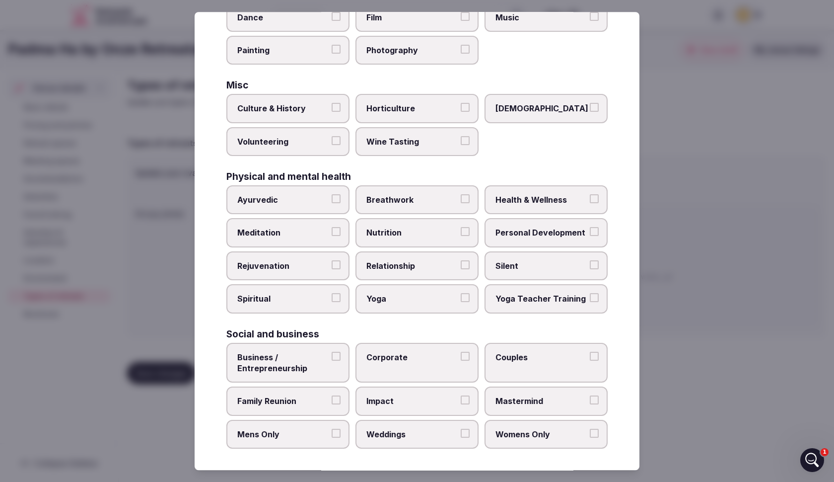
scroll to position [293, 0]
click at [444, 205] on label "Breathwork" at bounding box center [417, 200] width 123 height 29
click at [461, 204] on button "Breathwork" at bounding box center [465, 199] width 9 height 9
click at [540, 203] on span "Health & Wellness" at bounding box center [541, 200] width 91 height 11
click at [590, 203] on button "Health & Wellness" at bounding box center [594, 199] width 9 height 9
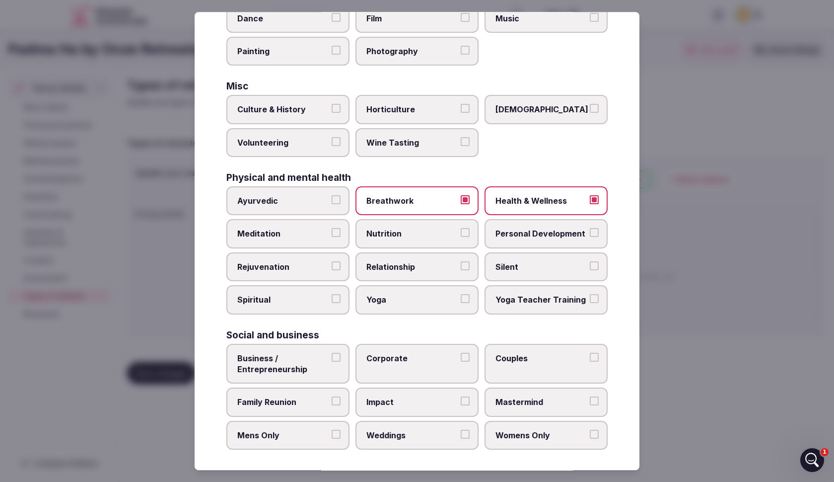
click at [308, 220] on label "Meditation" at bounding box center [287, 234] width 123 height 29
click at [332, 228] on button "Meditation" at bounding box center [336, 232] width 9 height 9
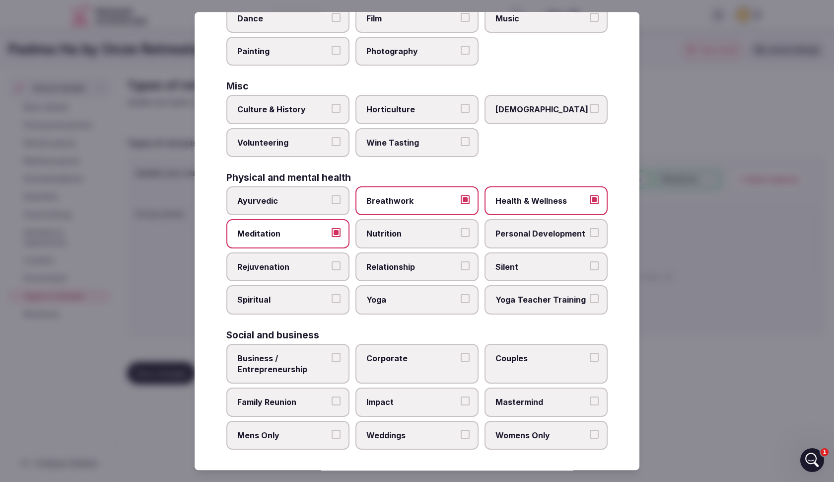
click at [412, 230] on span "Nutrition" at bounding box center [412, 233] width 91 height 11
click at [461, 230] on button "Nutrition" at bounding box center [465, 232] width 9 height 9
click at [538, 234] on span "Personal Development" at bounding box center [541, 233] width 91 height 11
click at [590, 234] on button "Personal Development" at bounding box center [594, 232] width 9 height 9
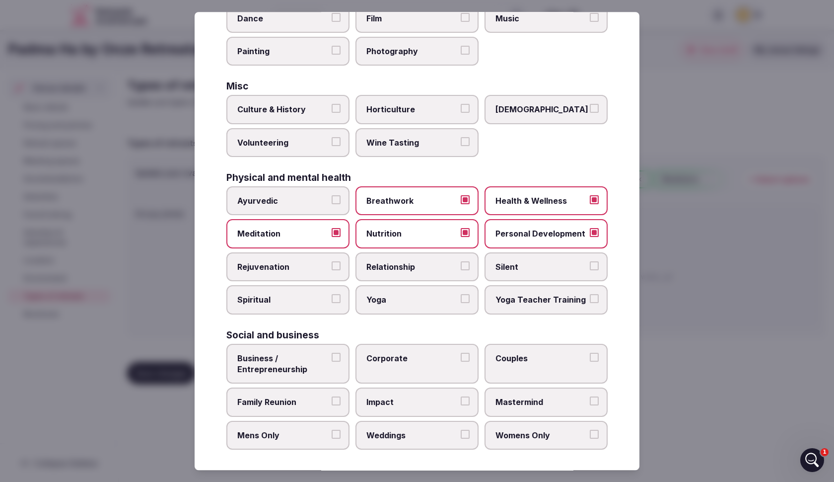
drag, startPoint x: 317, startPoint y: 256, endPoint x: 349, endPoint y: 258, distance: 31.4
click at [323, 257] on label "Rejuvenation" at bounding box center [287, 266] width 123 height 29
click at [332, 261] on button "Rejuvenation" at bounding box center [336, 265] width 9 height 9
drag, startPoint x: 400, startPoint y: 263, endPoint x: 446, endPoint y: 261, distance: 45.7
click at [402, 263] on span "Relationship" at bounding box center [412, 266] width 91 height 11
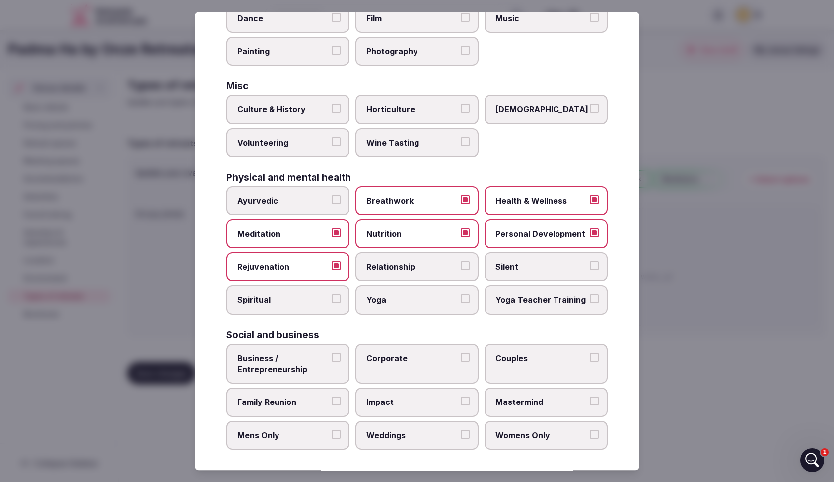
click at [461, 263] on button "Relationship" at bounding box center [465, 265] width 9 height 9
click at [508, 262] on span "Silent" at bounding box center [541, 266] width 91 height 11
click at [590, 262] on button "Silent" at bounding box center [594, 265] width 9 height 9
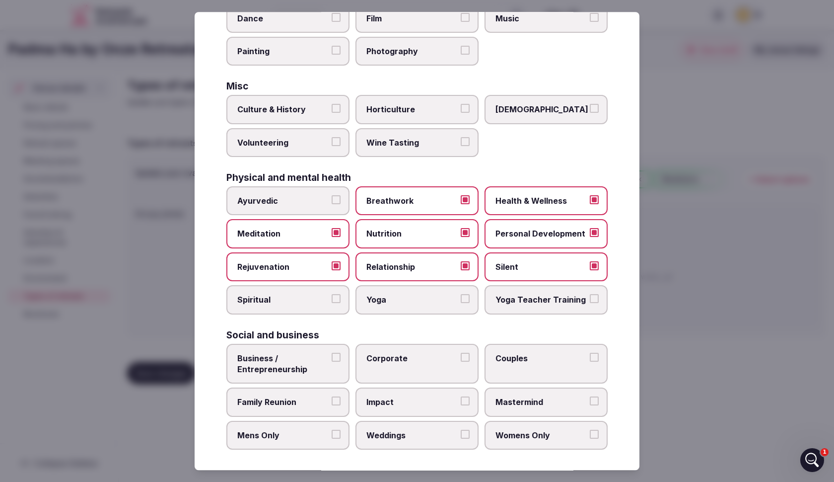
click at [286, 299] on span "Spiritual" at bounding box center [282, 300] width 91 height 11
click at [332, 299] on button "Spiritual" at bounding box center [336, 299] width 9 height 9
drag, startPoint x: 385, startPoint y: 300, endPoint x: 418, endPoint y: 293, distance: 33.6
click at [388, 299] on span "Yoga" at bounding box center [412, 300] width 91 height 11
click at [461, 299] on button "Yoga" at bounding box center [465, 299] width 9 height 9
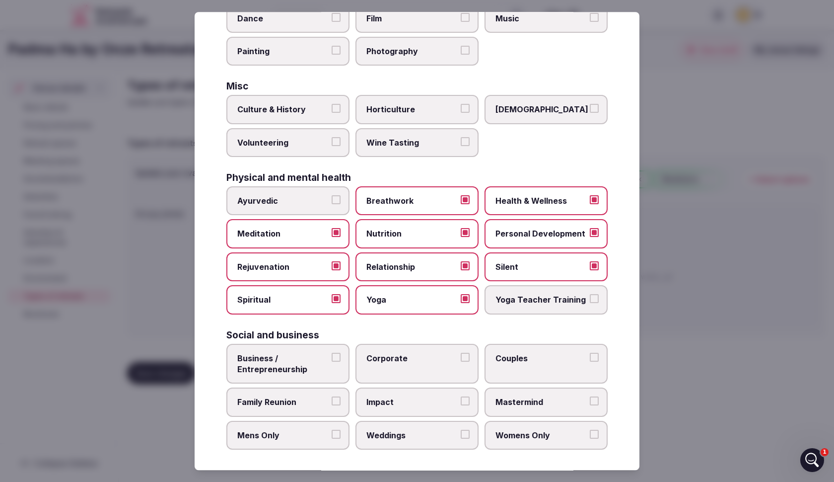
click at [497, 300] on span "Yoga Teacher Training" at bounding box center [541, 300] width 91 height 11
click at [590, 300] on button "Yoga Teacher Training" at bounding box center [594, 299] width 9 height 9
click at [298, 362] on span "Business / Entrepreneurship" at bounding box center [282, 364] width 91 height 22
click at [332, 362] on button "Business / Entrepreneurship" at bounding box center [336, 357] width 9 height 9
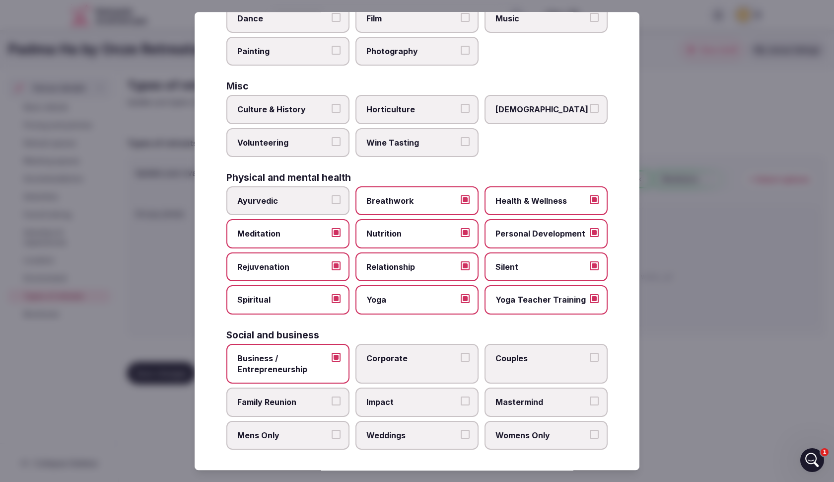
click at [375, 356] on span "Corporate" at bounding box center [412, 358] width 91 height 11
click at [461, 356] on button "Corporate" at bounding box center [465, 357] width 9 height 9
click at [489, 362] on label "Couples" at bounding box center [546, 364] width 123 height 40
click at [590, 362] on button "Couples" at bounding box center [594, 357] width 9 height 9
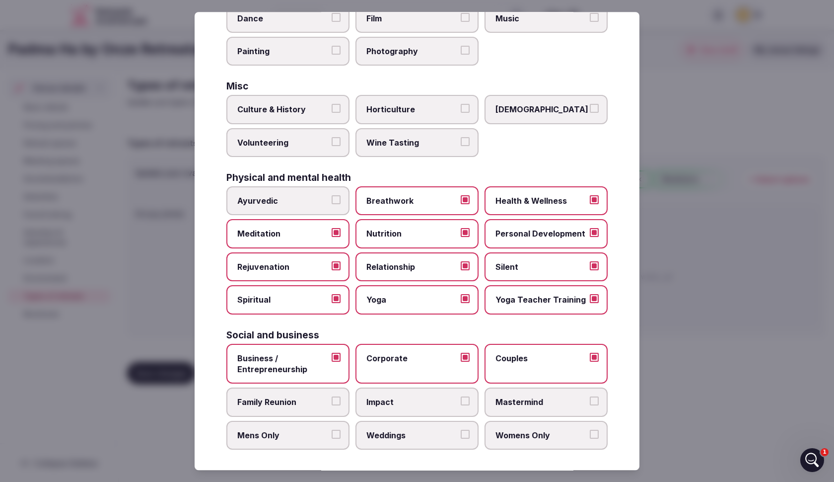
click at [252, 397] on span "Family Reunion" at bounding box center [282, 402] width 91 height 11
click at [332, 397] on button "Family Reunion" at bounding box center [336, 401] width 9 height 9
click at [451, 403] on span "Impact" at bounding box center [412, 402] width 91 height 11
click at [461, 403] on button "Impact" at bounding box center [465, 401] width 9 height 9
click at [534, 401] on span "Mastermind" at bounding box center [541, 402] width 91 height 11
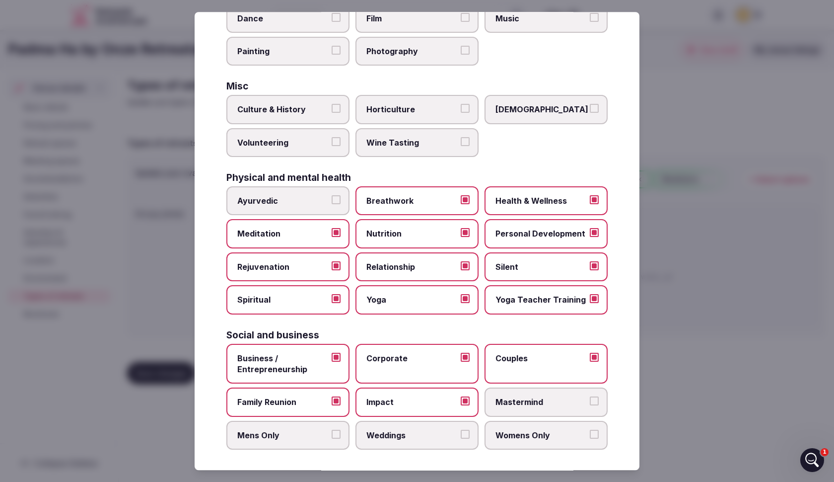
click at [590, 401] on button "Mastermind" at bounding box center [594, 401] width 9 height 9
drag, startPoint x: 248, startPoint y: 427, endPoint x: 353, endPoint y: 438, distance: 104.9
click at [252, 430] on span "Mens Only" at bounding box center [282, 435] width 91 height 11
click at [332, 430] on button "Mens Only" at bounding box center [336, 434] width 9 height 9
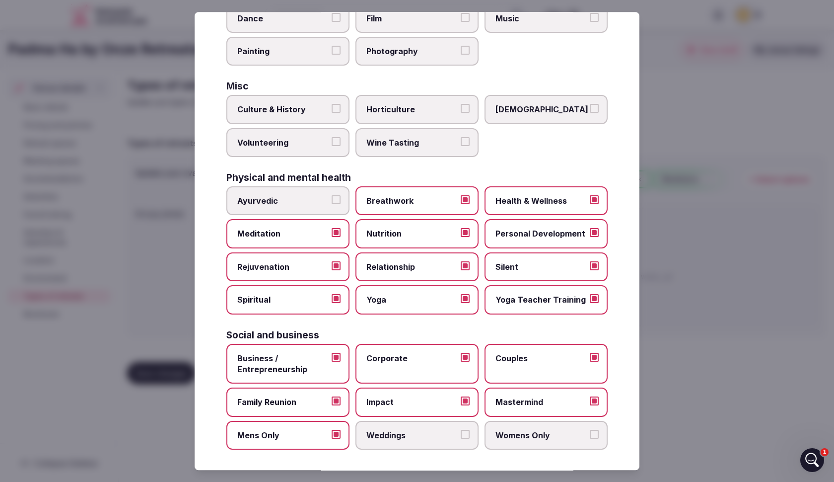
click at [522, 441] on label "Womens Only" at bounding box center [546, 435] width 123 height 29
click at [590, 439] on button "Womens Only" at bounding box center [594, 434] width 9 height 9
click at [172, 366] on div at bounding box center [417, 241] width 834 height 482
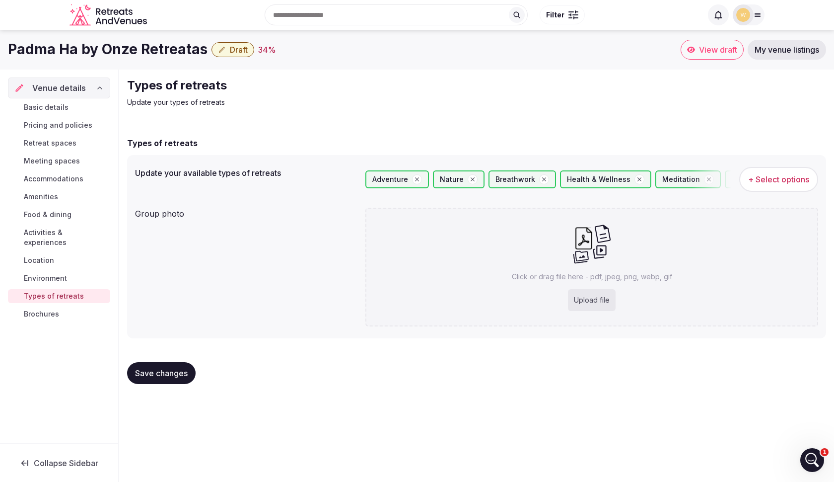
click at [159, 366] on button "Save changes" at bounding box center [161, 373] width 69 height 22
click at [38, 309] on span "Brochures" at bounding box center [41, 314] width 35 height 10
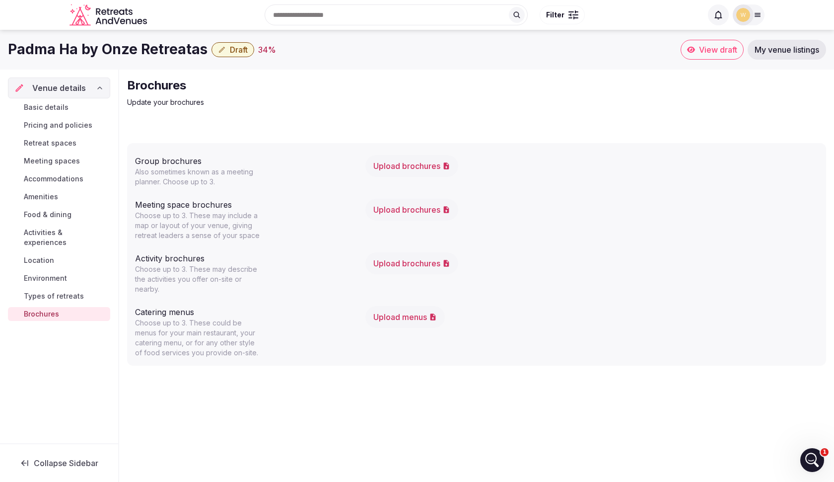
click at [403, 172] on button "Upload brochures" at bounding box center [412, 166] width 93 height 22
click at [401, 164] on button "Upload brochures" at bounding box center [412, 166] width 93 height 22
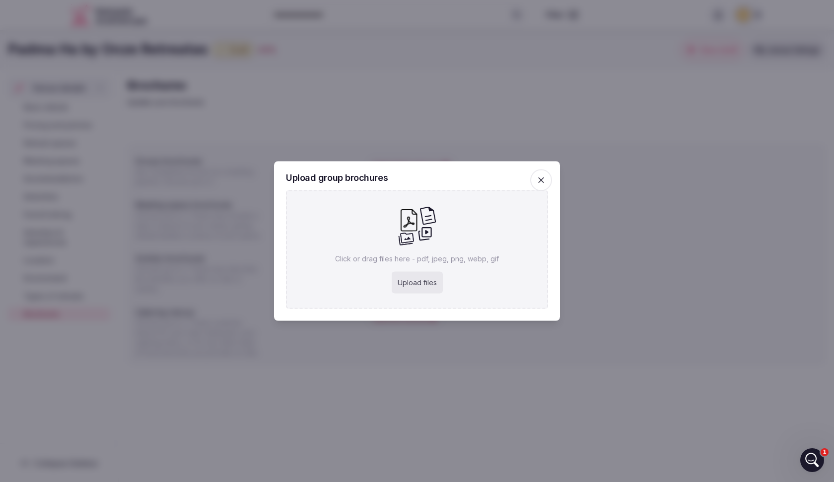
click at [411, 265] on div "Click or drag files here - pdf, jpeg, png, webp, gif Upload files" at bounding box center [417, 249] width 262 height 119
type input "**********"
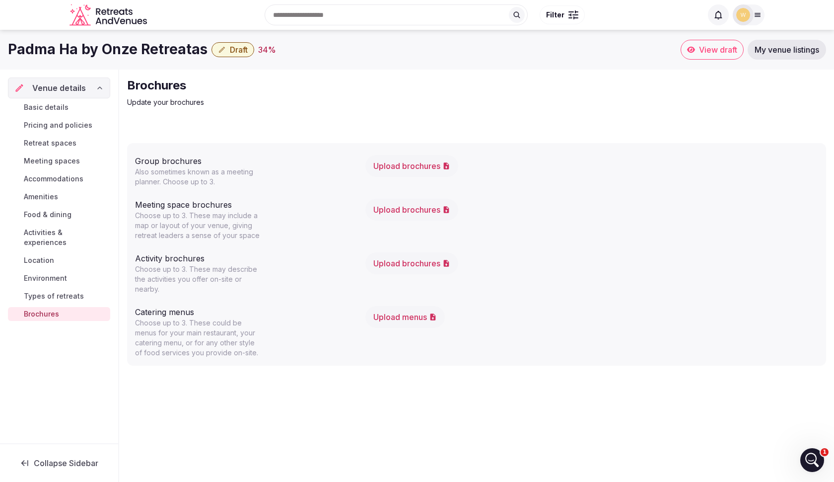
click at [223, 48] on button "Draft" at bounding box center [233, 49] width 43 height 15
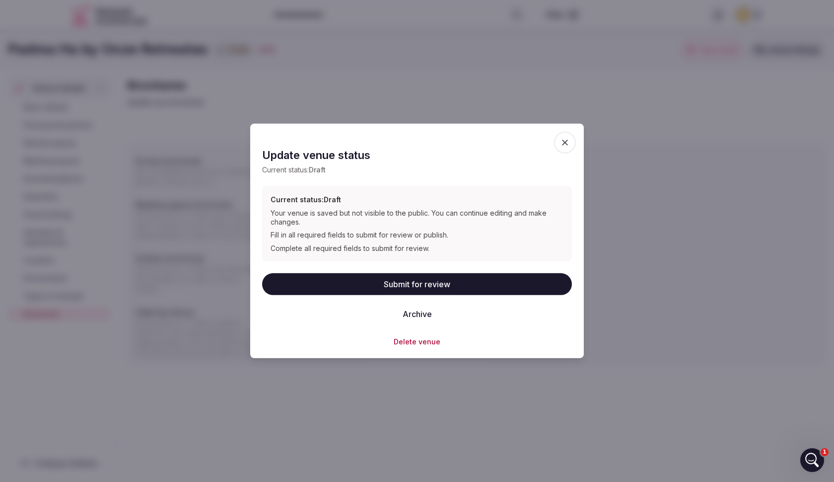
click at [453, 280] on button "Submit for review" at bounding box center [417, 284] width 310 height 22
